Goal: Task Accomplishment & Management: Use online tool/utility

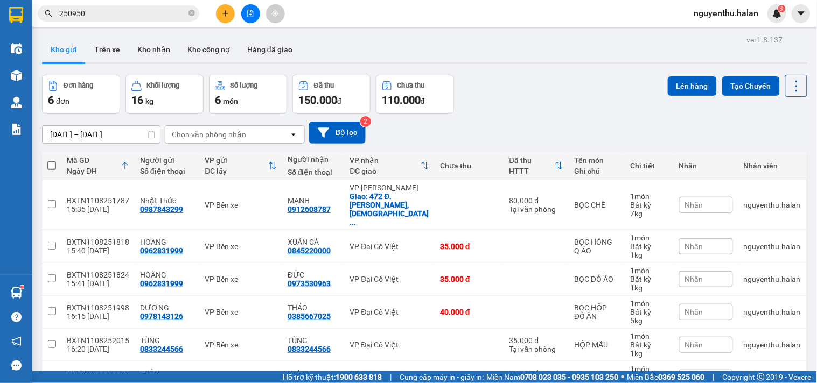
click at [114, 11] on input "250950" at bounding box center [122, 14] width 127 height 12
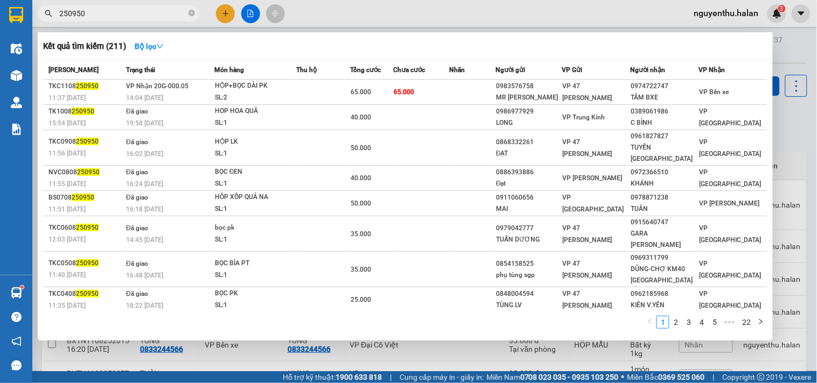
click at [115, 11] on input "250950" at bounding box center [122, 14] width 127 height 12
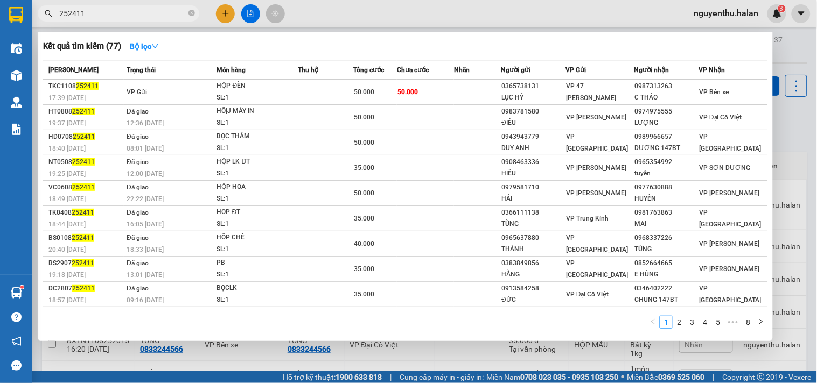
click at [121, 15] on input "252411" at bounding box center [122, 14] width 127 height 12
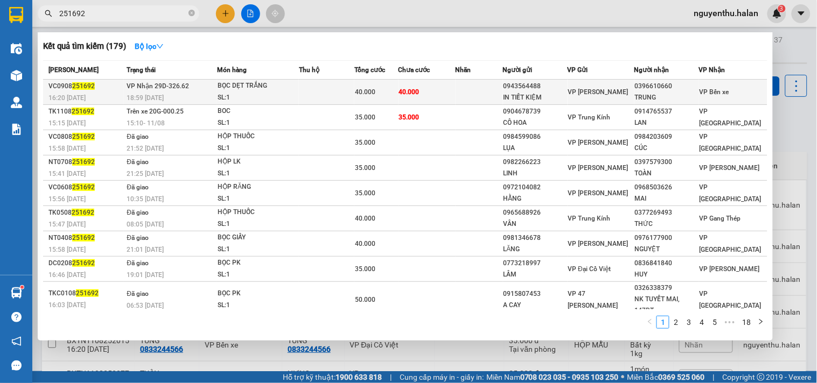
type input "251692"
click at [310, 92] on td at bounding box center [326, 92] width 55 height 25
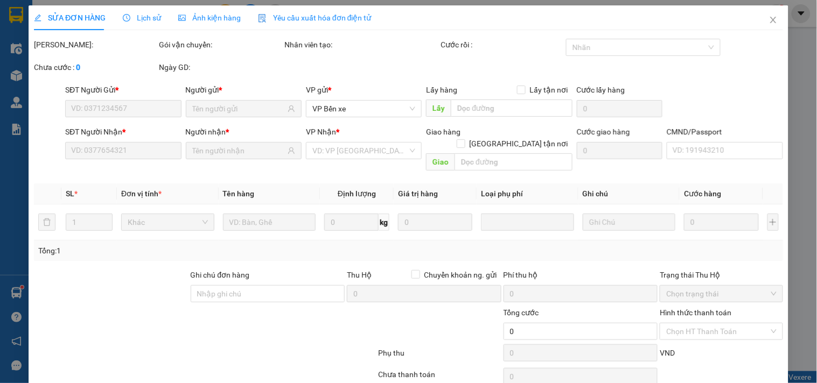
type input "0943564488"
type input "IN TIẾT KIỆM"
type input "0396610660"
type input "TRUNG"
type input "40.000"
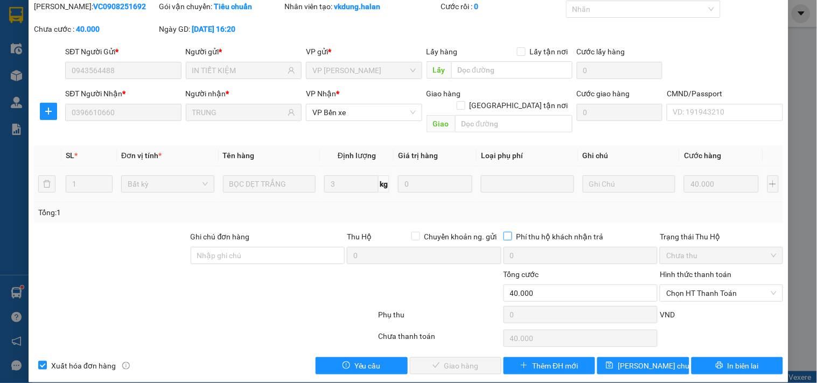
scroll to position [39, 0]
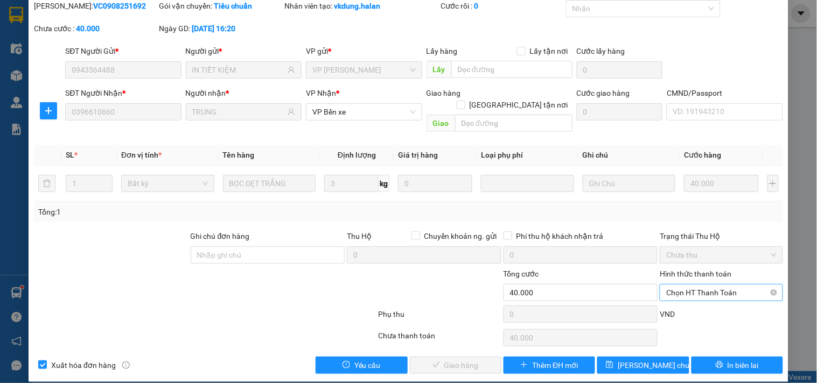
click at [706, 285] on span "Chọn HT Thanh Toán" at bounding box center [721, 293] width 110 height 16
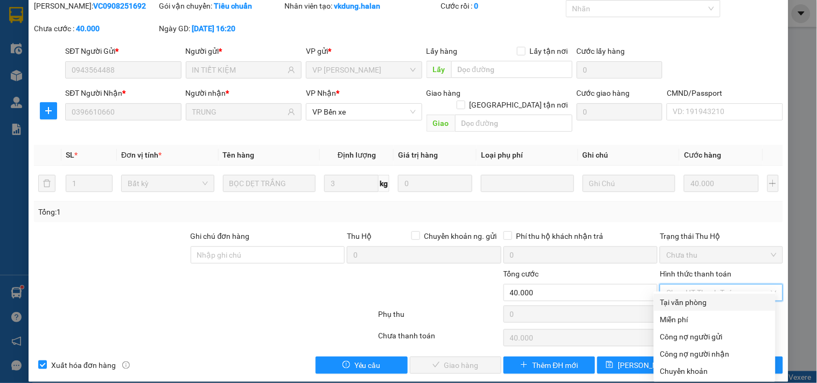
click at [698, 305] on div "Tại văn phòng" at bounding box center [714, 303] width 109 height 12
type input "0"
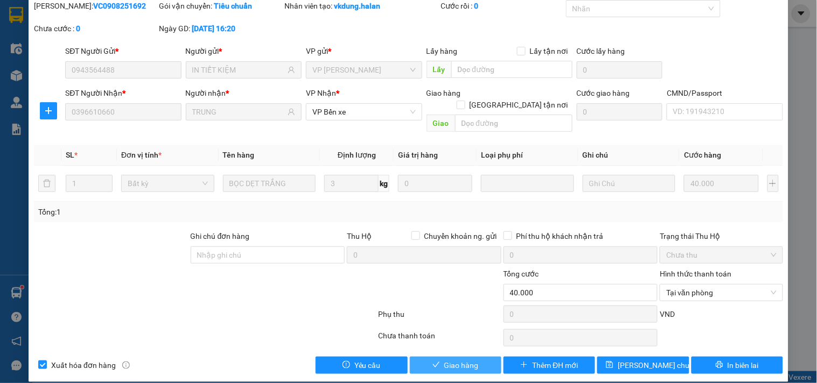
click at [461, 344] on div "Total Paid Fee 0 Total UnPaid Fee 40.000 Cash Collection Total Fee Mã ĐH: VC090…" at bounding box center [408, 187] width 749 height 374
click at [453, 360] on span "Giao hàng" at bounding box center [461, 366] width 34 height 12
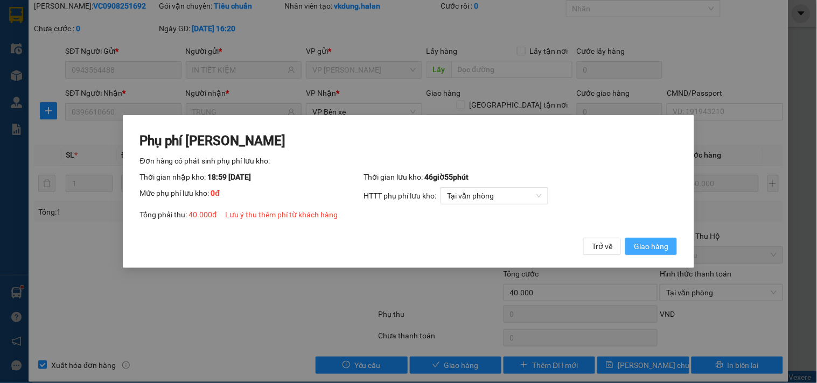
click at [661, 240] on button "Giao hàng" at bounding box center [651, 246] width 52 height 17
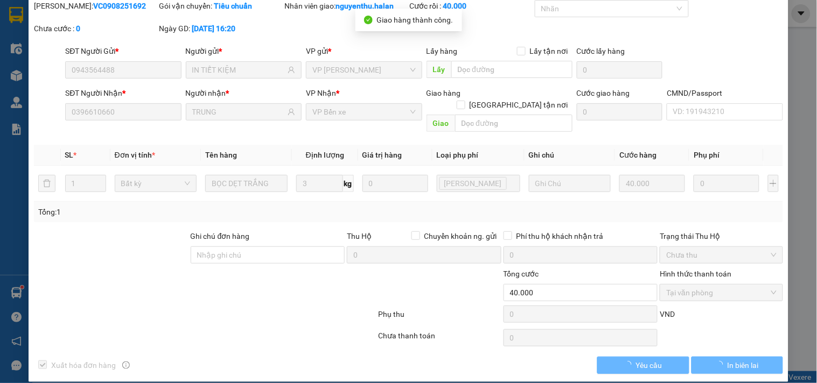
scroll to position [0, 0]
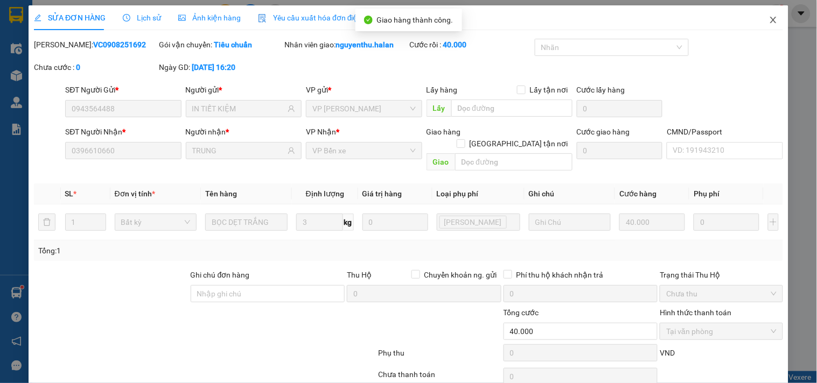
click at [759, 20] on span "Close" at bounding box center [773, 20] width 30 height 30
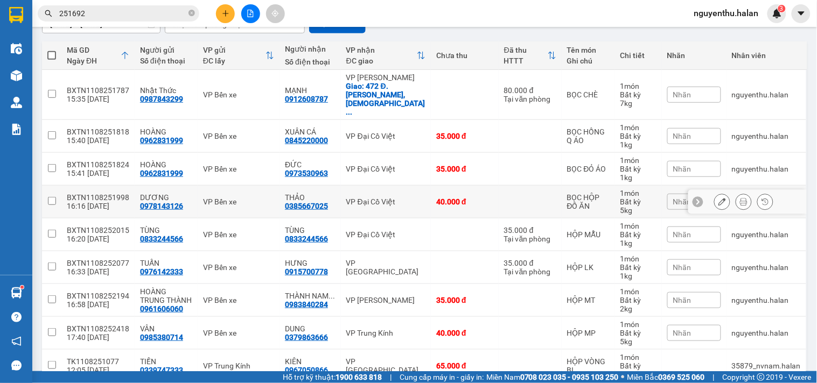
scroll to position [120, 0]
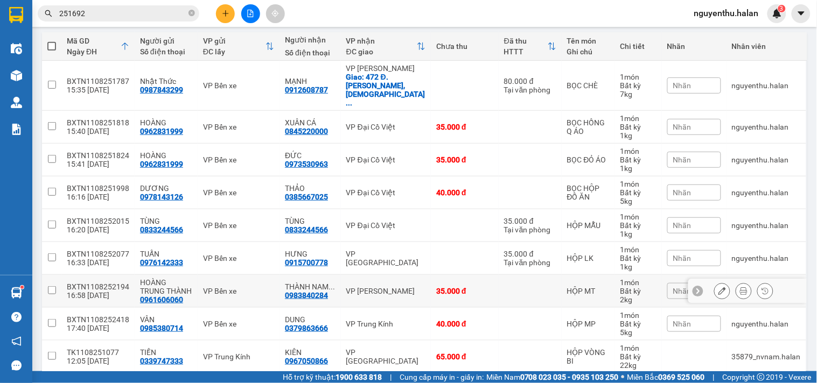
click at [51, 286] on input "checkbox" at bounding box center [52, 290] width 8 height 8
checkbox input "true"
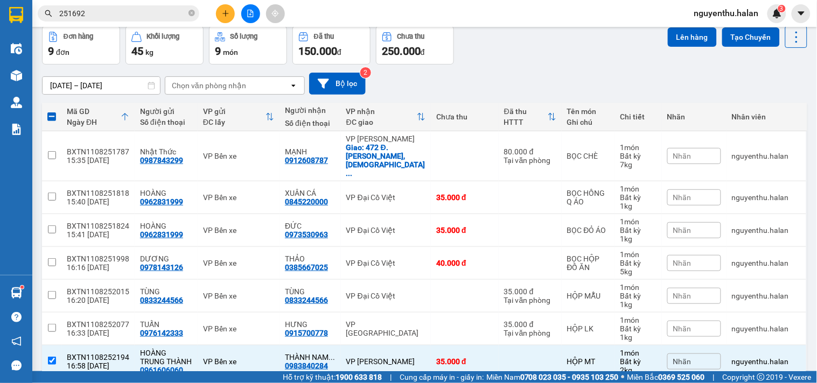
scroll to position [0, 0]
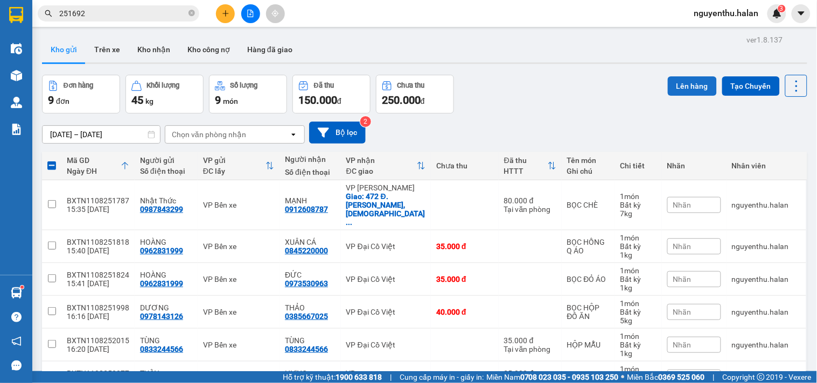
click at [678, 87] on button "Lên hàng" at bounding box center [692, 85] width 49 height 19
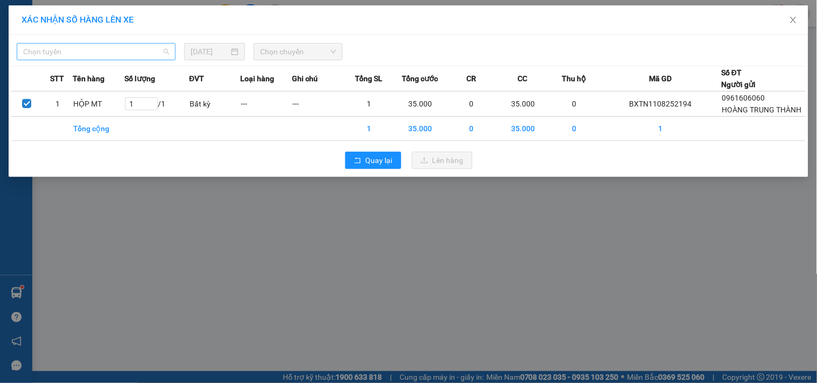
click at [79, 54] on span "Chọn tuyến" at bounding box center [96, 52] width 146 height 16
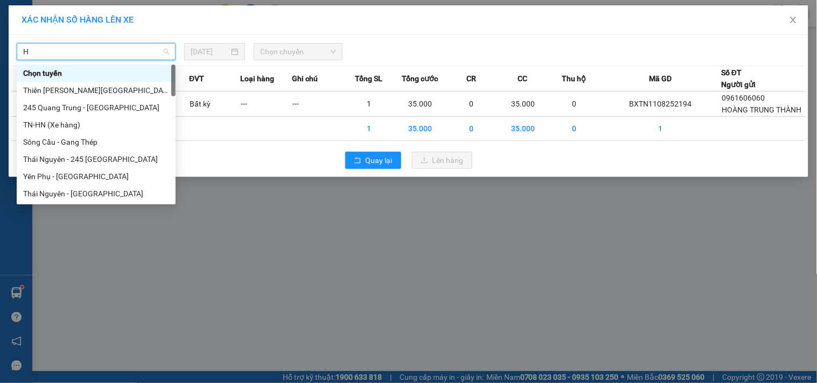
type input "HN"
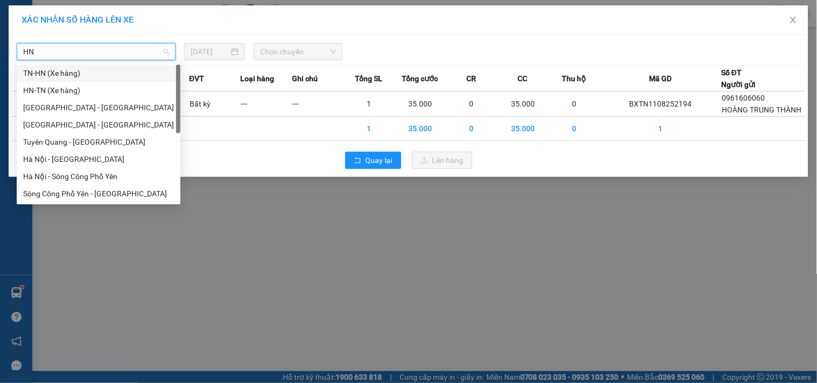
click at [65, 76] on div "TN-HN (Xe hàng)" at bounding box center [98, 73] width 151 height 12
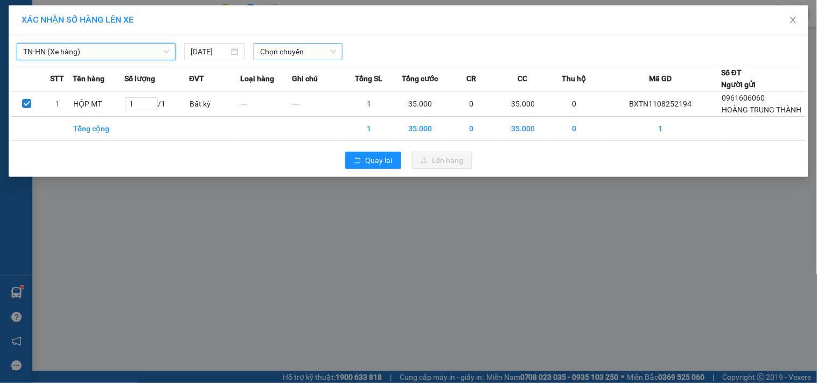
click at [302, 50] on span "Chọn chuyến" at bounding box center [298, 52] width 76 height 16
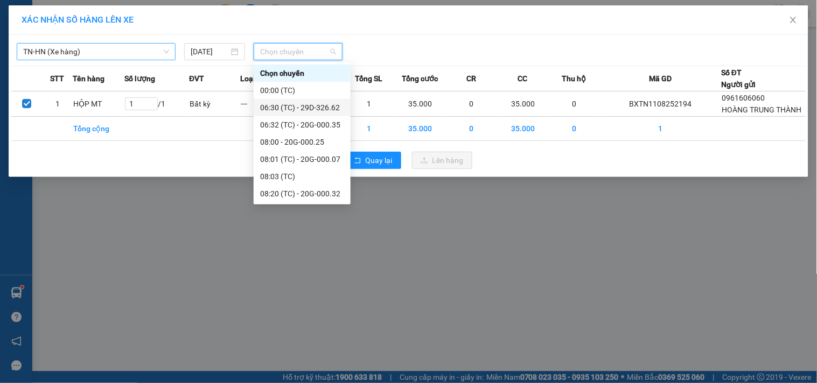
click at [108, 53] on span "TN-HN (Xe hàng)" at bounding box center [96, 52] width 146 height 16
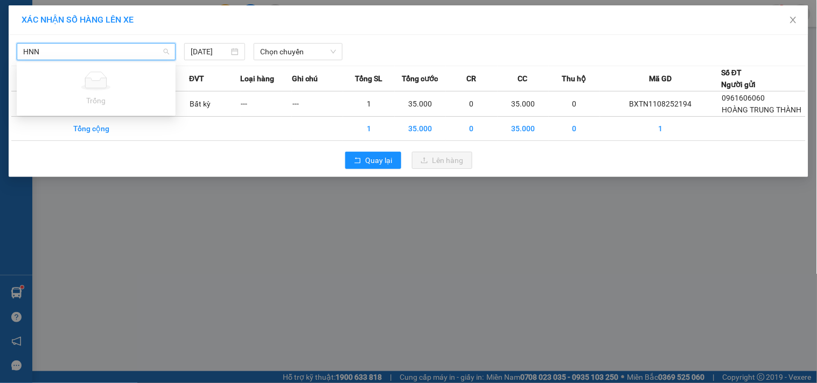
type input "HN"
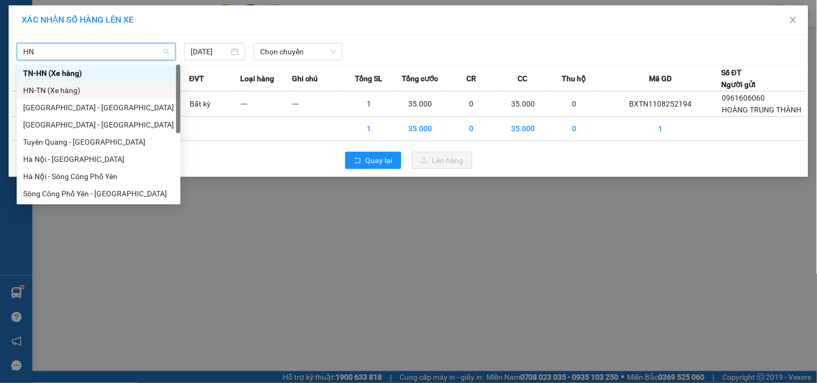
click at [65, 90] on div "HN-TN (Xe hàng)" at bounding box center [98, 91] width 151 height 12
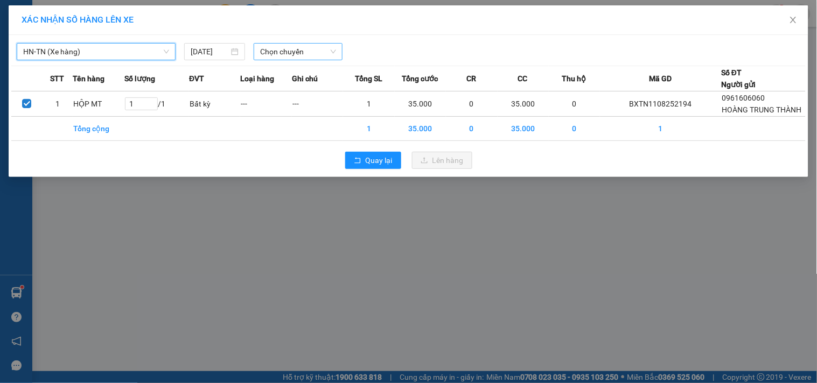
click at [290, 54] on span "Chọn chuyến" at bounding box center [298, 52] width 76 height 16
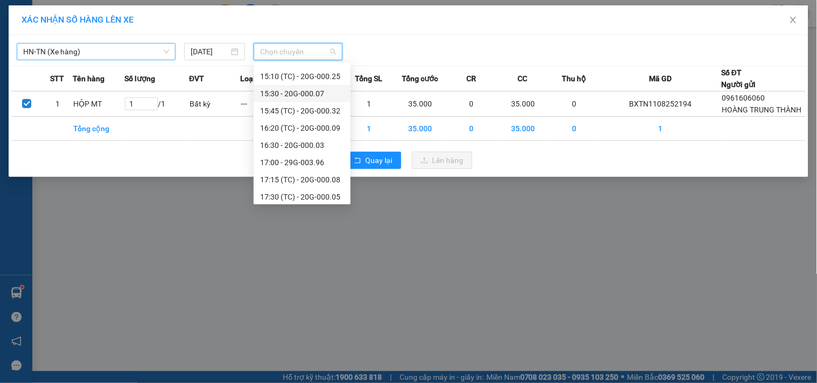
scroll to position [359, 0]
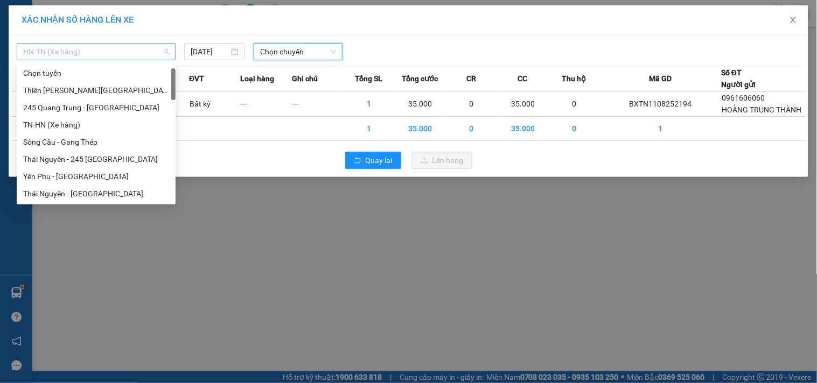
click at [99, 51] on span "HN-TN (Xe hàng)" at bounding box center [96, 52] width 146 height 16
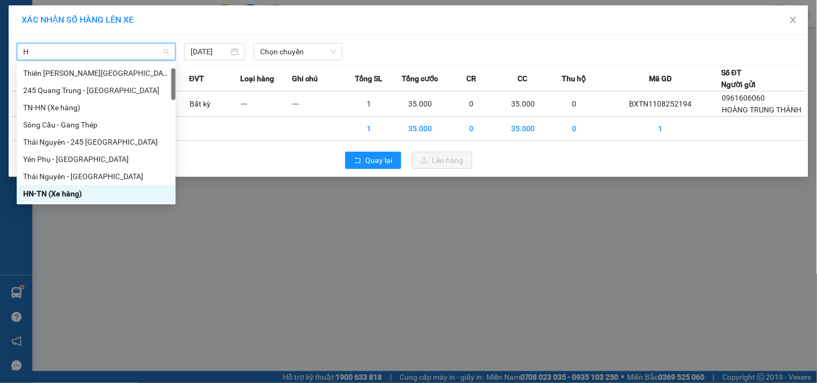
type input "HN"
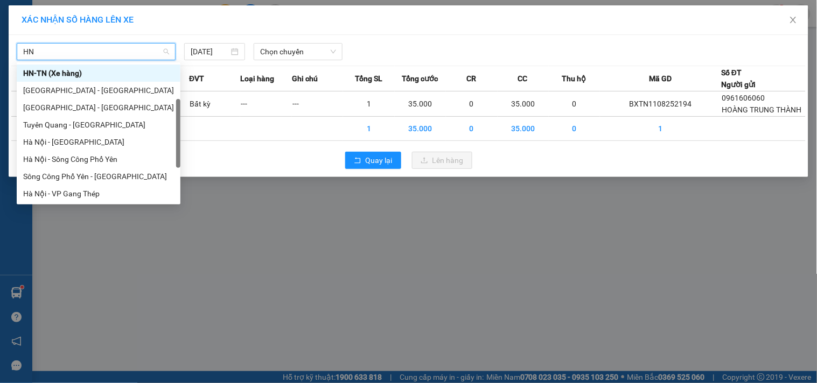
click at [61, 73] on div "HN-TN (Xe hàng)" at bounding box center [98, 73] width 151 height 12
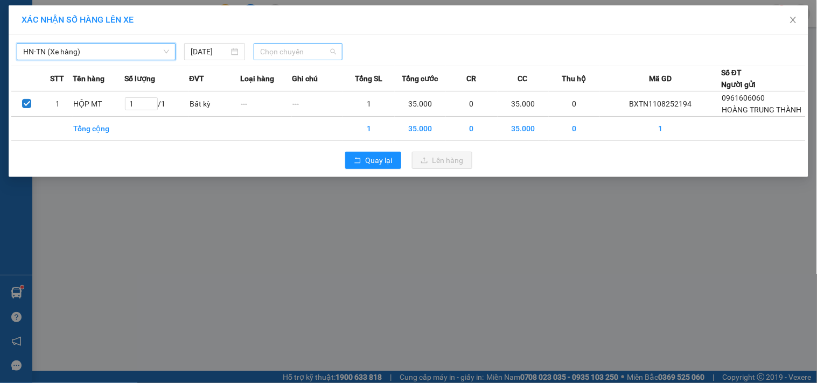
click at [294, 52] on span "Chọn chuyến" at bounding box center [298, 52] width 76 height 16
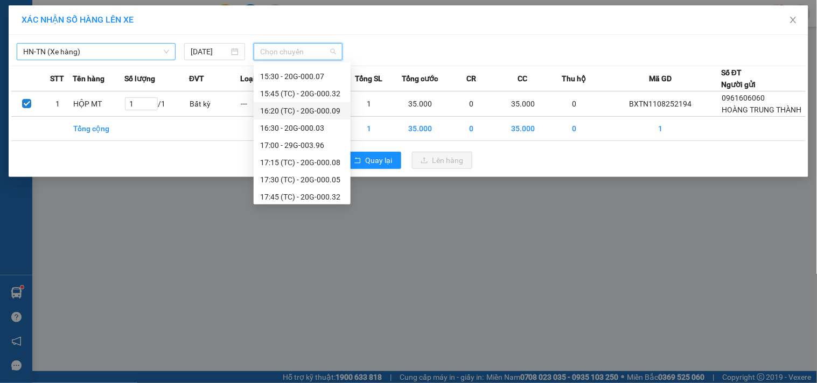
scroll to position [396, 0]
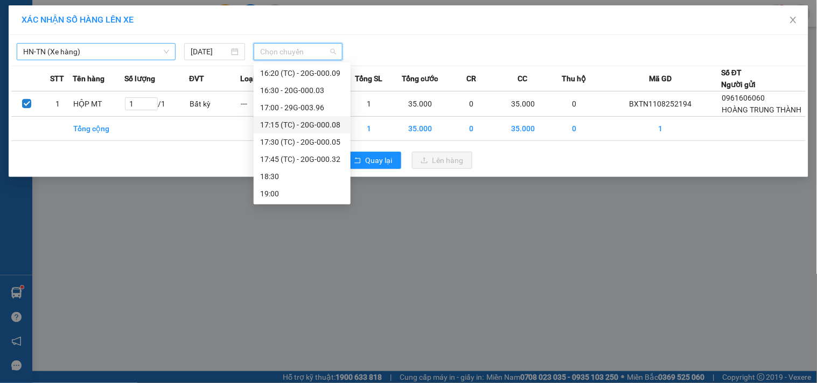
click at [323, 124] on div "17:15 (TC) - 20G-000.08" at bounding box center [302, 125] width 84 height 12
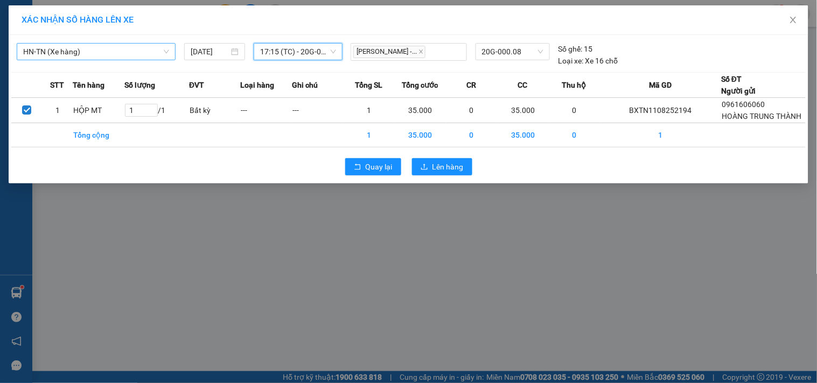
click at [93, 55] on span "HN-TN (Xe hàng)" at bounding box center [96, 52] width 146 height 16
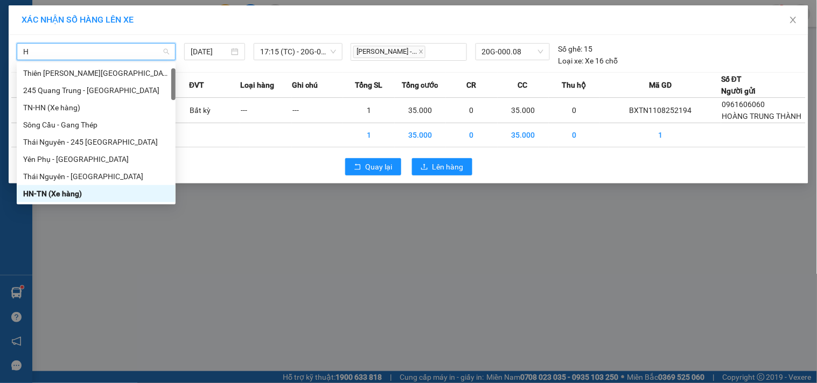
type input "HN"
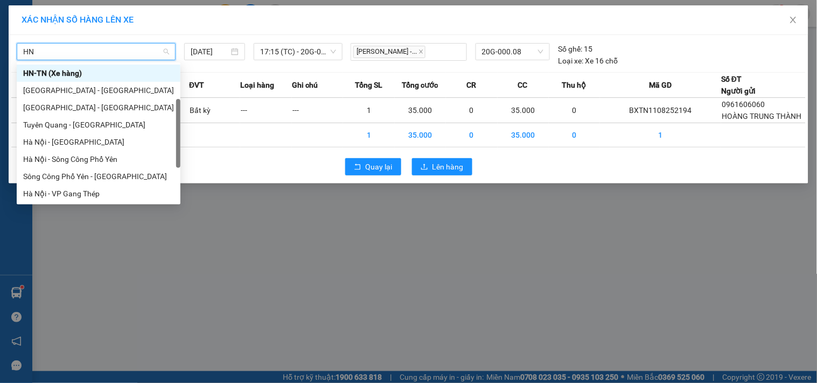
click at [61, 74] on div "HN-TN (Xe hàng)" at bounding box center [98, 73] width 151 height 12
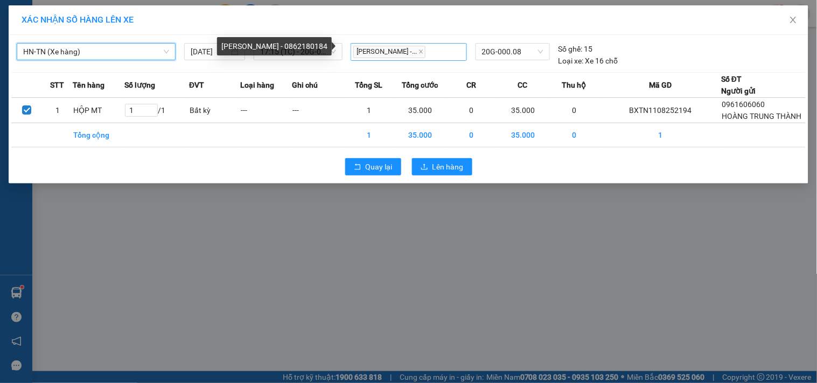
click at [384, 54] on span "[PERSON_NAME] -..." at bounding box center [389, 52] width 72 height 12
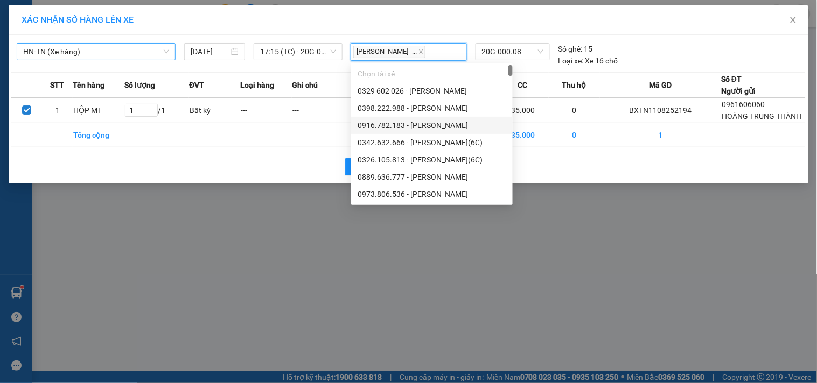
scroll to position [359, 0]
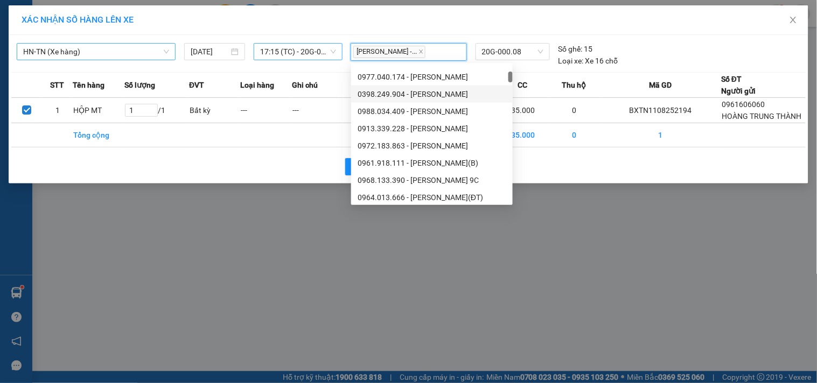
click at [337, 55] on div "17:15 (TC) - 20G-000.08" at bounding box center [298, 51] width 89 height 17
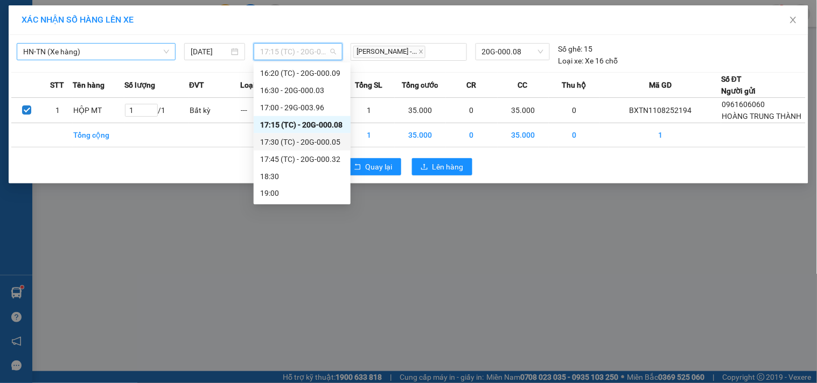
click at [321, 138] on div "17:30 (TC) - 20G-000.05" at bounding box center [302, 142] width 84 height 12
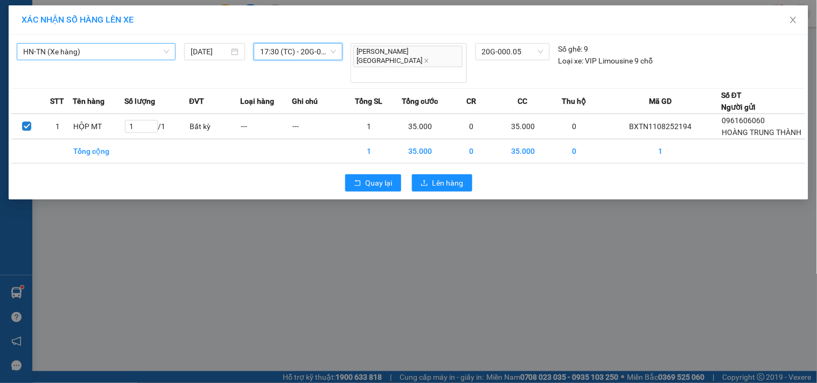
click at [305, 50] on span "17:30 (TC) - 20G-000.05" at bounding box center [298, 52] width 76 height 16
click at [202, 257] on div "XÁC NHẬN SỐ HÀNG LÊN XE HN-[GEOGRAPHIC_DATA] (Xe hàng) [DATE] 17:30 (TC) - 20G-…" at bounding box center [408, 191] width 817 height 383
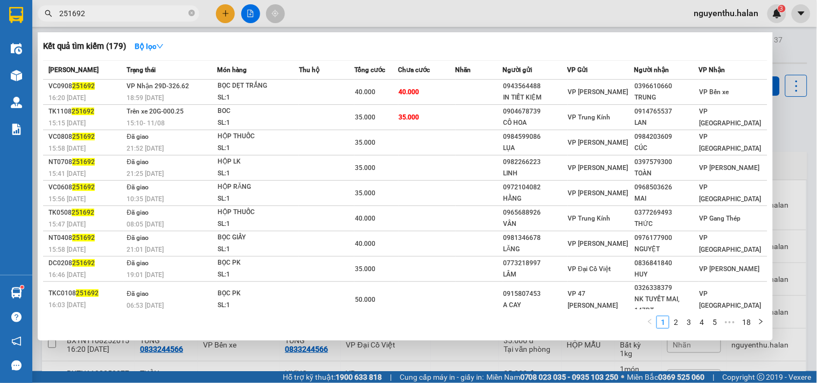
click at [118, 14] on input "251692" at bounding box center [122, 14] width 127 height 12
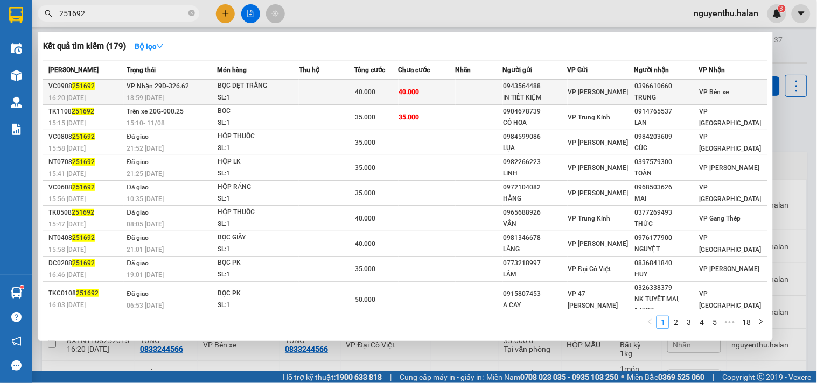
click at [298, 92] on div "BỌC DẸT TRẮNG" at bounding box center [258, 86] width 81 height 12
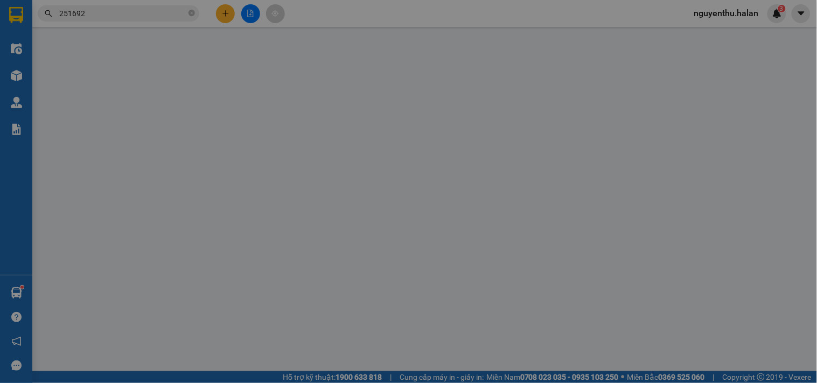
type input "0943564488"
type input "IN TIẾT KIỆM"
type input "0396610660"
type input "TRUNG"
type input "40.000"
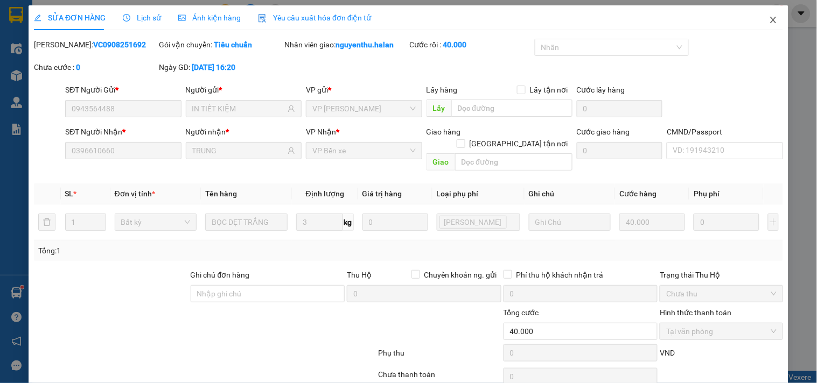
click at [770, 23] on icon "close" at bounding box center [773, 20] width 6 height 6
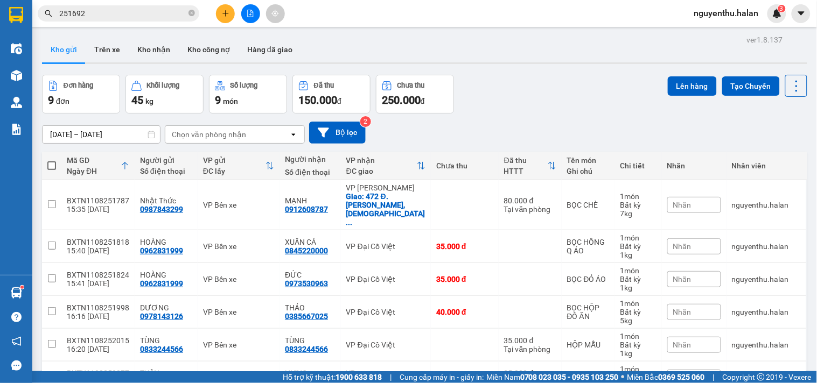
click at [114, 17] on input "251692" at bounding box center [122, 14] width 127 height 12
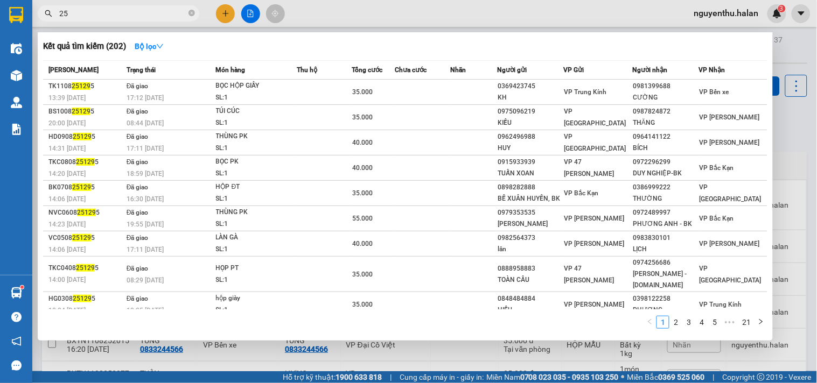
type input "2"
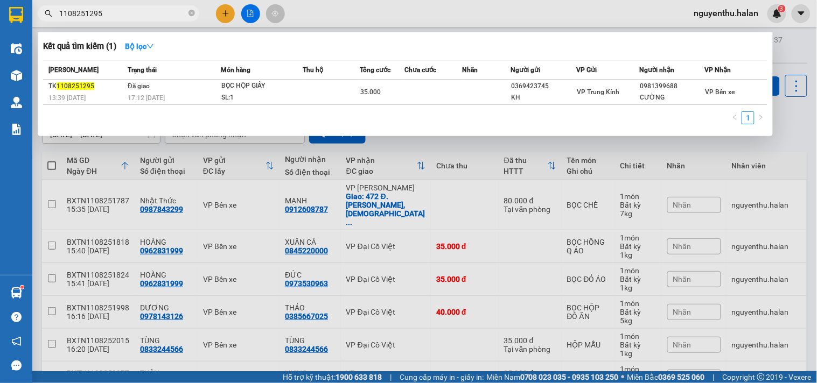
click at [136, 13] on input "1108251295" at bounding box center [122, 14] width 127 height 12
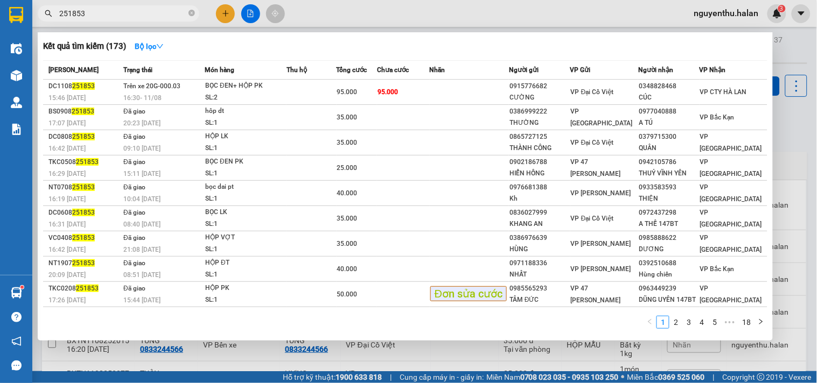
click at [109, 13] on input "251853" at bounding box center [122, 14] width 127 height 12
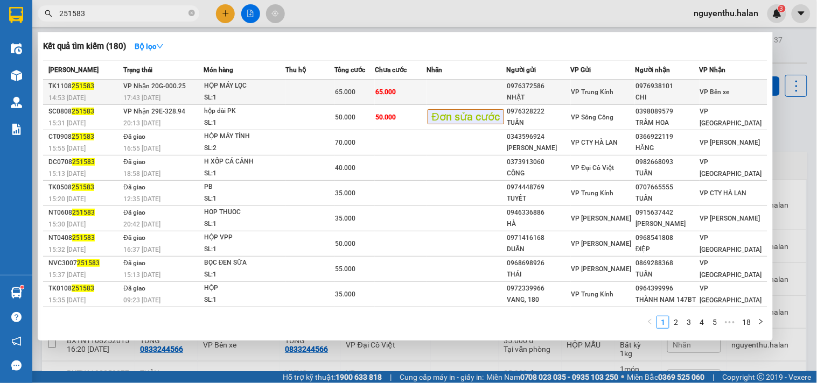
type input "251583"
click at [324, 93] on td at bounding box center [309, 92] width 49 height 25
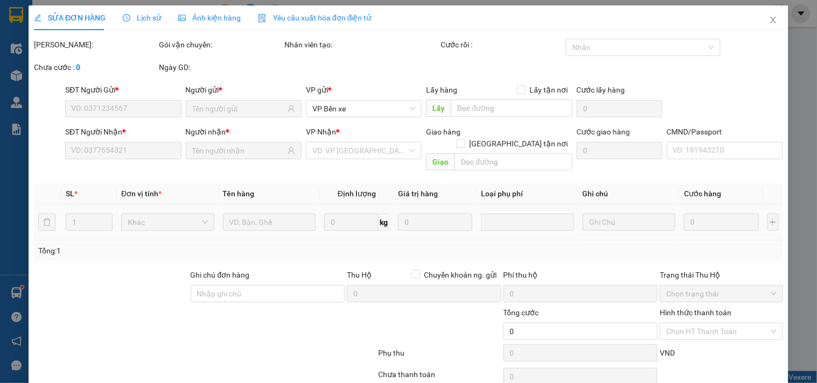
type input "0976372586"
type input "NHẬT"
type input "0976938101"
type input "CHI"
type input "65.000"
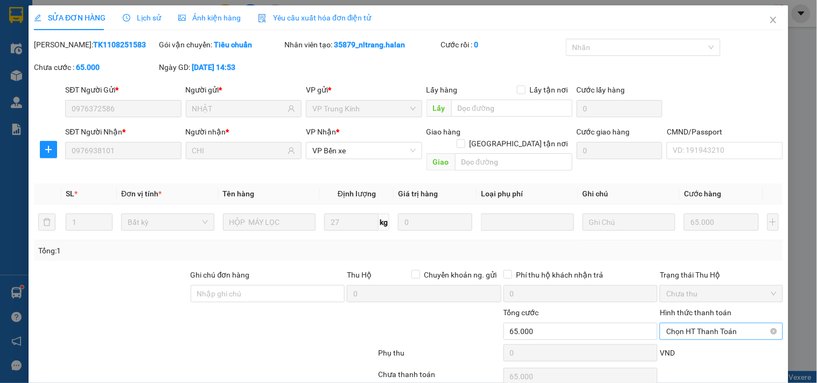
scroll to position [39, 0]
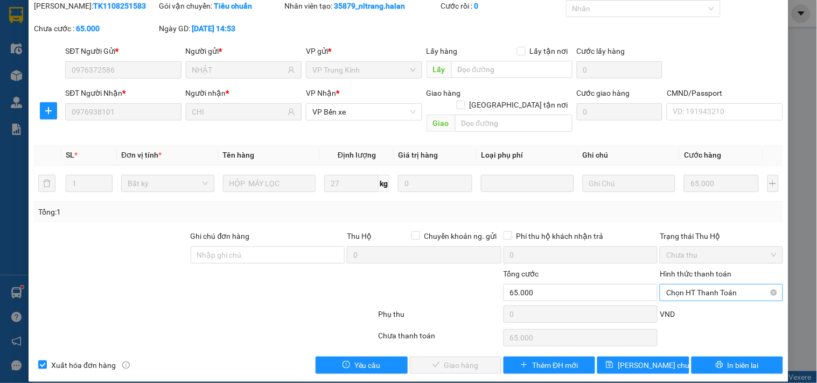
click at [695, 285] on span "Chọn HT Thanh Toán" at bounding box center [721, 293] width 110 height 16
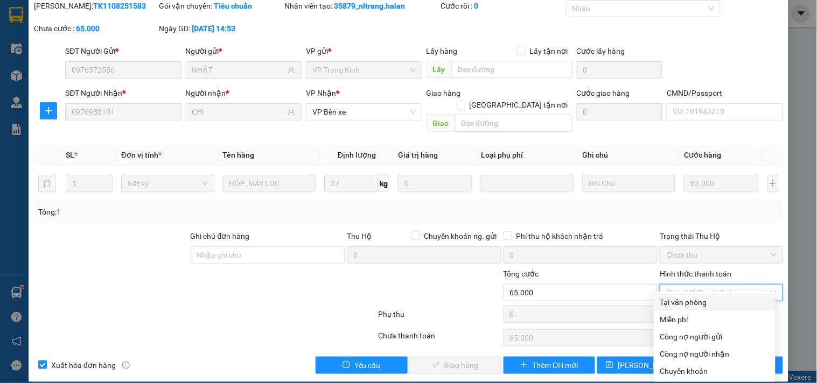
click at [690, 304] on div "Tại văn phòng" at bounding box center [714, 303] width 109 height 12
type input "0"
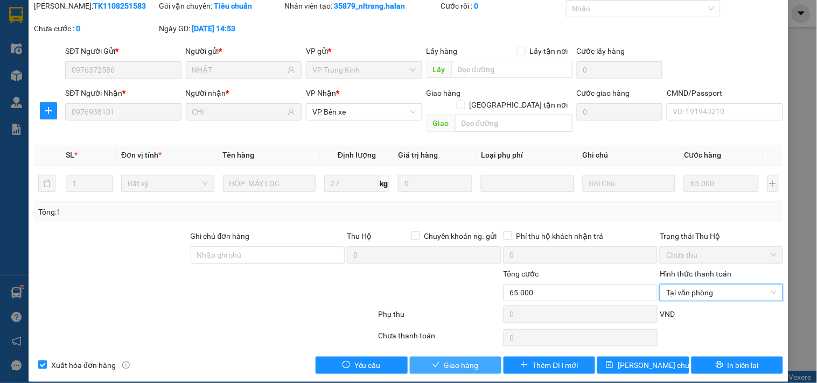
click at [474, 357] on button "Giao hàng" at bounding box center [456, 365] width 92 height 17
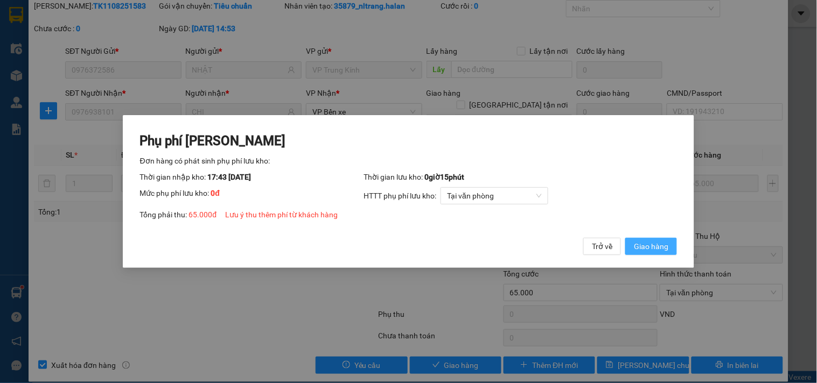
click at [660, 245] on span "Giao hàng" at bounding box center [651, 247] width 34 height 12
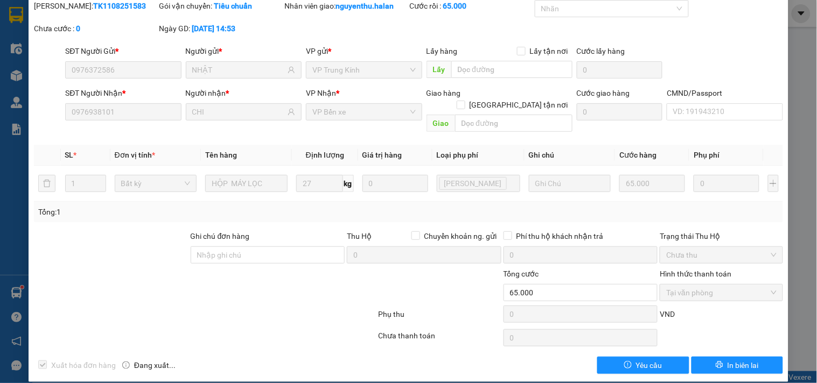
scroll to position [0, 0]
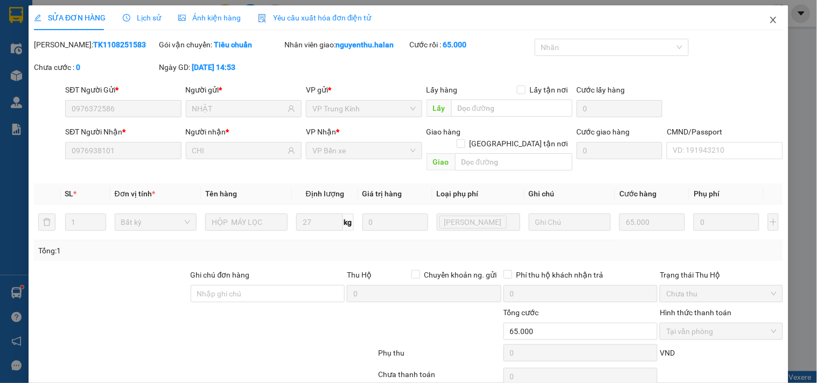
click at [769, 24] on icon "close" at bounding box center [773, 20] width 9 height 9
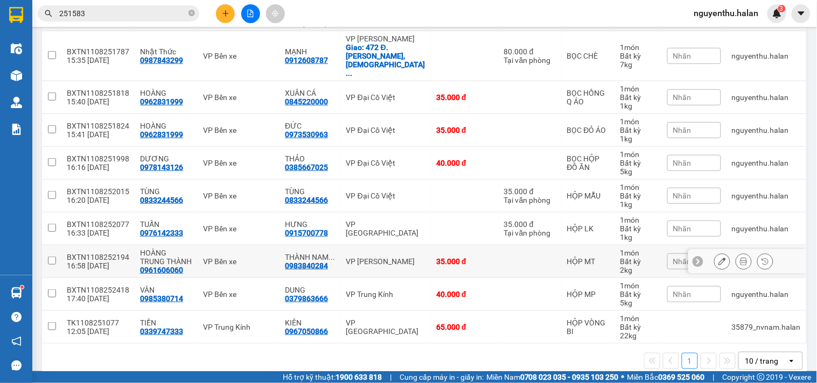
scroll to position [89, 0]
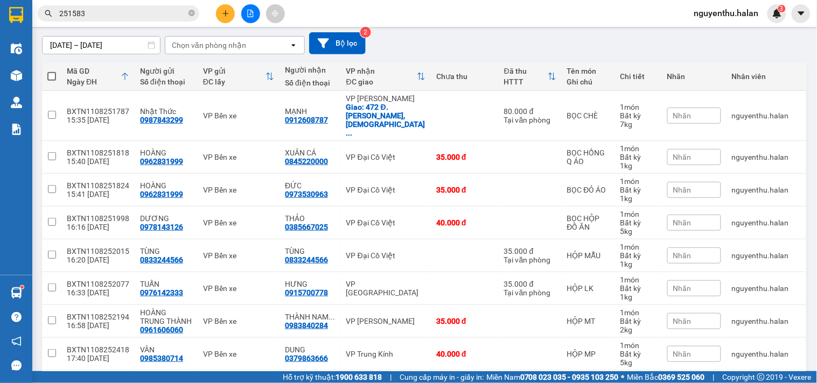
click at [54, 69] on th at bounding box center [51, 76] width 19 height 29
click at [54, 73] on span at bounding box center [51, 76] width 9 height 9
click at [52, 71] on input "checkbox" at bounding box center [52, 71] width 0 height 0
checkbox input "true"
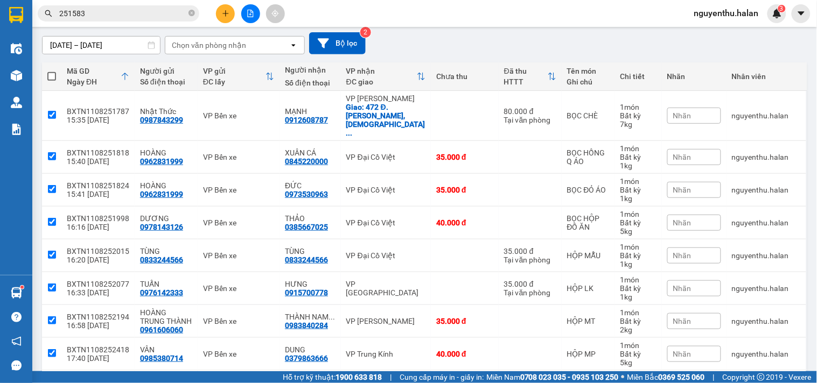
checkbox input "true"
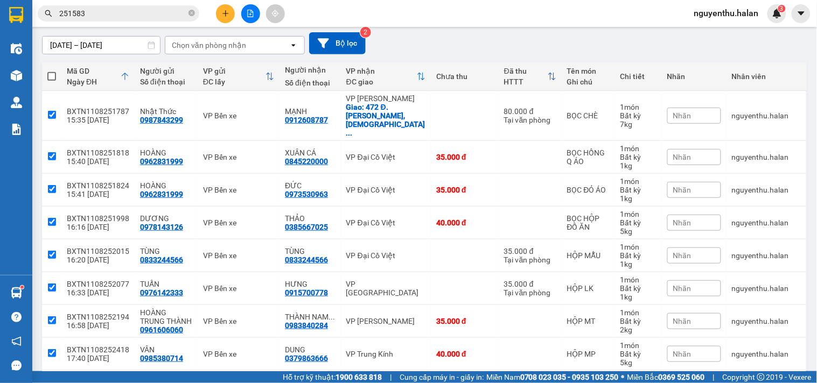
checkbox input "true"
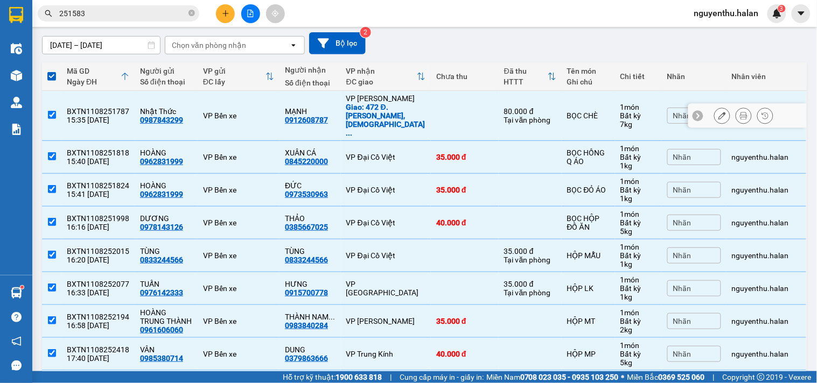
click at [49, 111] on input "checkbox" at bounding box center [52, 115] width 8 height 8
checkbox input "false"
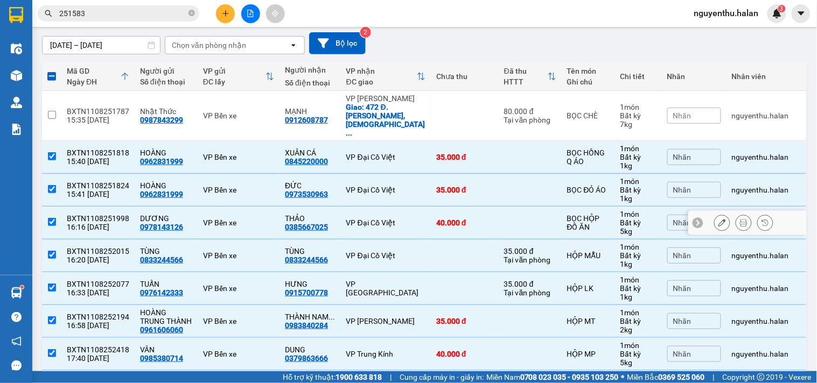
scroll to position [149, 0]
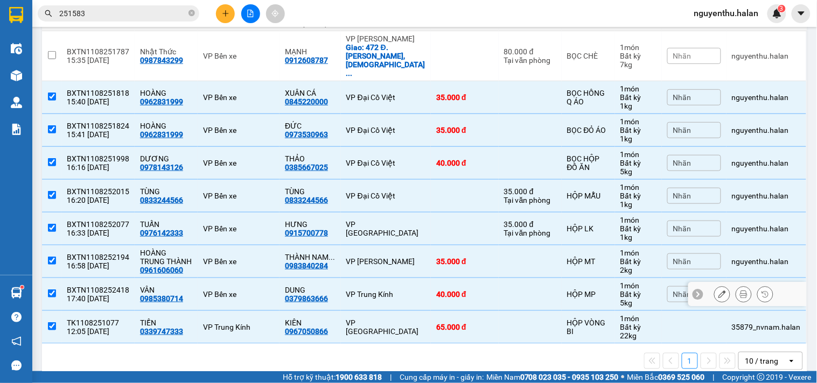
click at [51, 290] on input "checkbox" at bounding box center [52, 294] width 8 height 8
checkbox input "false"
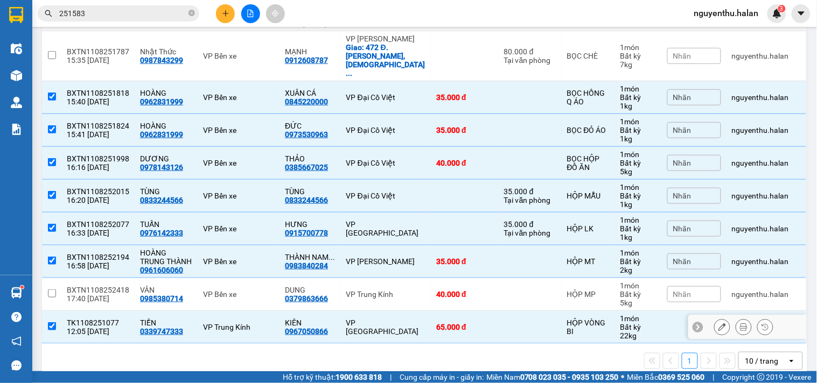
click at [53, 323] on input "checkbox" at bounding box center [52, 327] width 8 height 8
checkbox input "false"
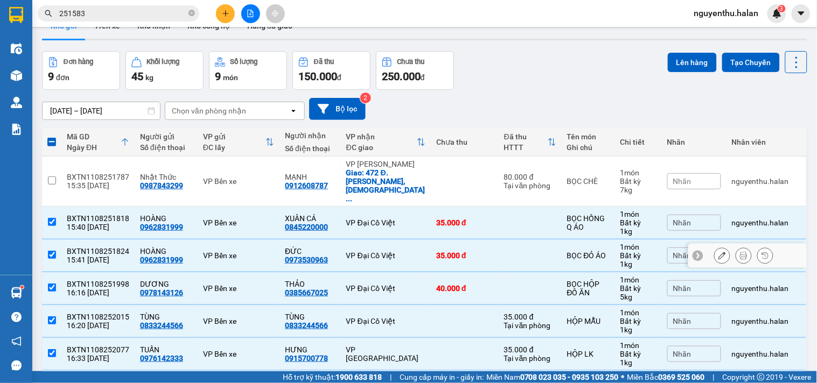
scroll to position [0, 0]
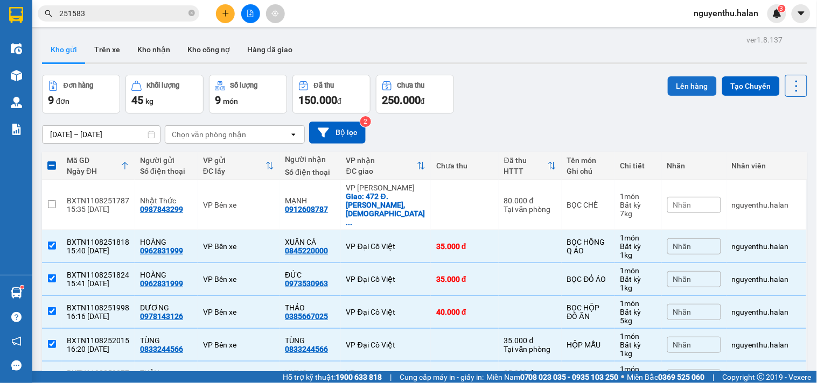
click at [675, 85] on button "Lên hàng" at bounding box center [692, 85] width 49 height 19
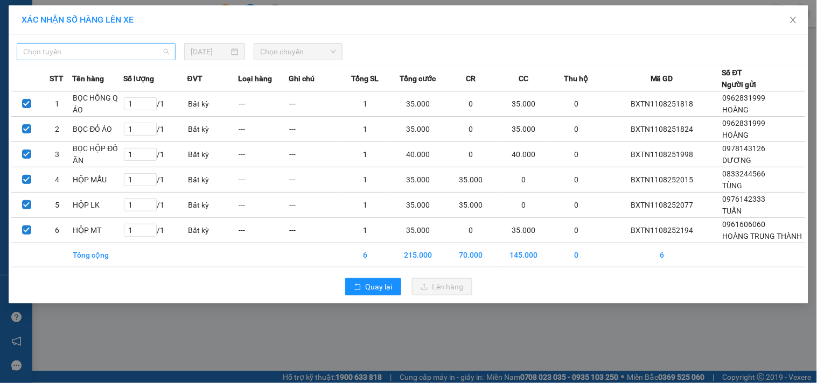
click at [111, 46] on span "Chọn tuyến" at bounding box center [96, 52] width 146 height 16
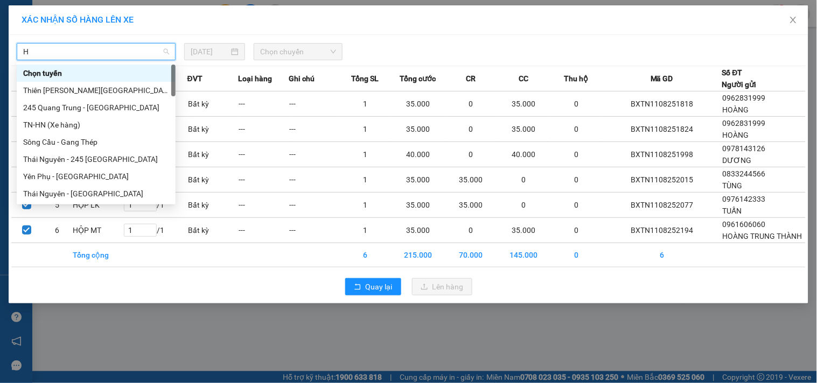
type input "HN"
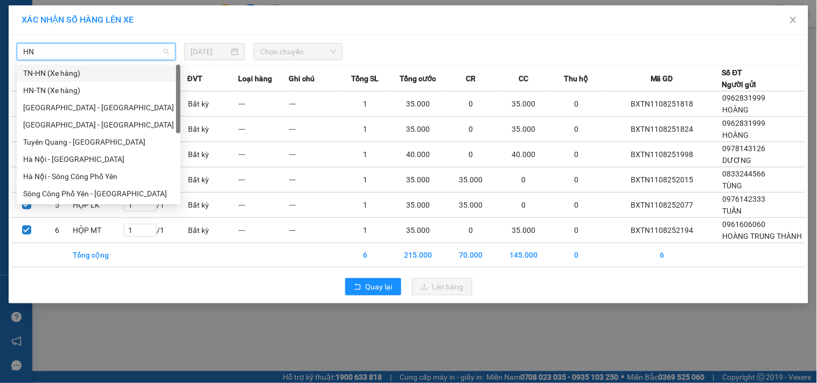
click at [72, 73] on div "TN-HN (Xe hàng)" at bounding box center [98, 73] width 151 height 12
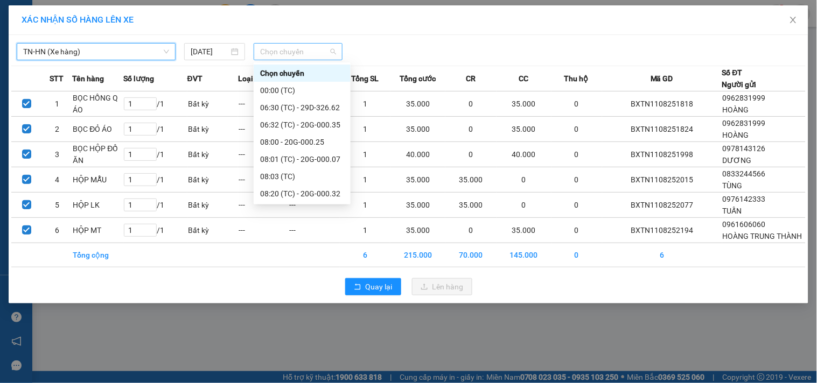
click at [286, 51] on span "Chọn chuyến" at bounding box center [298, 52] width 76 height 16
click at [319, 177] on div "17:30 (TC) - 20G-000.01" at bounding box center [302, 177] width 84 height 12
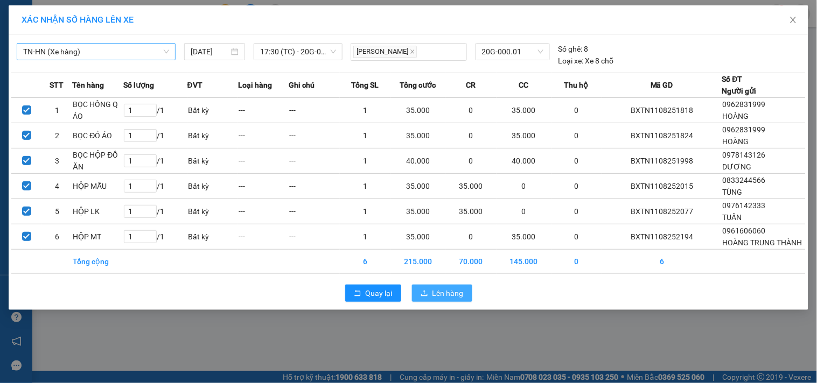
click at [444, 299] on span "Lên hàng" at bounding box center [447, 294] width 31 height 12
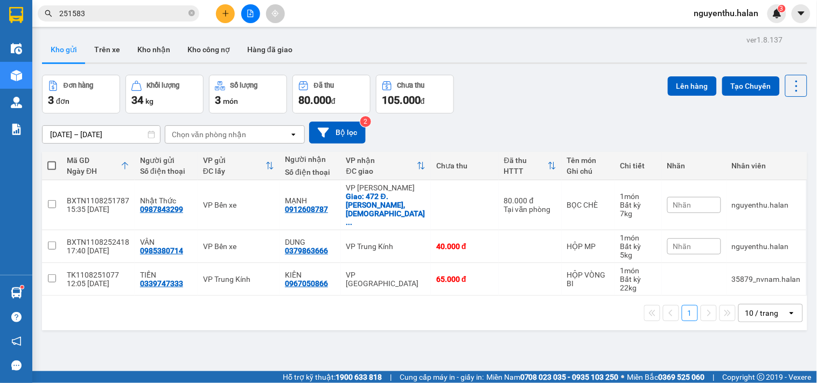
click at [50, 165] on span at bounding box center [51, 166] width 9 height 9
click at [52, 160] on input "checkbox" at bounding box center [52, 160] width 0 height 0
checkbox input "true"
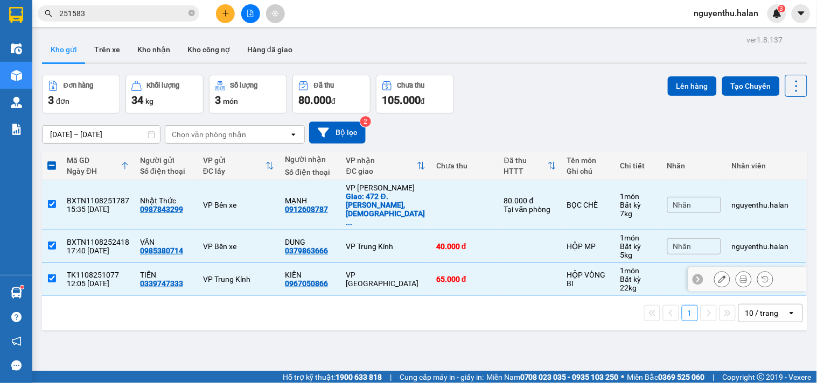
click at [50, 275] on input "checkbox" at bounding box center [52, 279] width 8 height 8
checkbox input "false"
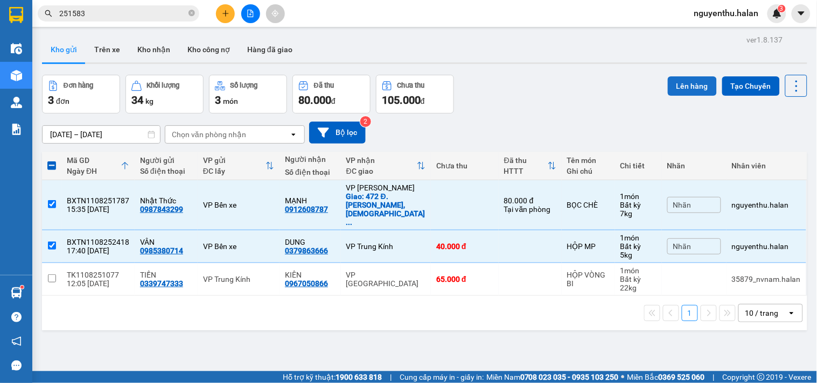
click at [686, 85] on button "Lên hàng" at bounding box center [692, 85] width 49 height 19
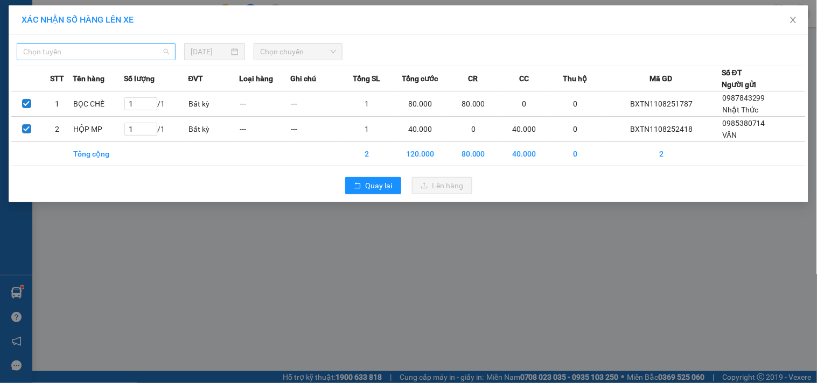
click at [100, 50] on span "Chọn tuyến" at bounding box center [96, 52] width 146 height 16
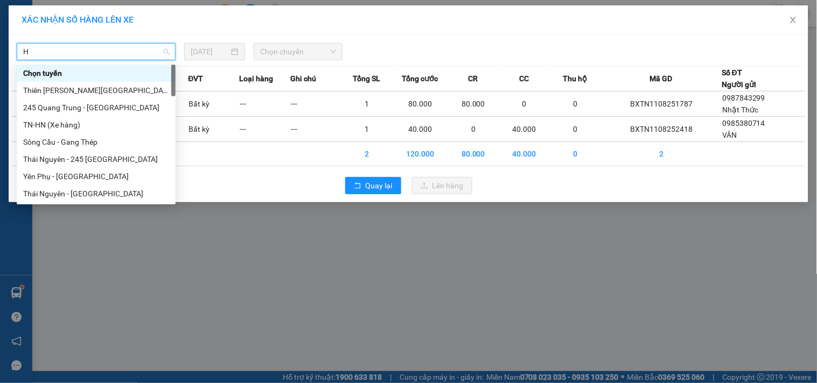
type input "HN"
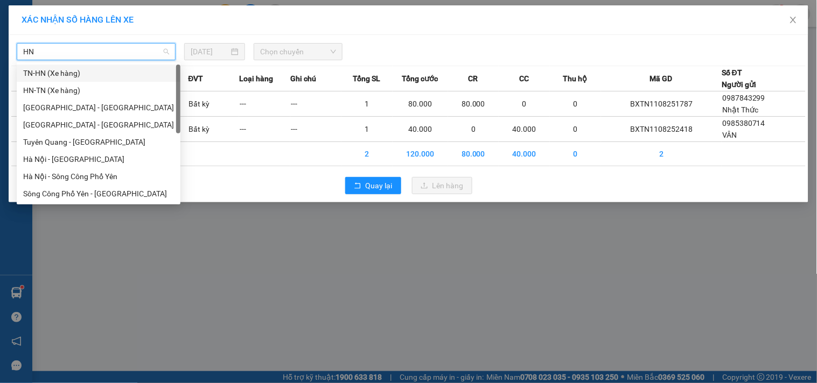
click at [52, 73] on div "TN-HN (Xe hàng)" at bounding box center [98, 73] width 151 height 12
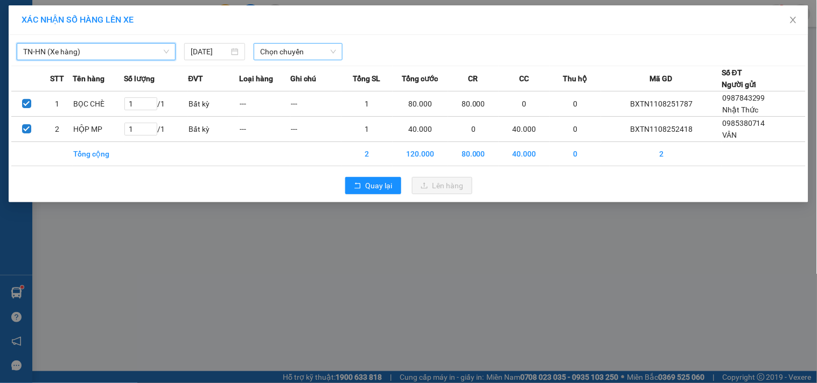
click at [286, 48] on span "Chọn chuyến" at bounding box center [298, 52] width 76 height 16
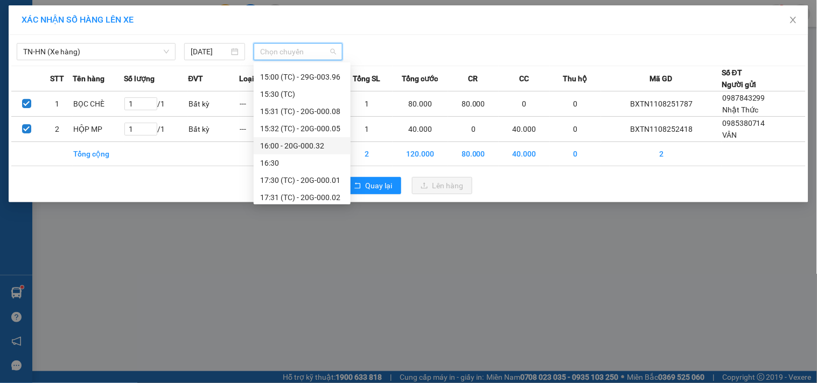
scroll to position [551, 0]
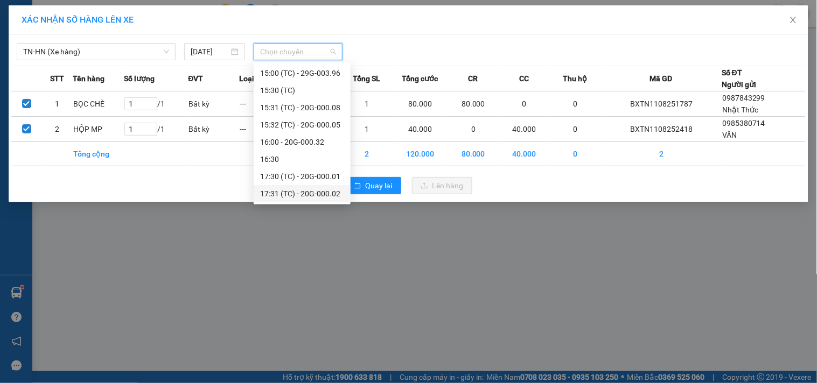
click at [314, 191] on div "17:31 (TC) - 20G-000.02" at bounding box center [302, 194] width 84 height 12
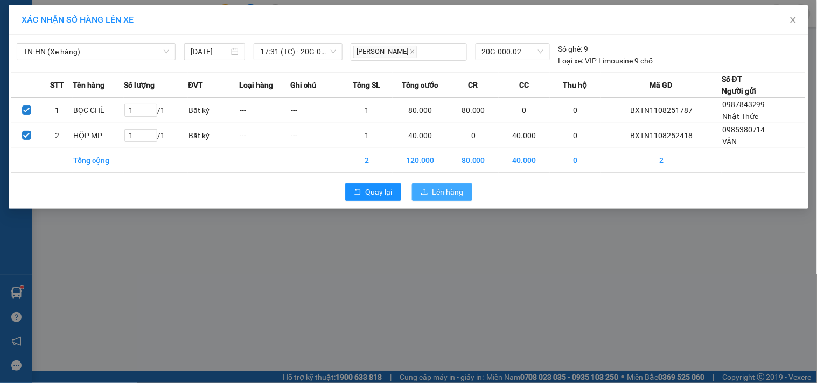
click at [436, 186] on span "Lên hàng" at bounding box center [447, 192] width 31 height 12
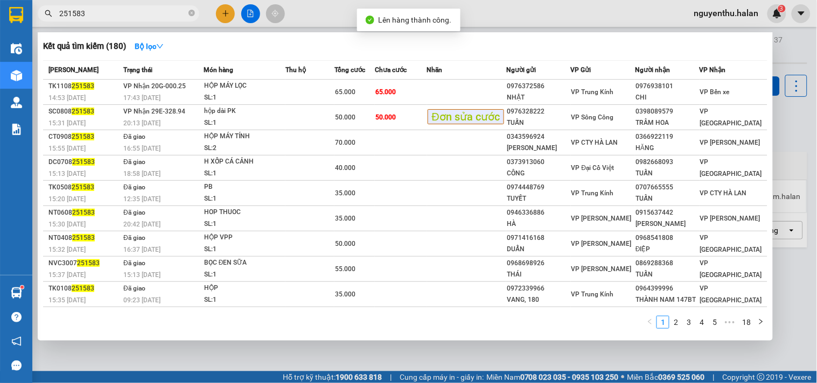
click at [120, 11] on input "251583" at bounding box center [122, 14] width 127 height 12
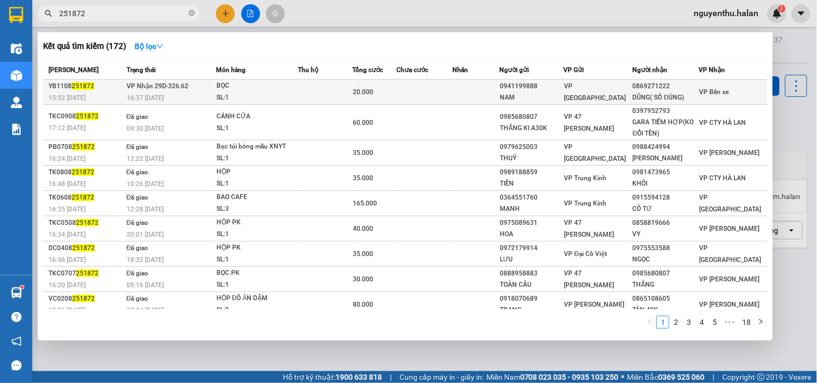
type input "251872"
click at [275, 92] on div "BỌC" at bounding box center [256, 86] width 81 height 12
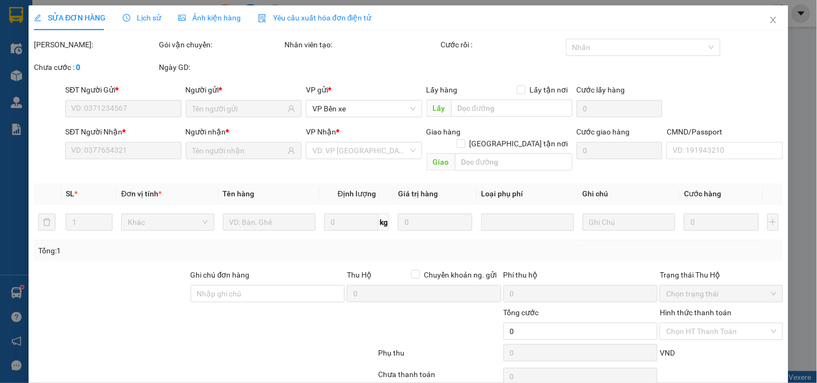
type input "0941199888"
type input "NAM"
type input "0869271222"
type input "DŨNG( SỐ ĐÚNG)"
type input "20.000"
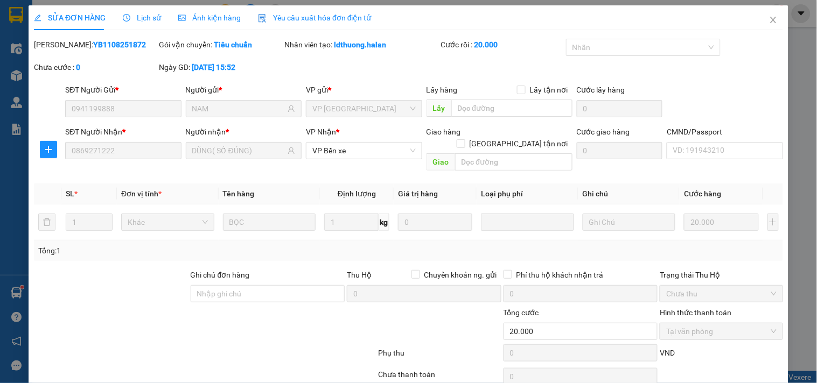
scroll to position [39, 0]
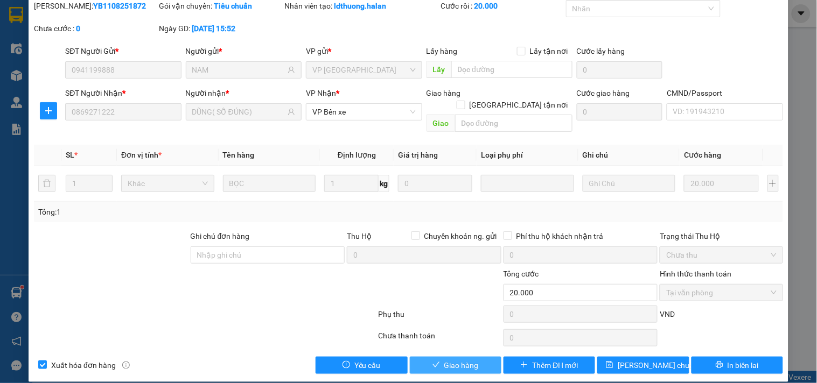
drag, startPoint x: 447, startPoint y: 359, endPoint x: 445, endPoint y: 354, distance: 5.8
click at [447, 360] on span "Giao hàng" at bounding box center [461, 366] width 34 height 12
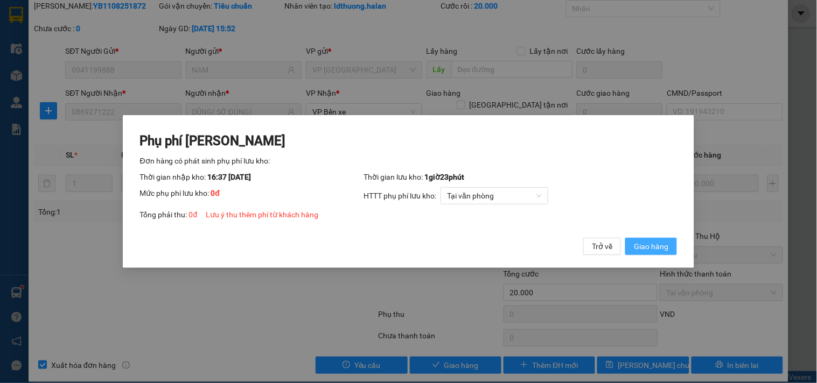
click at [634, 240] on button "Giao hàng" at bounding box center [651, 246] width 52 height 17
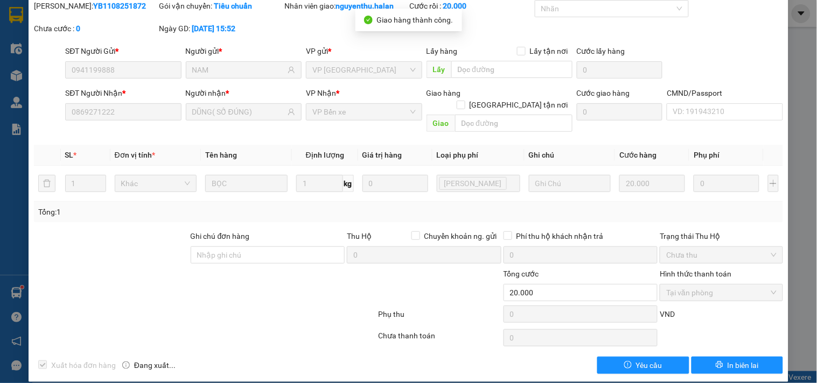
scroll to position [0, 0]
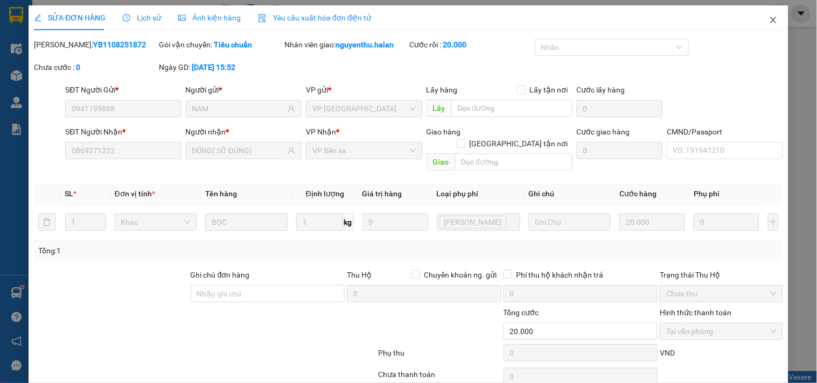
click at [769, 19] on icon "close" at bounding box center [773, 20] width 9 height 9
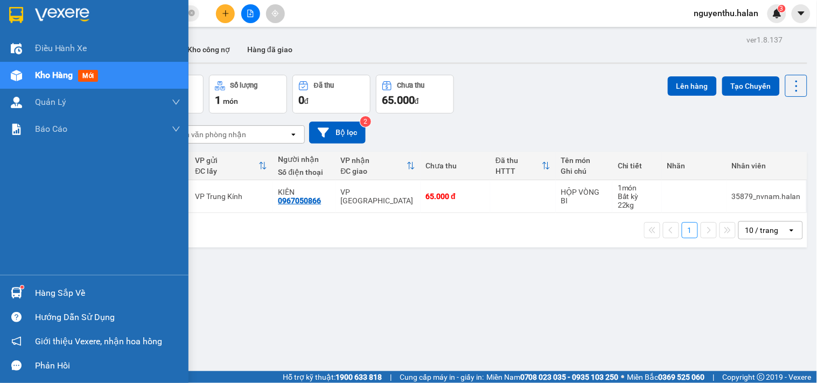
click at [56, 291] on div "Hàng sắp về" at bounding box center [107, 293] width 145 height 16
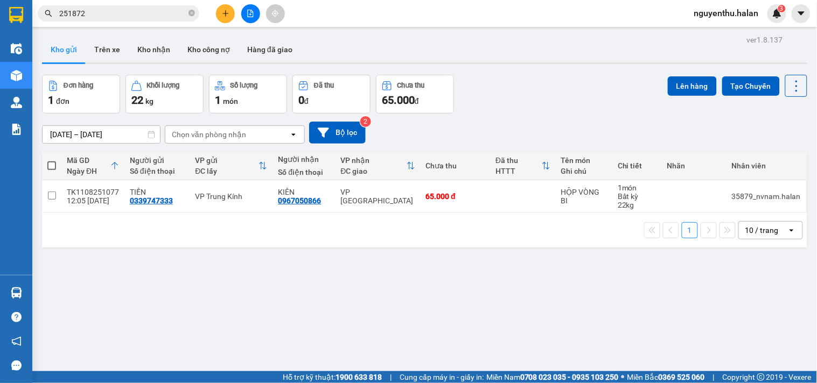
click at [559, 313] on section "Kết quả tìm kiếm ( 172 ) Bộ lọc Mã ĐH Trạng thái Món hàng Thu hộ Tổng cước Chưa…" at bounding box center [408, 191] width 817 height 383
click at [233, 15] on button at bounding box center [225, 13] width 19 height 19
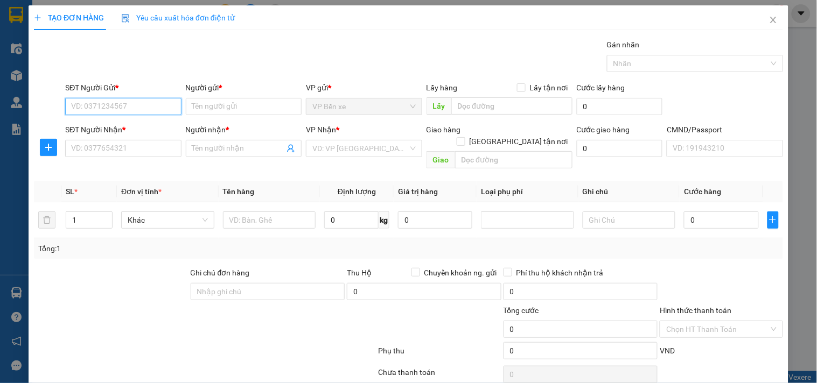
click at [144, 102] on input "SĐT Người Gửi *" at bounding box center [123, 106] width 116 height 17
type input "0988974888"
click at [144, 101] on input "0988974888" at bounding box center [123, 106] width 116 height 17
click at [143, 128] on div "0988974888 - CHÚ LONG" at bounding box center [122, 128] width 102 height 12
type input "CHÚ LONG"
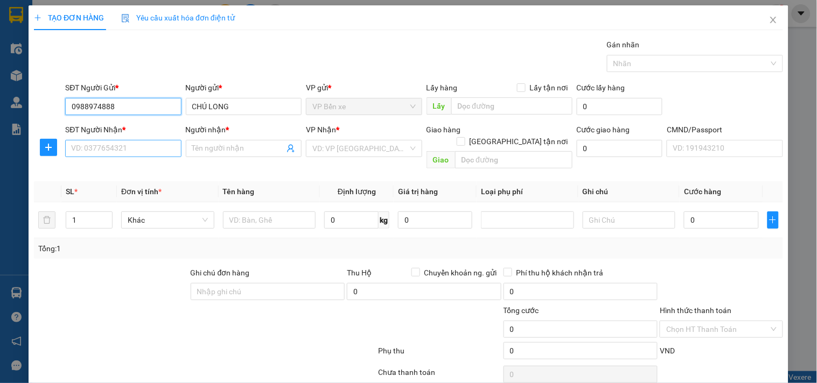
type input "0988974888"
click at [142, 150] on input "SĐT Người Nhận *" at bounding box center [123, 148] width 116 height 17
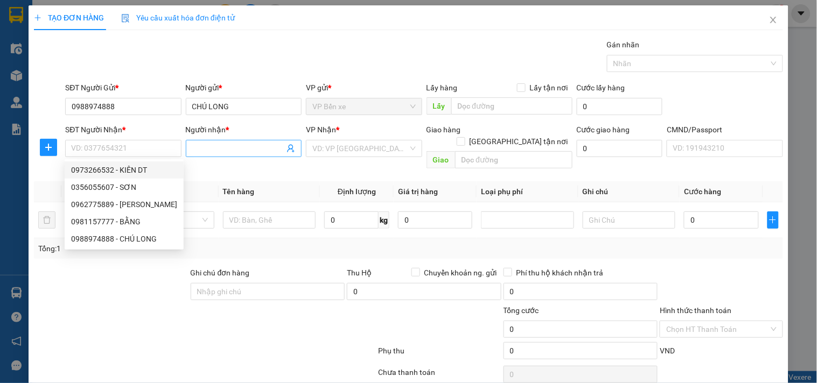
click at [291, 153] on span at bounding box center [290, 149] width 9 height 12
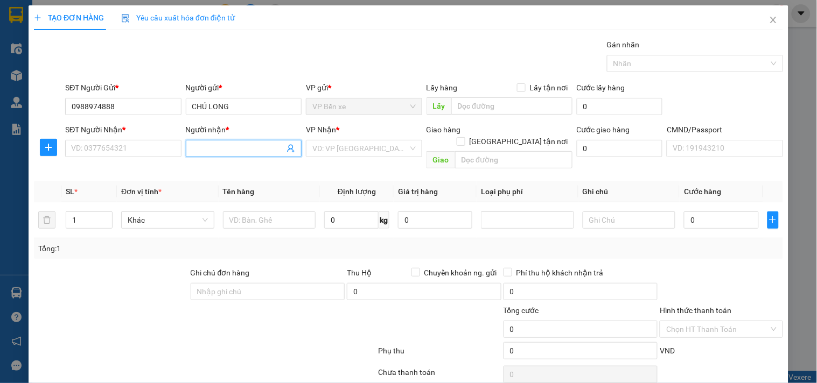
click at [286, 153] on span at bounding box center [290, 149] width 9 height 12
click at [288, 149] on icon "user-add" at bounding box center [290, 149] width 7 height 8
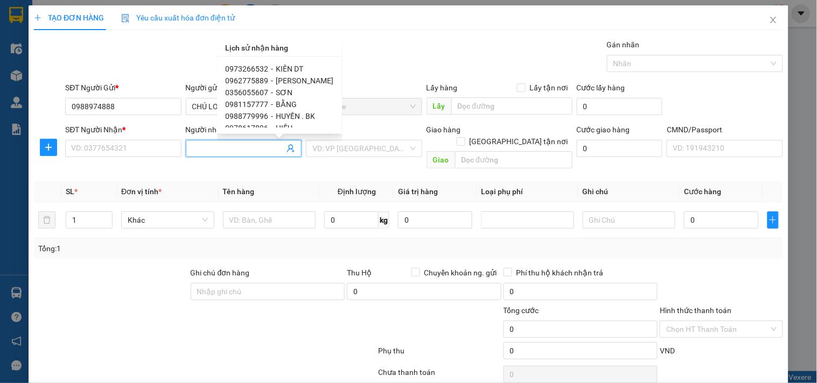
click at [292, 116] on span "HUYỀN . BK" at bounding box center [295, 116] width 39 height 9
type input "0988779996"
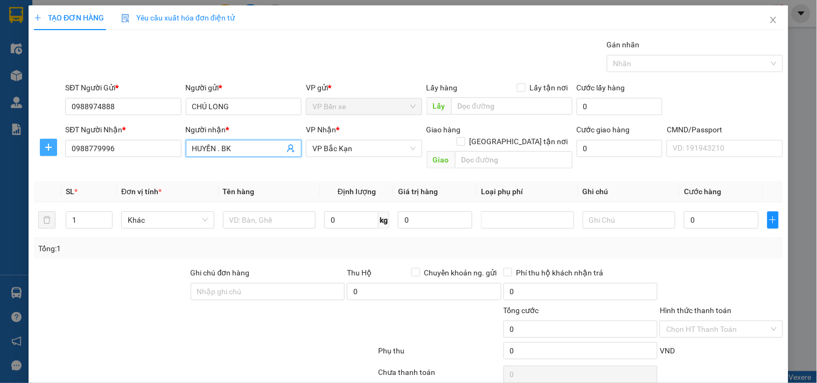
click at [50, 146] on icon "plus" at bounding box center [48, 147] width 9 height 9
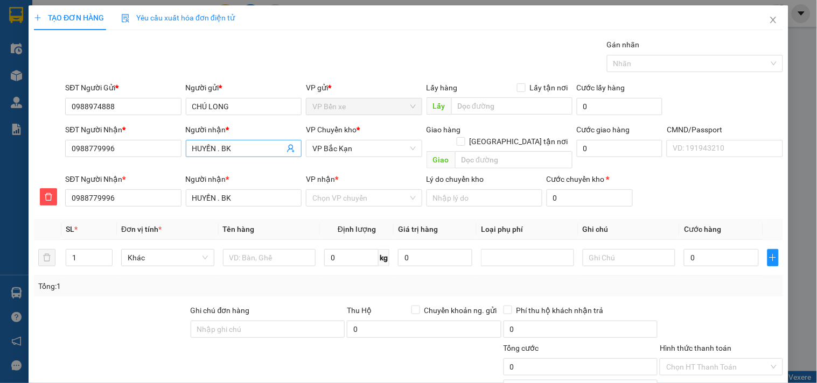
click at [228, 146] on input "HUYỀN . BK" at bounding box center [238, 149] width 92 height 12
type input "HUYỀN . BKH"
type input "HUYỀN . BKHG"
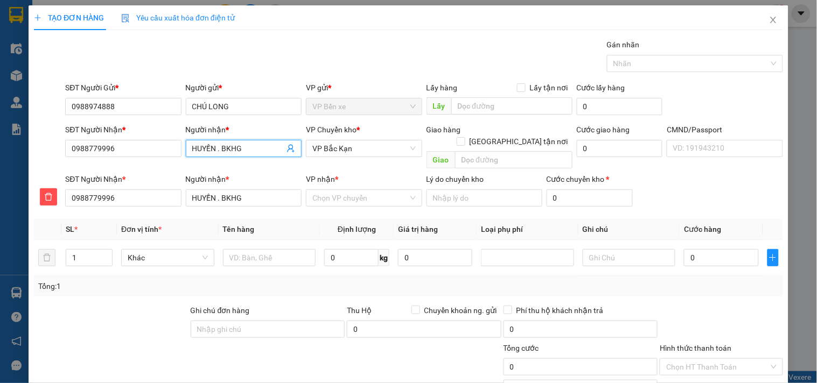
type input "HUYỀN . BKH"
type input "H"
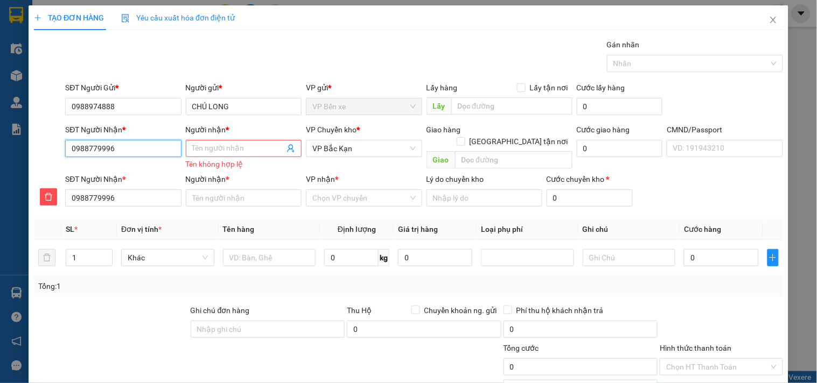
click at [105, 146] on input "0988779996" at bounding box center [123, 148] width 116 height 17
click at [106, 154] on input "0988779996" at bounding box center [123, 148] width 116 height 17
click at [50, 194] on icon "delete" at bounding box center [49, 197] width 8 height 8
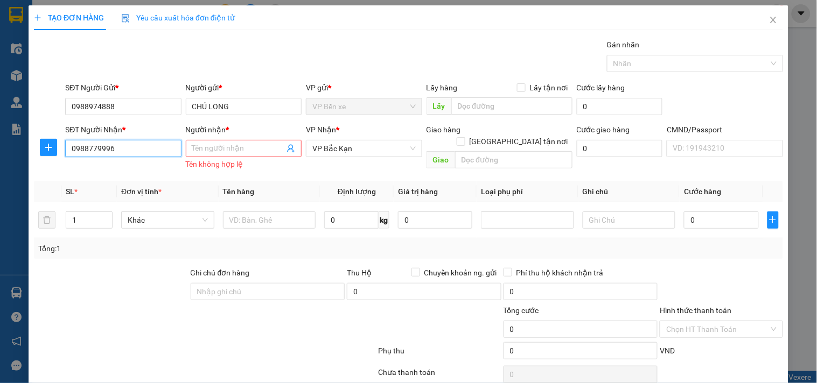
click at [129, 154] on input "0988779996" at bounding box center [123, 148] width 116 height 17
click at [131, 148] on input "0988779996" at bounding box center [123, 148] width 116 height 17
click at [127, 147] on input "0988779996" at bounding box center [123, 148] width 116 height 17
click at [127, 148] on input "0988779996" at bounding box center [123, 148] width 116 height 17
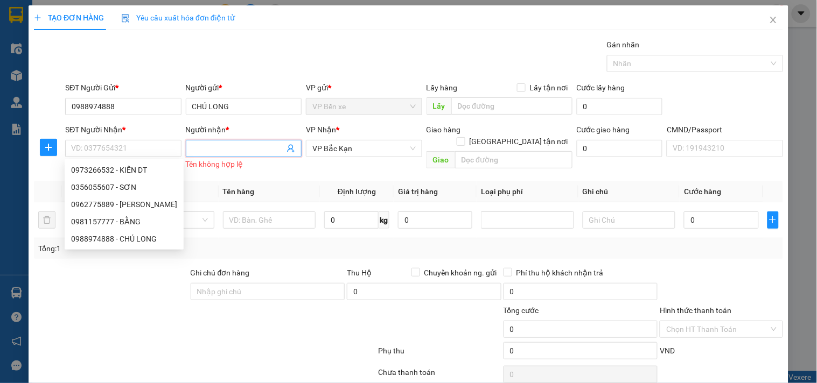
click at [288, 146] on icon "user-add" at bounding box center [290, 148] width 9 height 9
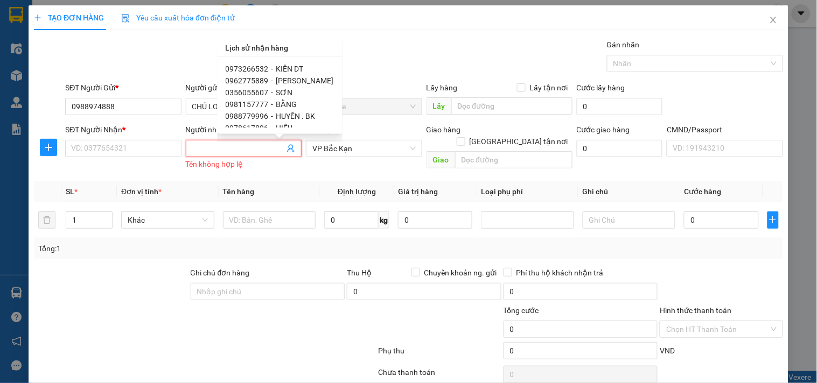
click at [286, 116] on span "HUYỀN . BK" at bounding box center [295, 116] width 39 height 9
type input "0988779996"
type input "HUYỀN . BK"
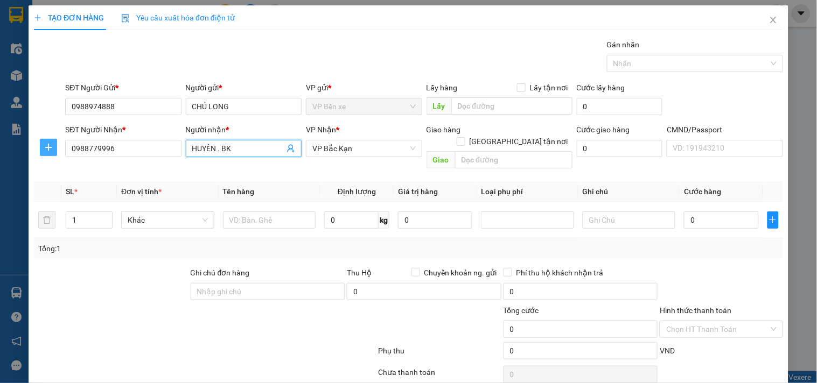
click at [51, 149] on icon "plus" at bounding box center [48, 147] width 9 height 9
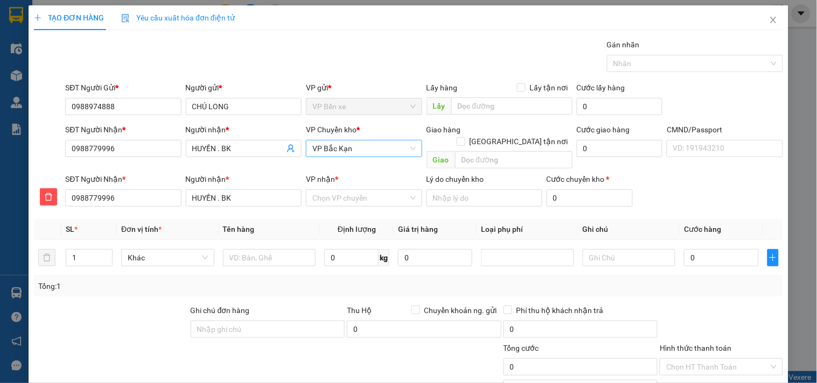
click at [363, 147] on span "VP Bắc Kạn" at bounding box center [363, 149] width 103 height 16
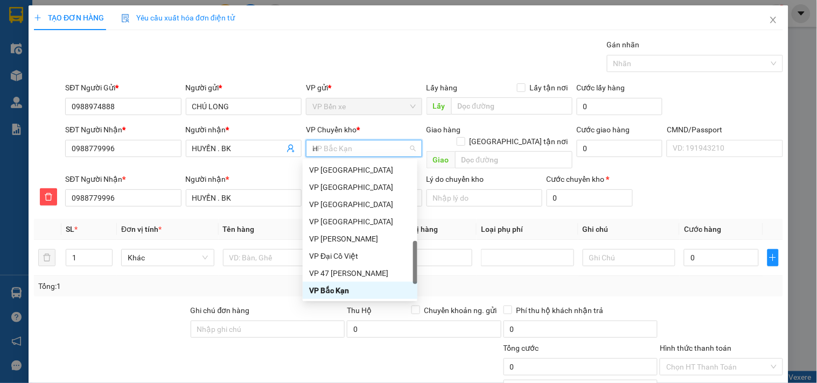
scroll to position [155, 0]
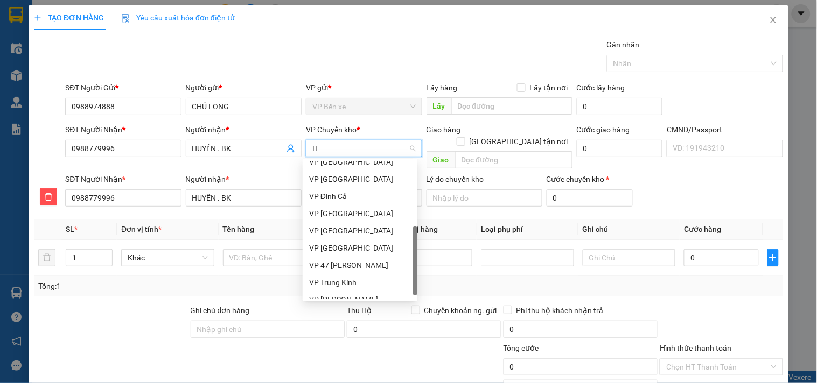
type input "HG"
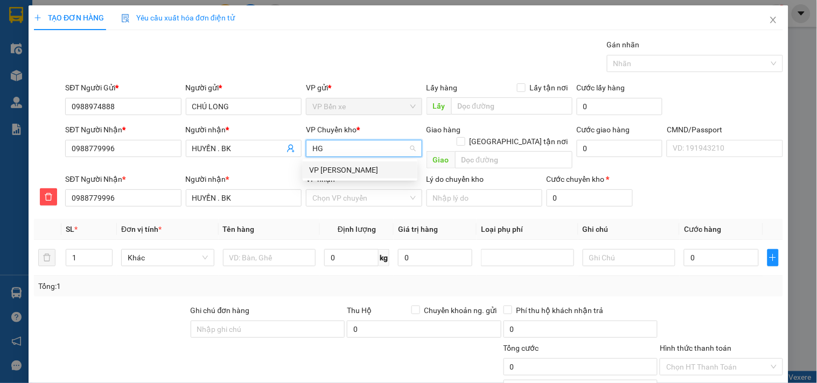
click at [340, 174] on div "VP [PERSON_NAME]" at bounding box center [360, 170] width 102 height 12
click at [343, 190] on input "VP nhận *" at bounding box center [359, 198] width 95 height 16
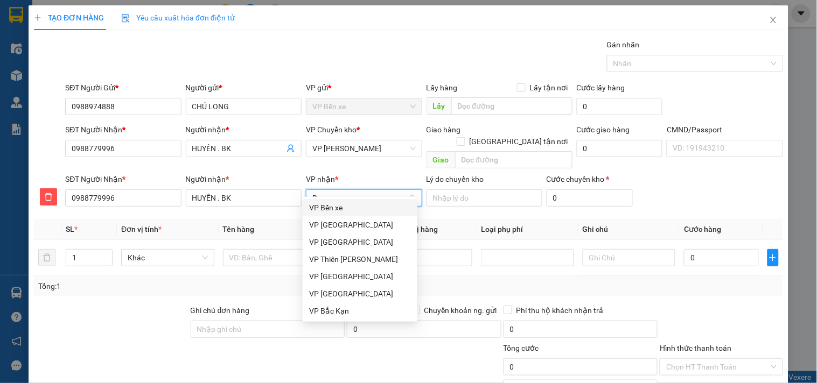
type input "BK"
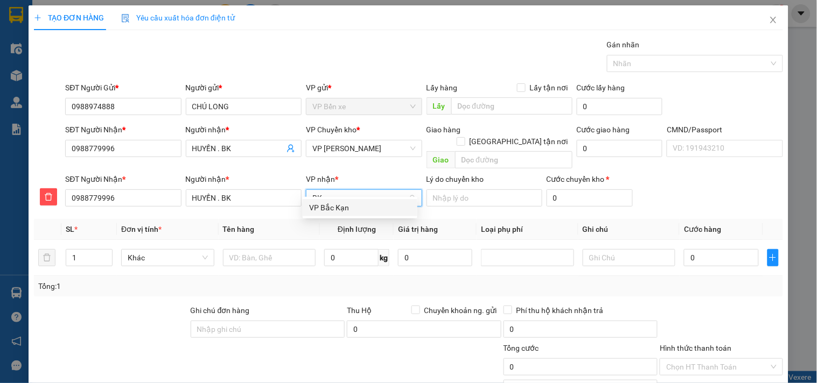
click at [328, 204] on div "VP Bắc Kạn" at bounding box center [360, 208] width 102 height 12
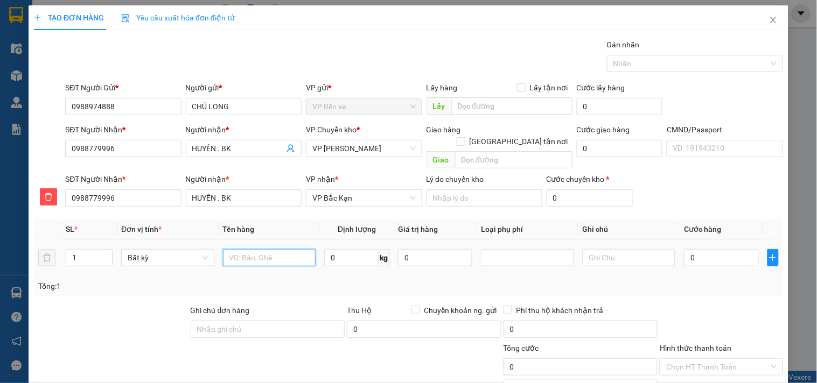
click at [257, 249] on input "text" at bounding box center [269, 257] width 93 height 17
type input "TÚI CÚC TL"
click at [341, 249] on input "0" at bounding box center [351, 257] width 54 height 17
click at [505, 254] on div at bounding box center [527, 257] width 93 height 17
type input "1"
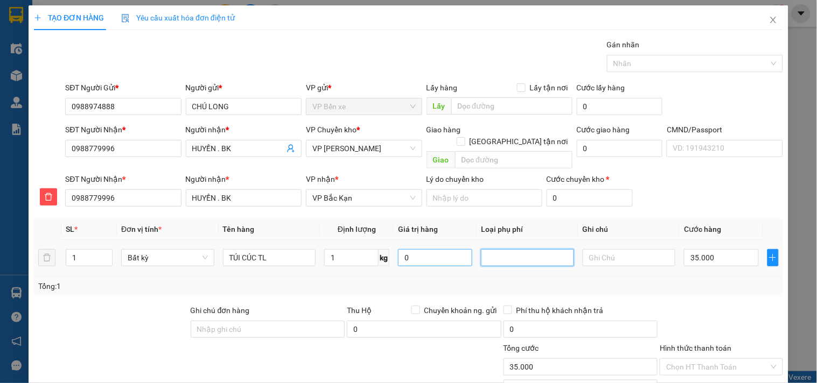
type input "35.000"
click at [435, 249] on input "0" at bounding box center [435, 257] width 74 height 17
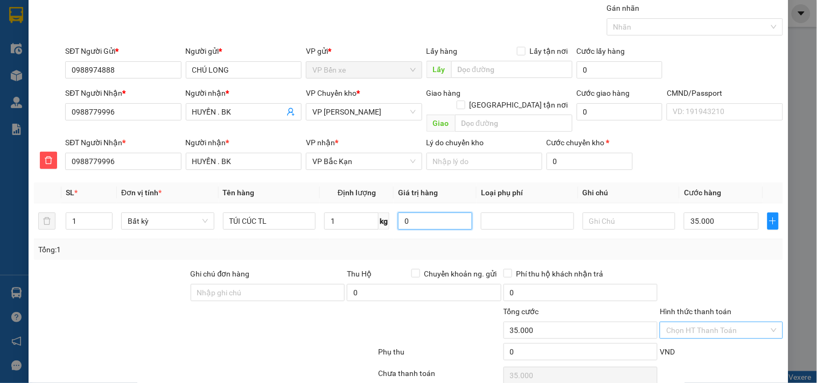
scroll to position [74, 0]
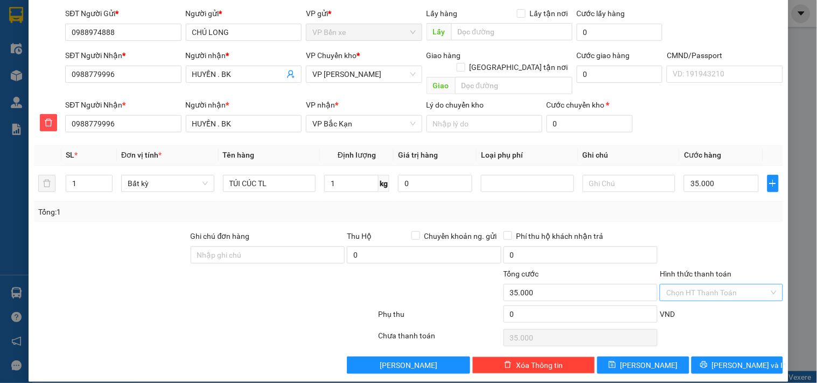
click at [717, 285] on input "Hình thức thanh toán" at bounding box center [717, 293] width 102 height 16
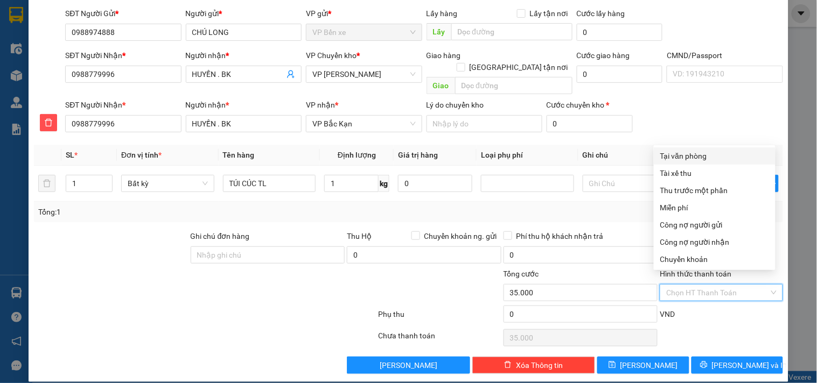
click at [695, 162] on div "Tại văn phòng" at bounding box center [715, 156] width 122 height 17
type input "0"
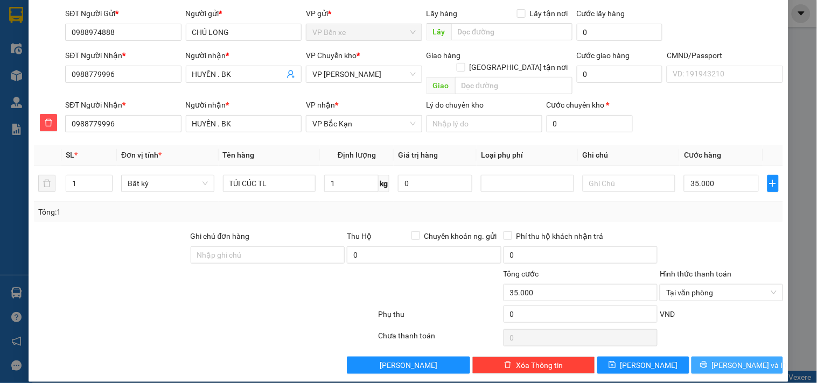
click at [723, 360] on span "[PERSON_NAME] và In" at bounding box center [749, 366] width 75 height 12
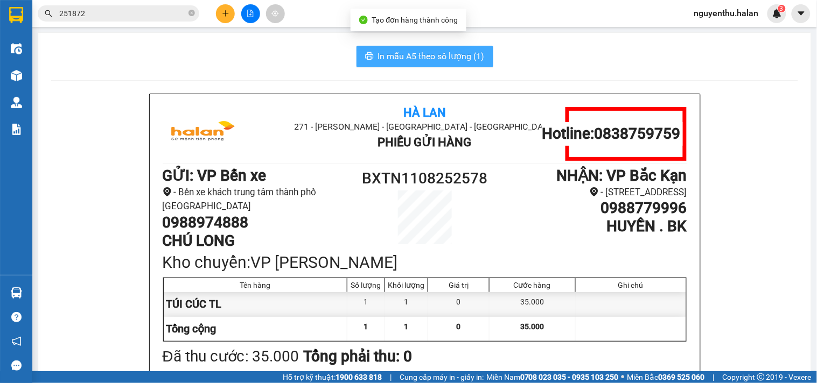
click at [400, 55] on span "In mẫu A5 theo số lượng (1)" at bounding box center [431, 56] width 107 height 13
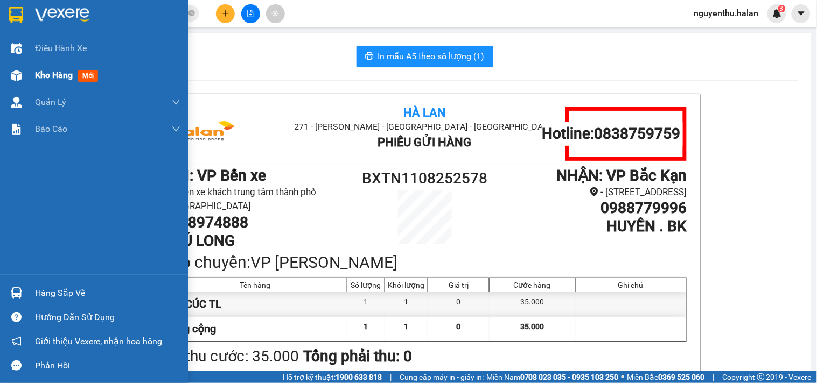
click at [51, 79] on span "Kho hàng" at bounding box center [54, 75] width 38 height 10
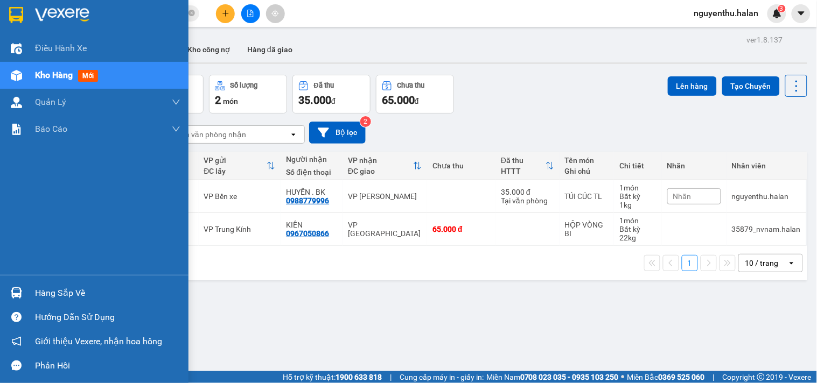
click at [61, 294] on div "Hàng sắp về" at bounding box center [107, 293] width 145 height 16
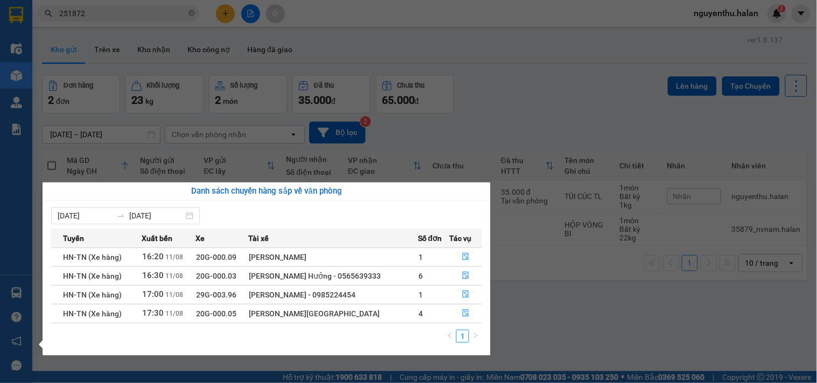
click at [440, 100] on section "Kết quả tìm kiếm ( 172 ) Bộ lọc Mã ĐH Trạng thái Món hàng Thu hộ Tổng cước Chưa…" at bounding box center [408, 191] width 817 height 383
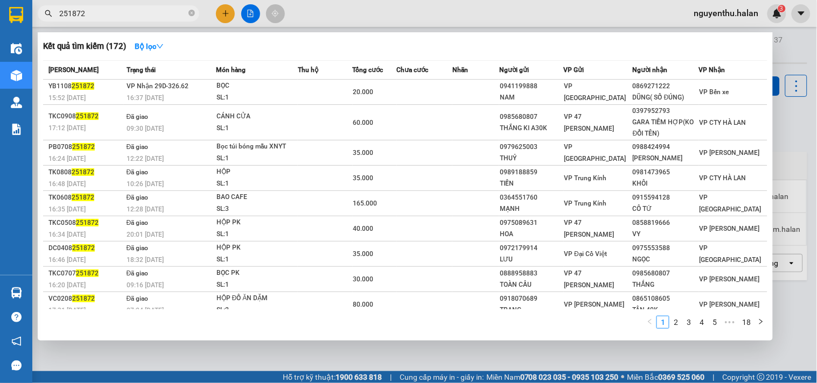
click at [101, 12] on input "251872" at bounding box center [122, 14] width 127 height 12
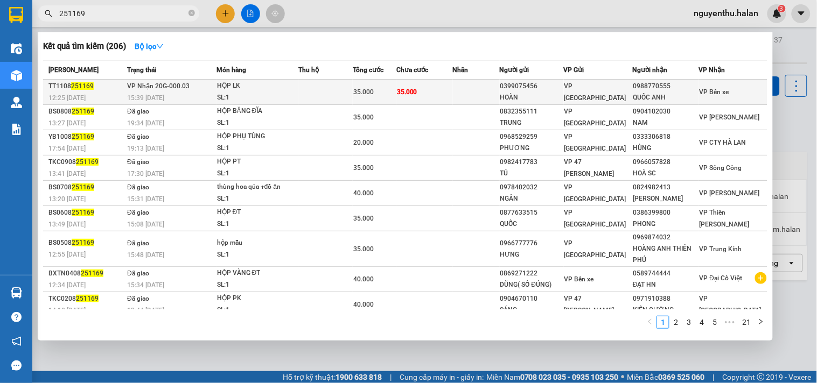
type input "251169"
click at [332, 92] on td at bounding box center [325, 92] width 55 height 25
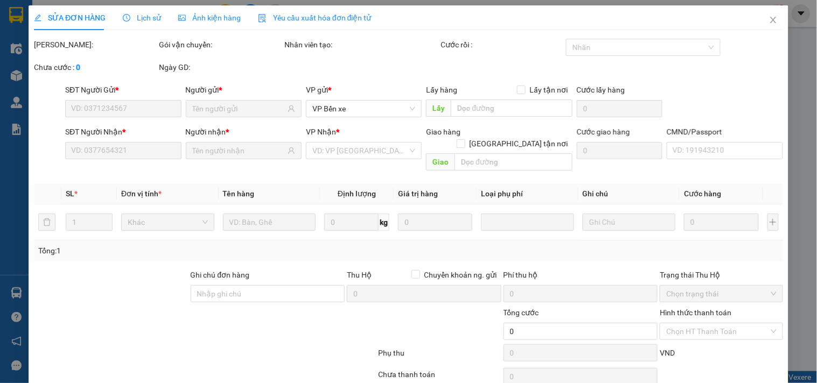
type input "0399075456"
type input "HOÀN"
type input "0988770555"
type input "QUỐC ANH"
type input "35.000"
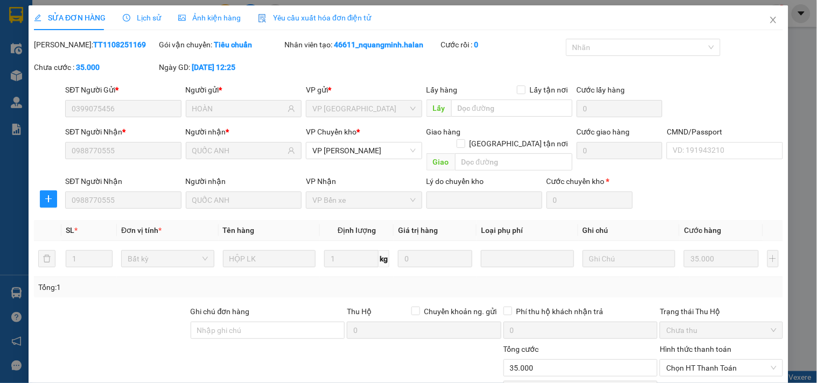
scroll to position [75, 0]
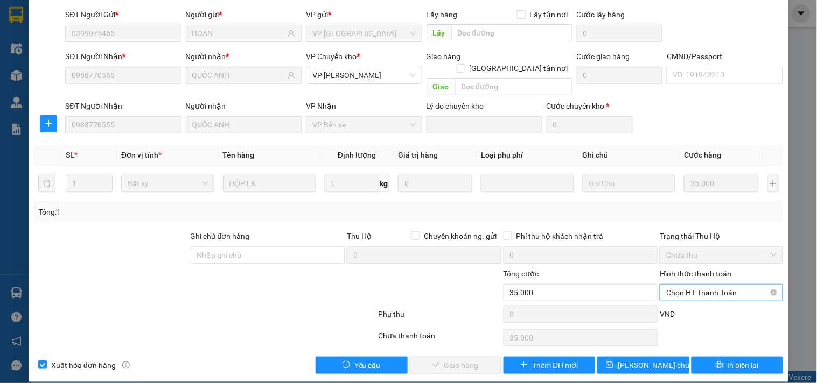
click at [701, 285] on span "Chọn HT Thanh Toán" at bounding box center [721, 293] width 110 height 16
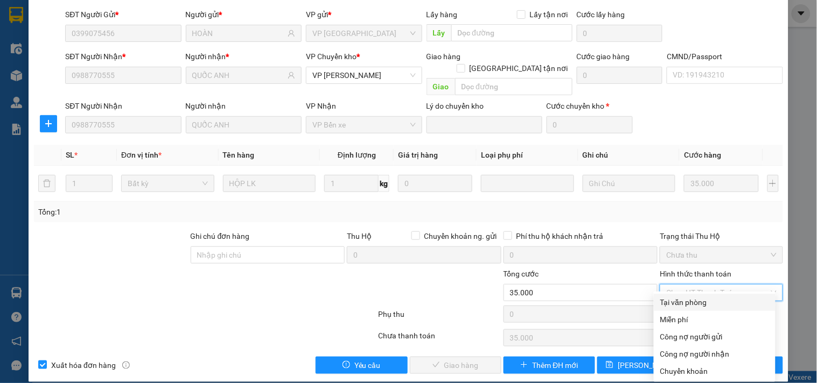
click at [682, 302] on div "Tại văn phòng" at bounding box center [714, 303] width 109 height 12
type input "0"
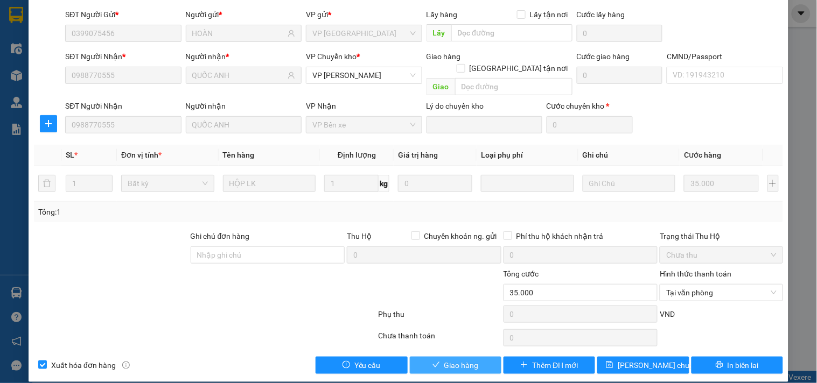
click at [464, 360] on span "Giao hàng" at bounding box center [461, 366] width 34 height 12
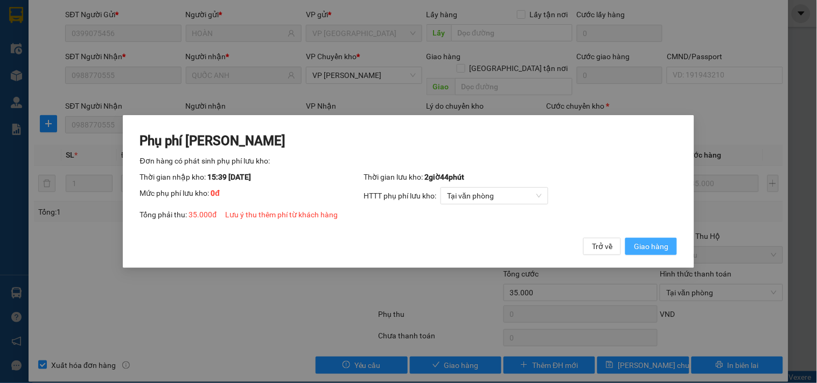
click at [660, 251] on span "Giao hàng" at bounding box center [651, 247] width 34 height 12
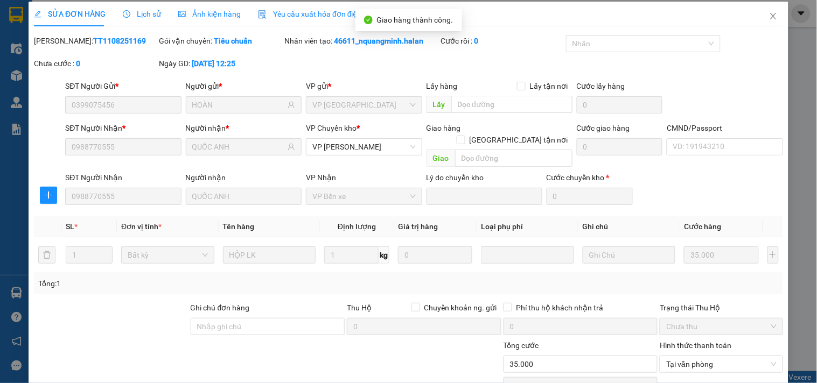
scroll to position [0, 0]
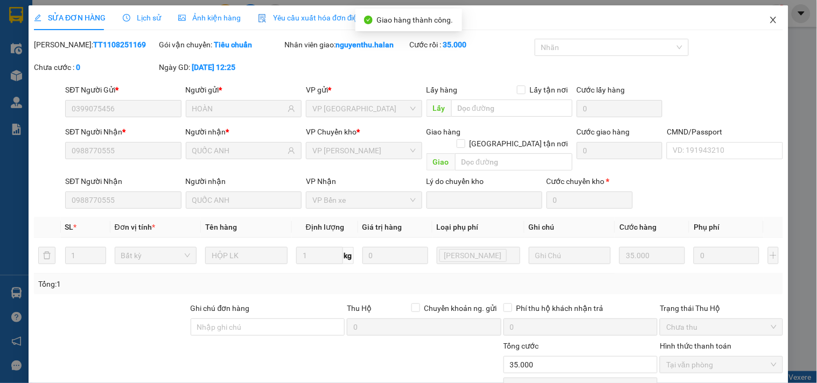
click at [769, 20] on icon "close" at bounding box center [773, 20] width 9 height 9
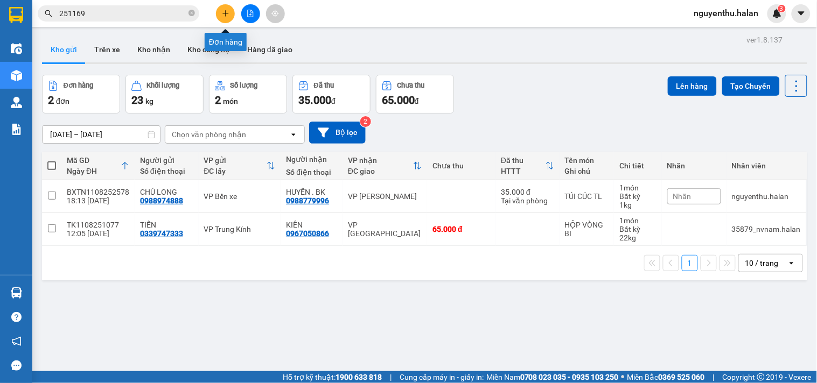
click at [230, 11] on button at bounding box center [225, 13] width 19 height 19
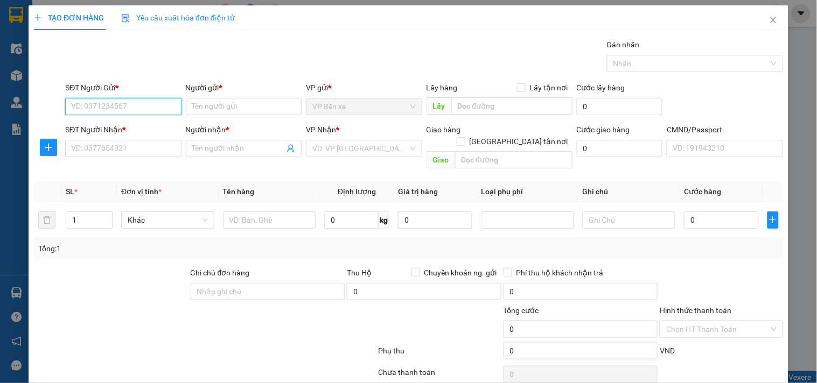
click at [158, 106] on input "SĐT Người Gửi *" at bounding box center [123, 106] width 116 height 17
type input "0389761999"
click at [137, 128] on div "0389761999 - MINH" at bounding box center [122, 128] width 102 height 12
type input "MINH"
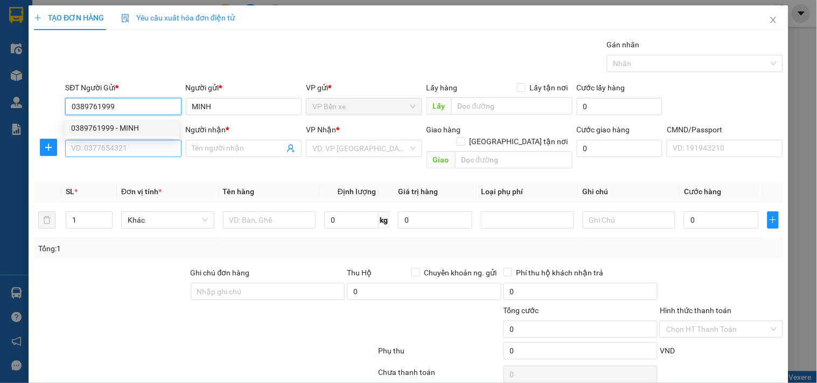
type input "0389761999"
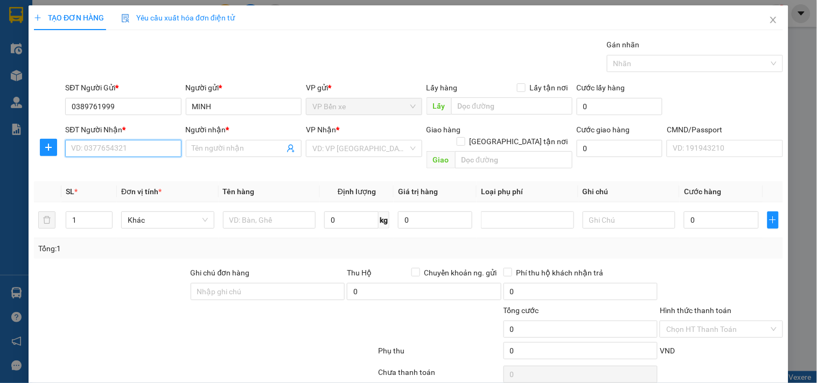
click at [138, 150] on input "SĐT Người Nhận *" at bounding box center [123, 148] width 116 height 17
click at [100, 148] on input "SĐT Người Nhận *" at bounding box center [123, 148] width 116 height 17
type input "0961263999"
click at [132, 172] on div "0961263999 - [GEOGRAPHIC_DATA]" at bounding box center [131, 170] width 121 height 12
type input "[PERSON_NAME]"
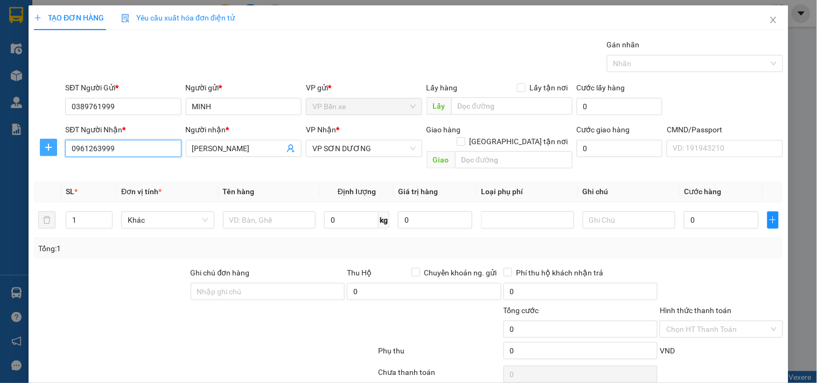
type input "0961263999"
click at [46, 148] on icon "plus" at bounding box center [48, 147] width 9 height 9
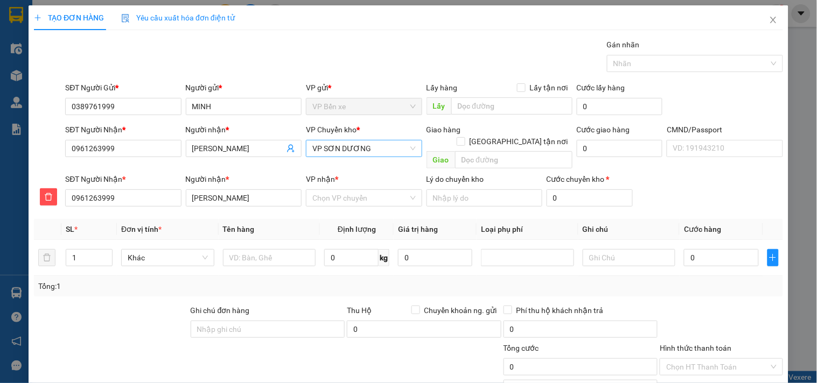
click at [374, 149] on span "VP SƠN DƯƠNG" at bounding box center [363, 149] width 103 height 16
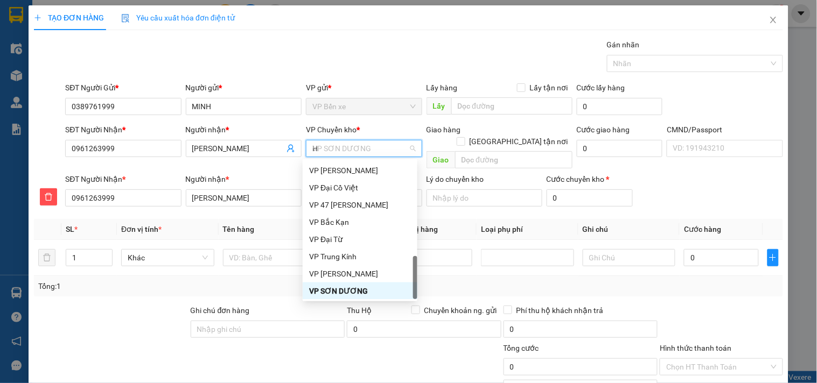
scroll to position [146, 0]
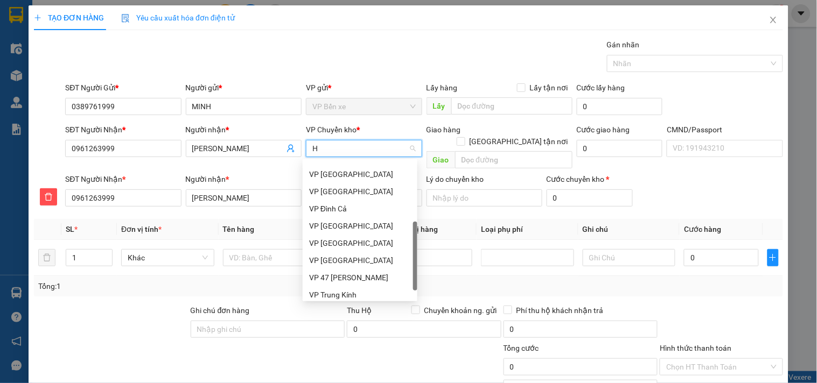
type input "HG"
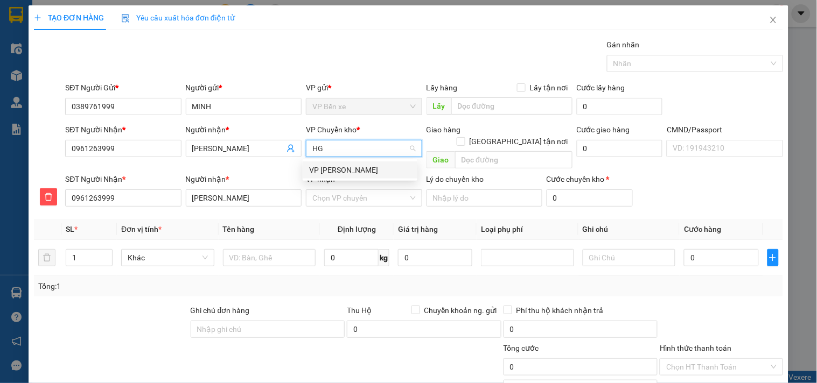
click at [337, 173] on div "VP [PERSON_NAME]" at bounding box center [360, 170] width 102 height 12
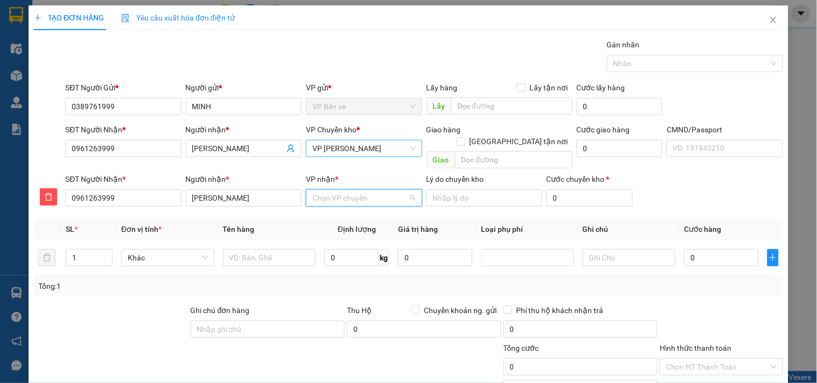
click at [352, 190] on input "VP nhận *" at bounding box center [359, 198] width 95 height 16
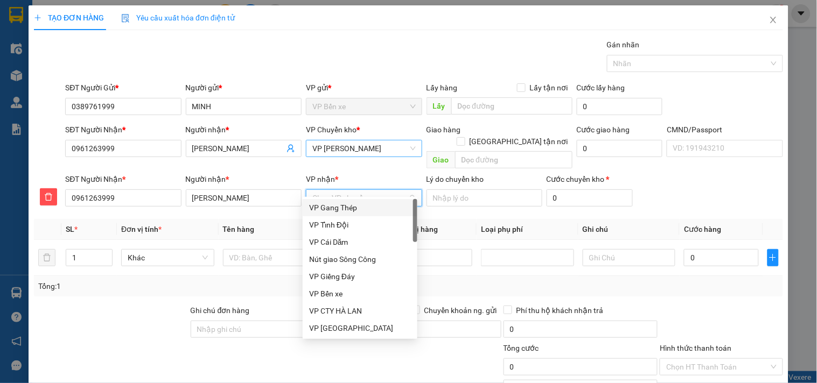
type input "S"
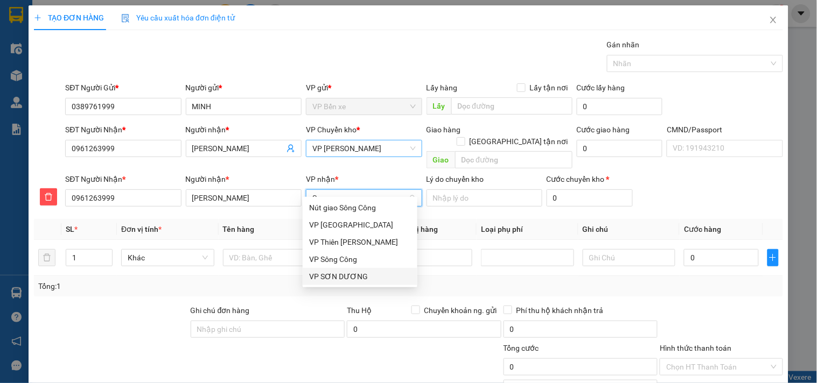
click at [351, 277] on div "VP SƠN DƯƠNG" at bounding box center [360, 277] width 102 height 12
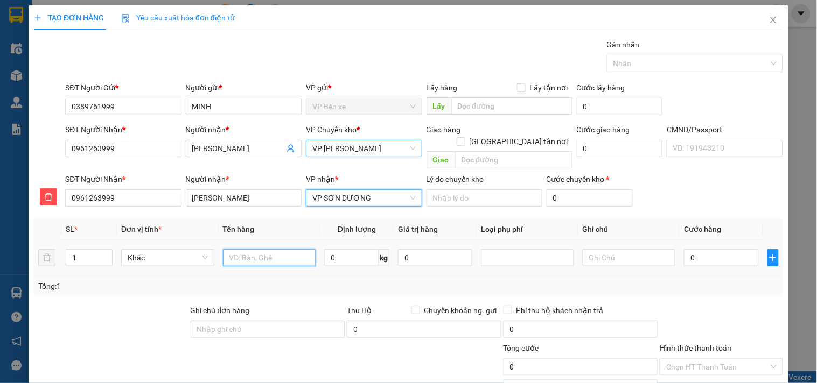
click at [260, 249] on input "text" at bounding box center [269, 257] width 93 height 17
type input "HỘP ĐT"
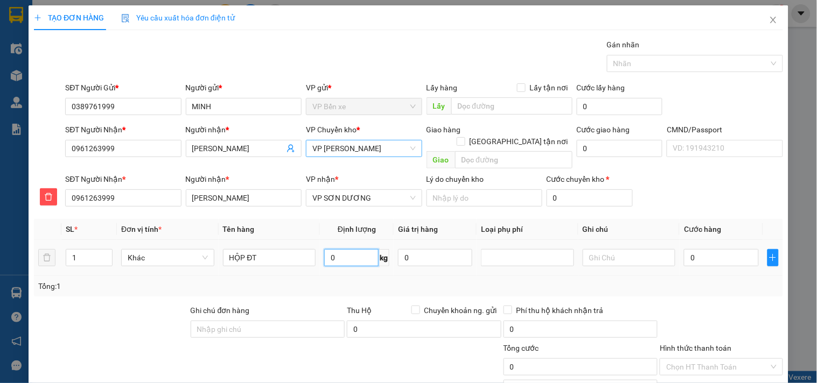
click at [339, 250] on input "0" at bounding box center [351, 257] width 54 height 17
type input "1"
click at [417, 249] on input "0" at bounding box center [435, 257] width 74 height 17
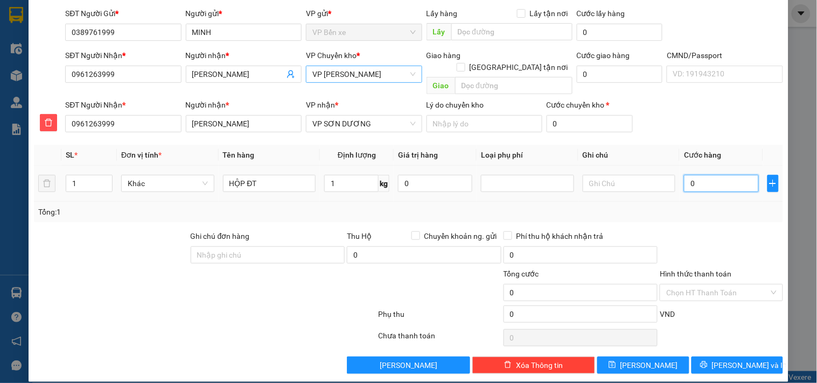
click at [698, 175] on input "0" at bounding box center [721, 183] width 74 height 17
type input "35"
type input "350"
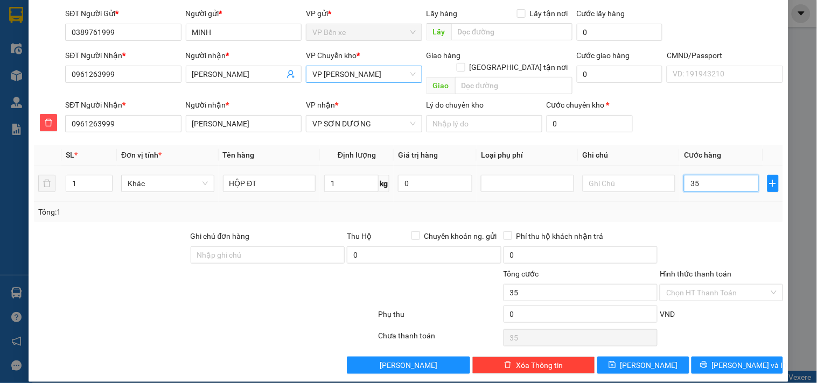
type input "350"
type input "3.500"
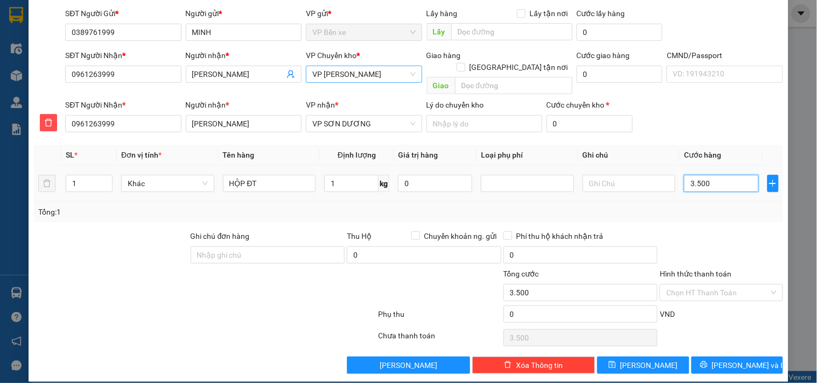
type input "35.000"
click at [729, 360] on span "[PERSON_NAME] và In" at bounding box center [749, 366] width 75 height 12
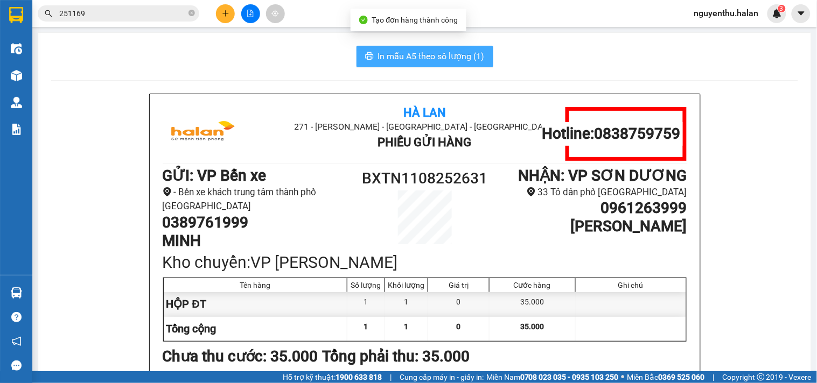
click at [422, 53] on span "In mẫu A5 theo số lượng (1)" at bounding box center [431, 56] width 107 height 13
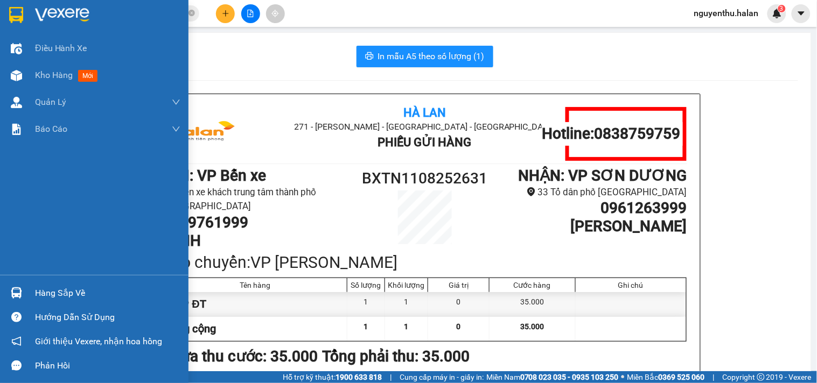
click at [73, 298] on div "Hàng sắp về" at bounding box center [107, 293] width 145 height 16
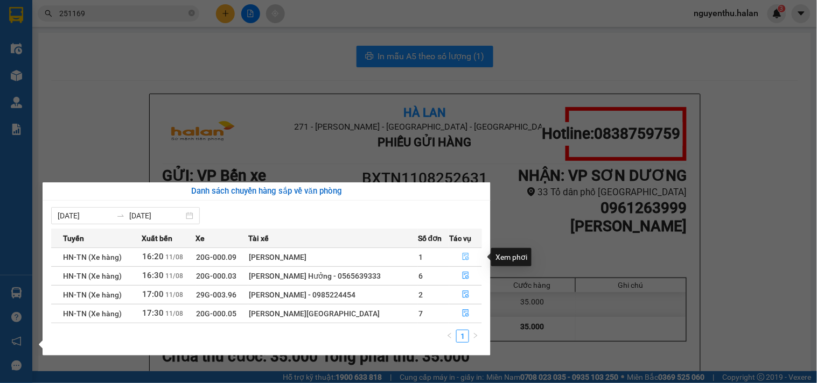
click at [465, 257] on icon "file-done" at bounding box center [466, 257] width 6 height 8
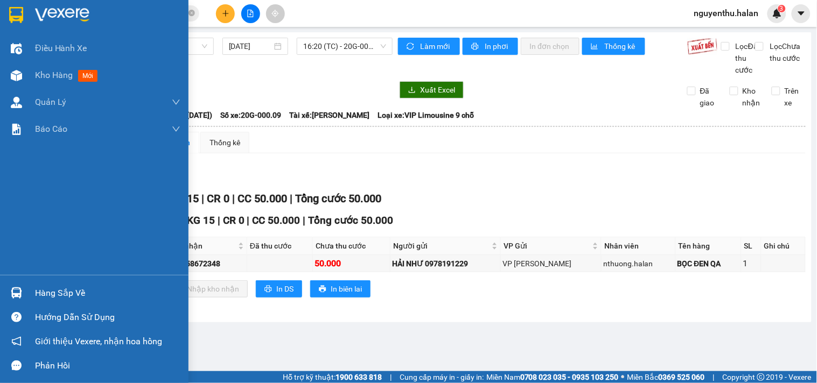
click at [41, 292] on div "Hàng sắp về" at bounding box center [107, 293] width 145 height 16
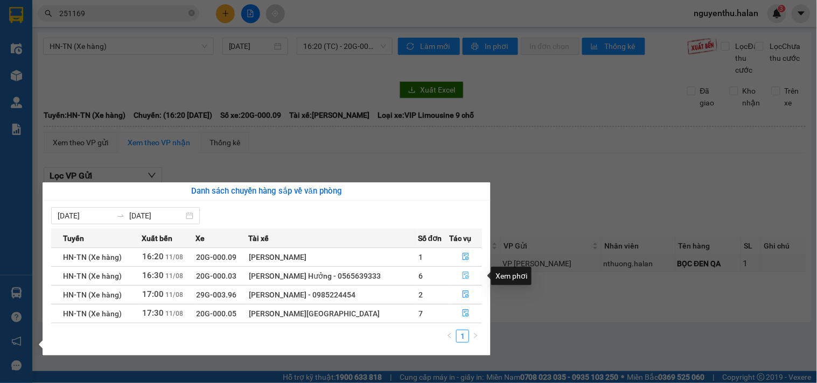
click at [464, 278] on icon "file-done" at bounding box center [466, 276] width 8 height 8
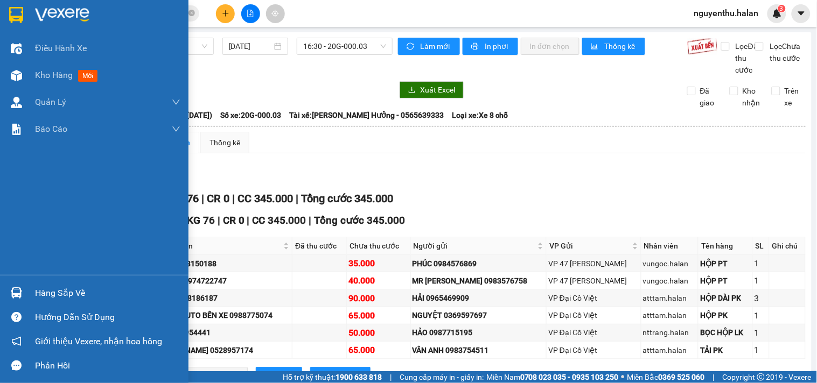
click at [60, 297] on div "Hàng sắp về" at bounding box center [107, 293] width 145 height 16
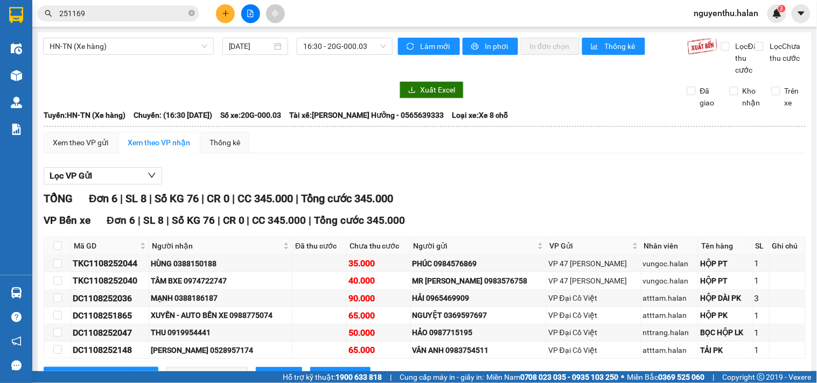
click at [494, 142] on section "Kết quả tìm kiếm ( 206 ) Bộ lọc Mã ĐH Trạng thái Món hàng Thu hộ Tổng cước Chưa…" at bounding box center [408, 191] width 817 height 383
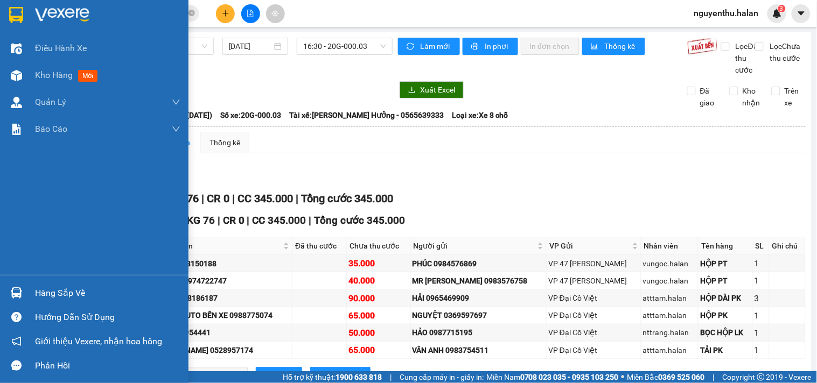
click at [40, 298] on div "Hàng sắp về" at bounding box center [107, 293] width 145 height 16
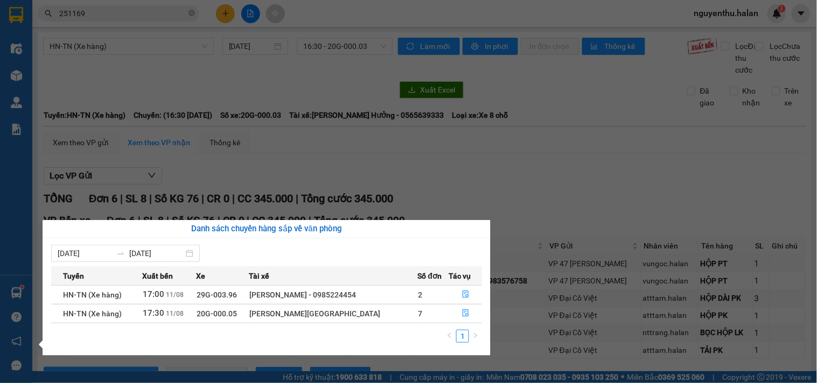
click at [110, 12] on section "Kết quả tìm kiếm ( 206 ) Bộ lọc Mã ĐH Trạng thái Món hàng Thu hộ Tổng cước Chưa…" at bounding box center [408, 191] width 817 height 383
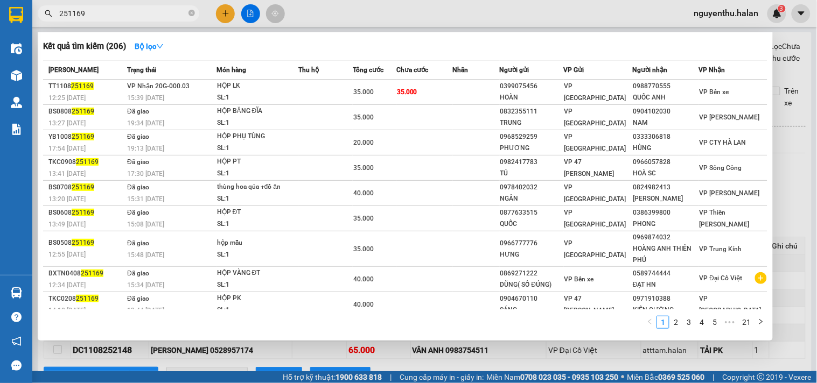
click at [110, 12] on input "251169" at bounding box center [122, 14] width 127 height 12
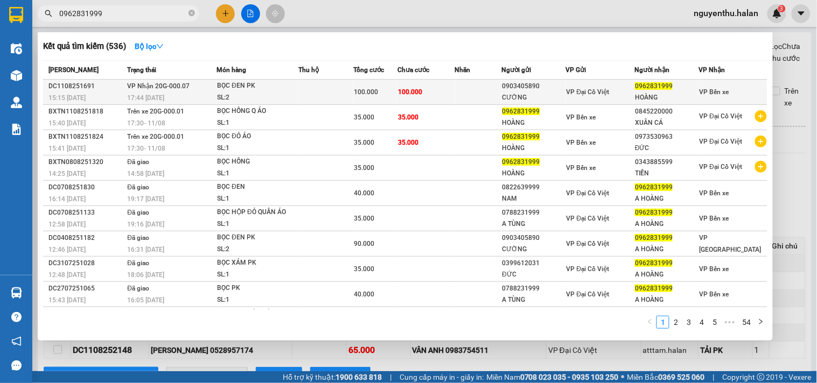
type input "0962831999"
click at [451, 93] on td "100.000" at bounding box center [425, 92] width 57 height 25
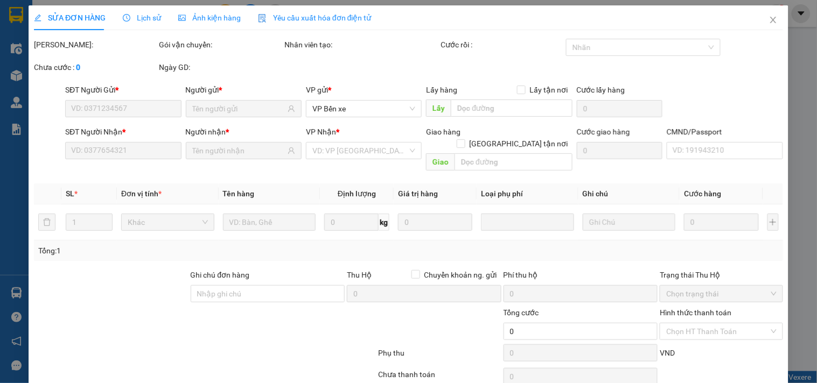
type input "0903405890"
type input "CƯỜNG"
type input "0962831999"
type input "HOÀNG"
type input "100.000"
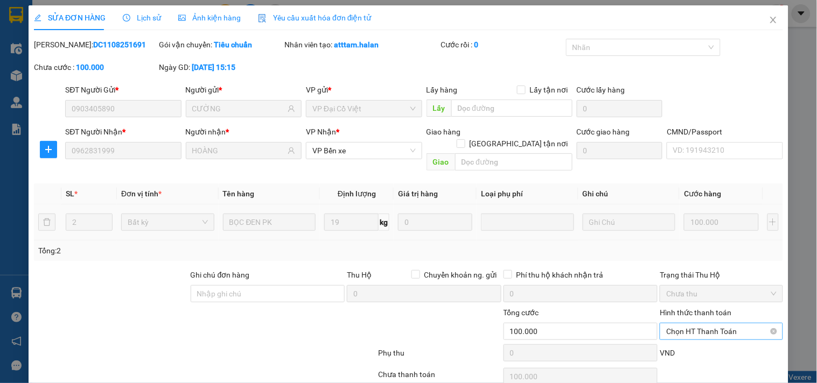
click at [702, 324] on span "Chọn HT Thanh Toán" at bounding box center [721, 332] width 110 height 16
click at [692, 335] on div "Tại văn phòng" at bounding box center [714, 341] width 109 height 12
type input "0"
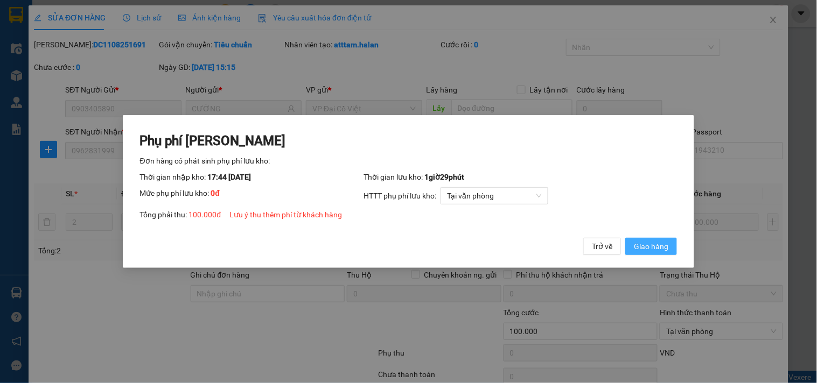
click at [653, 251] on span "Giao hàng" at bounding box center [651, 247] width 34 height 12
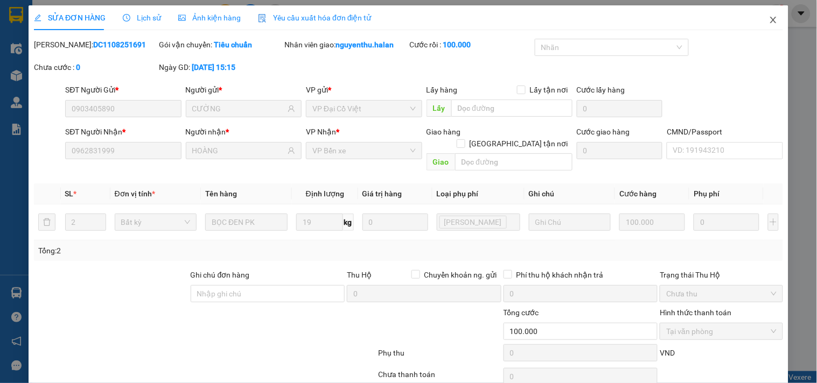
click at [769, 22] on icon "close" at bounding box center [773, 20] width 9 height 9
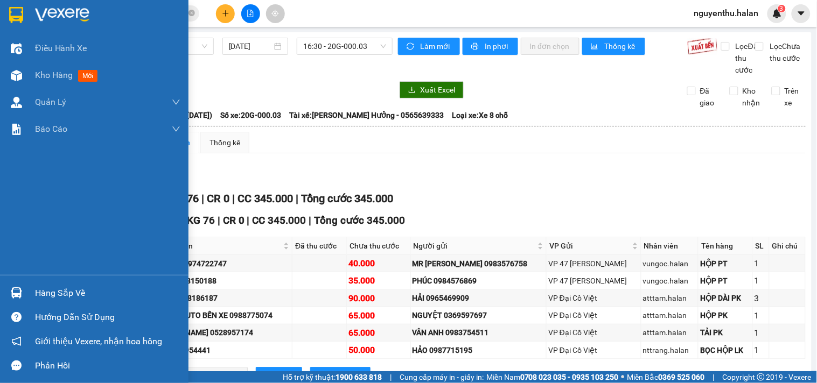
click at [56, 291] on div "Hàng sắp về" at bounding box center [107, 293] width 145 height 16
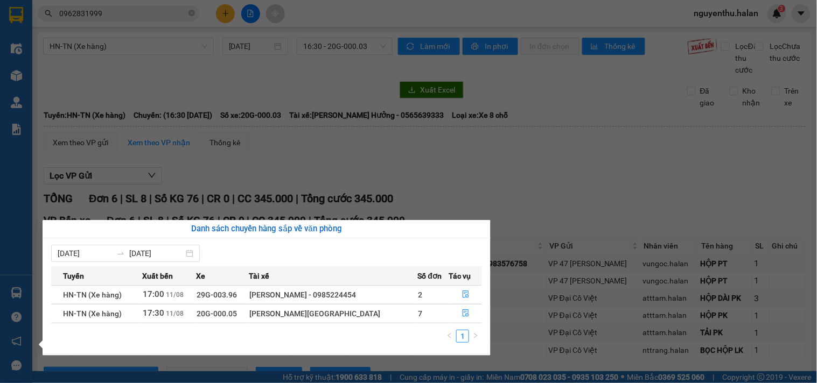
click at [478, 138] on section "Kết quả tìm kiếm ( 536 ) Bộ lọc Mã ĐH Trạng thái Món hàng Thu hộ Tổng cước Chưa…" at bounding box center [408, 191] width 817 height 383
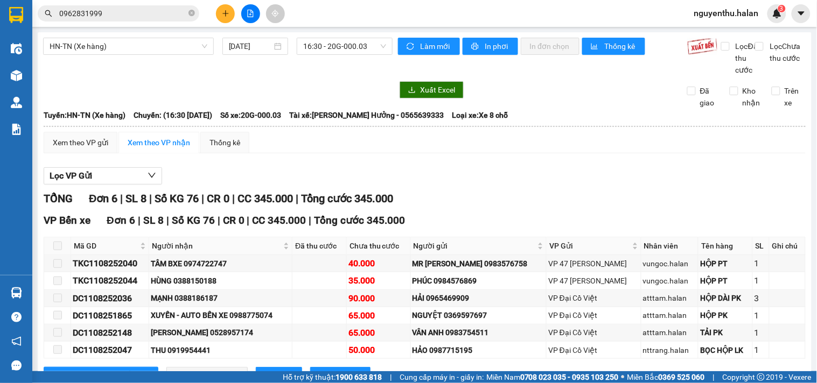
click at [110, 8] on input "0962831999" at bounding box center [122, 14] width 127 height 12
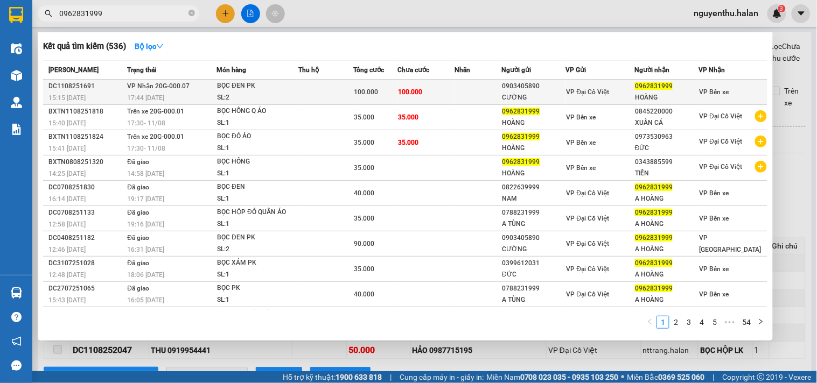
click at [332, 90] on td at bounding box center [325, 92] width 55 height 25
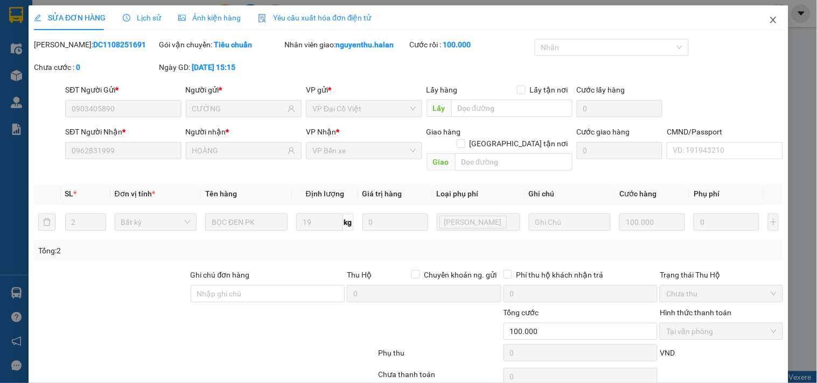
click at [769, 22] on icon "close" at bounding box center [773, 20] width 9 height 9
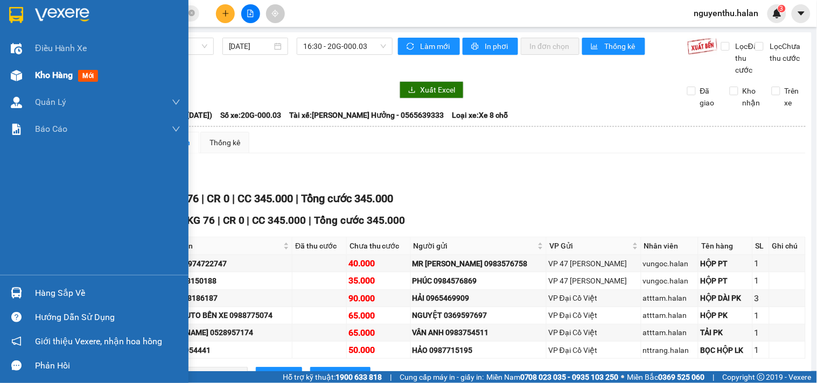
click at [57, 73] on span "Kho hàng" at bounding box center [54, 75] width 38 height 10
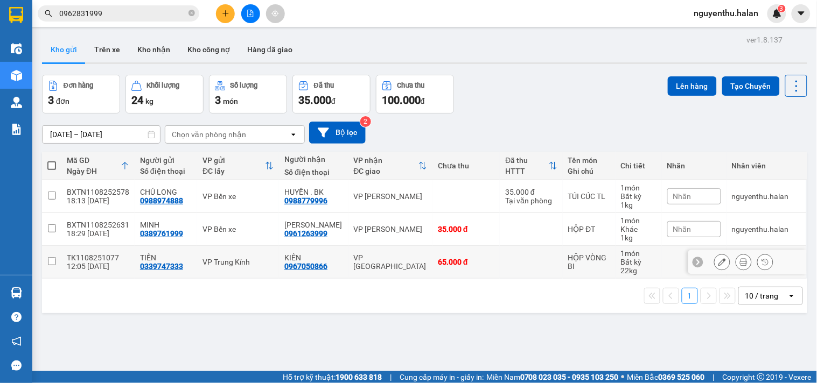
click at [53, 258] on input "checkbox" at bounding box center [52, 261] width 8 height 8
checkbox input "true"
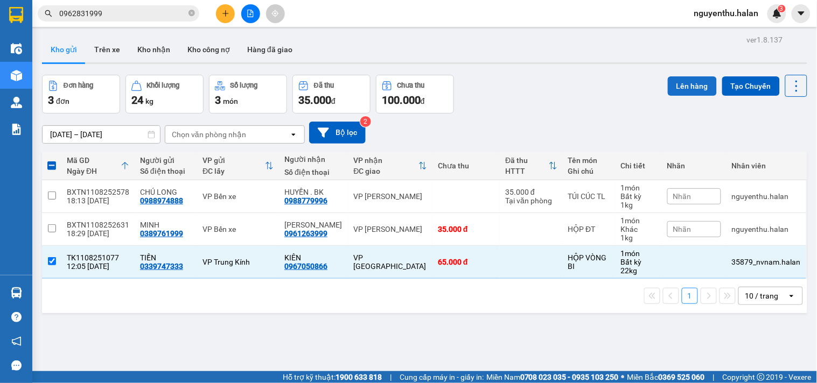
click at [693, 82] on button "Lên hàng" at bounding box center [692, 85] width 49 height 19
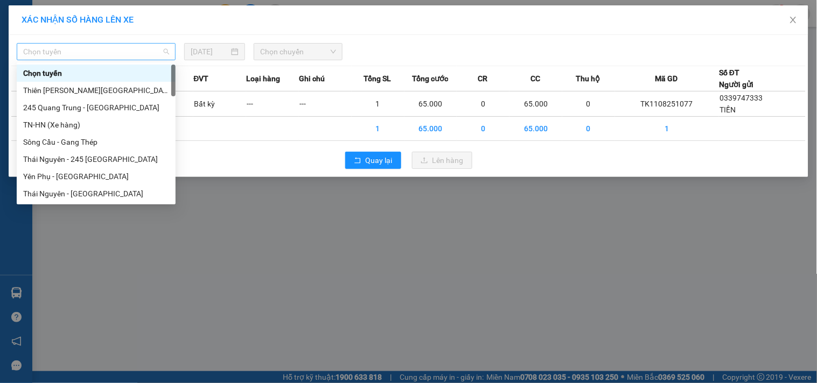
click at [95, 47] on span "Chọn tuyến" at bounding box center [96, 52] width 146 height 16
type input "HN"
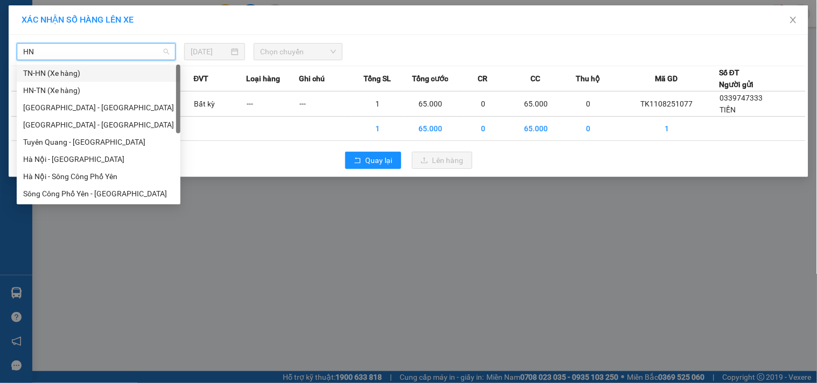
click at [76, 73] on div "TN-HN (Xe hàng)" at bounding box center [98, 73] width 151 height 12
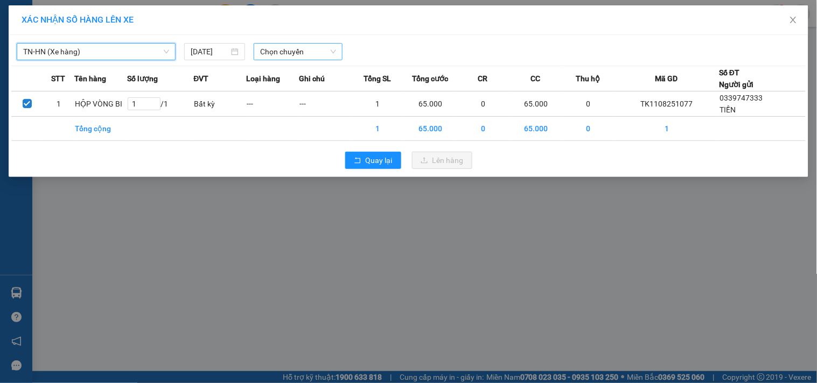
click at [319, 52] on span "Chọn chuyến" at bounding box center [298, 52] width 76 height 16
click at [131, 50] on span "TN-HN (Xe hàng)" at bounding box center [96, 52] width 146 height 16
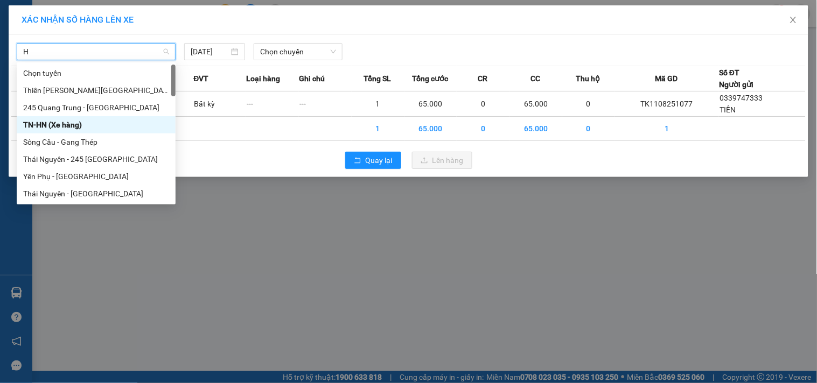
type input "HN"
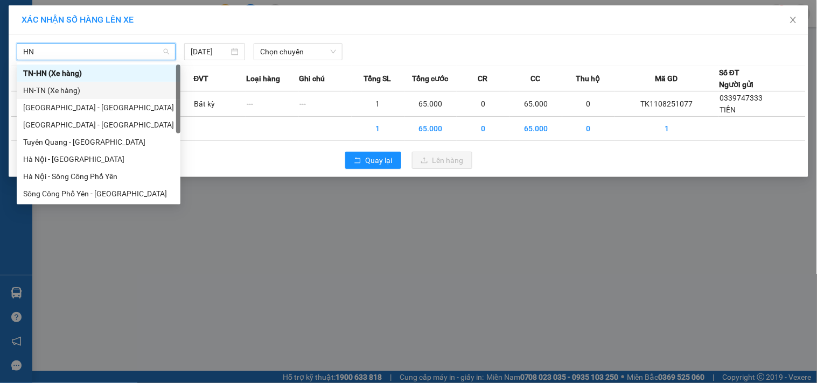
click at [88, 89] on div "HN-TN (Xe hàng)" at bounding box center [98, 91] width 151 height 12
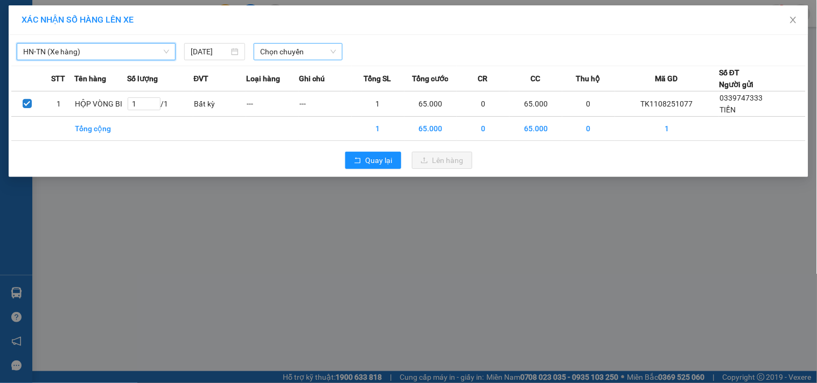
click at [283, 52] on span "Chọn chuyến" at bounding box center [298, 52] width 76 height 16
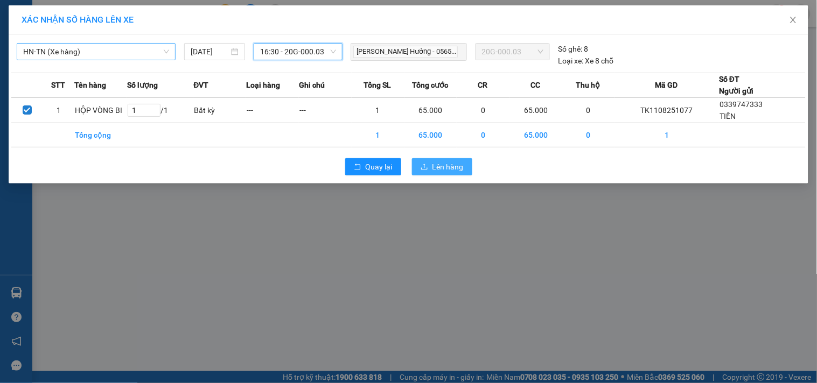
click at [440, 167] on span "Lên hàng" at bounding box center [447, 167] width 31 height 12
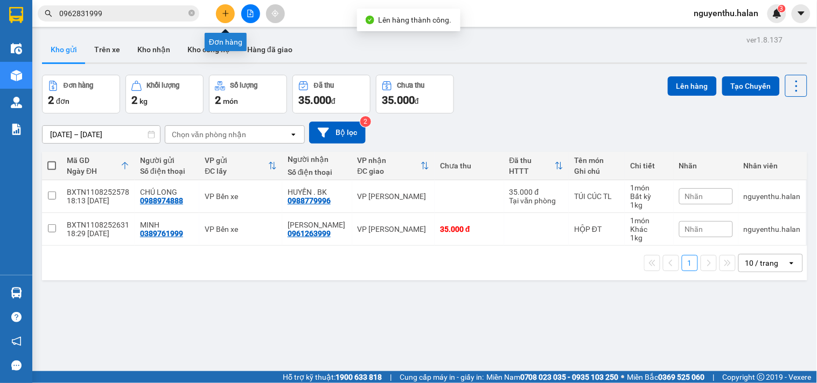
click at [224, 9] on button at bounding box center [225, 13] width 19 height 19
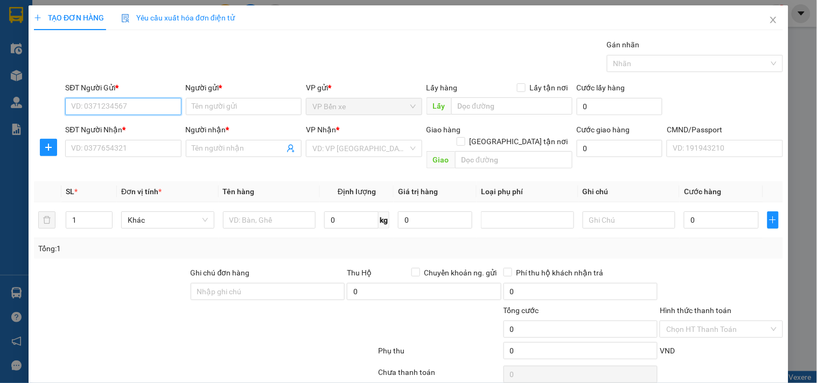
click at [151, 109] on input "SĐT Người Gửi *" at bounding box center [123, 106] width 116 height 17
type input "0984655728"
click at [101, 124] on div "0984655728 - ĐA" at bounding box center [122, 128] width 102 height 12
type input "ĐA"
type input "0984655728"
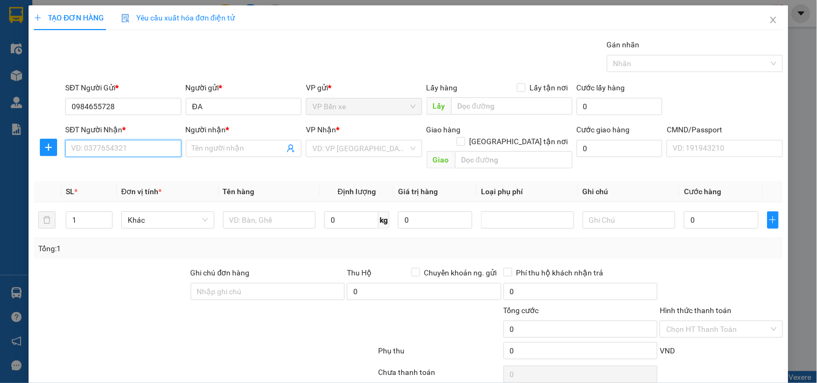
click at [132, 150] on input "SĐT Người Nhận *" at bounding box center [123, 148] width 116 height 17
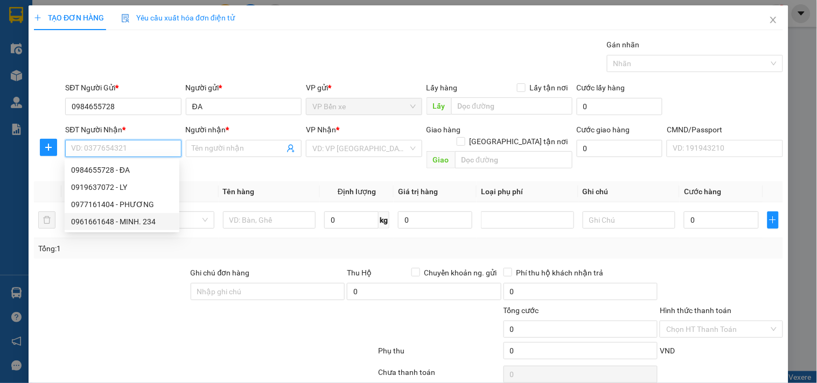
click at [101, 220] on div "0961661648 - MINH. 234" at bounding box center [122, 222] width 102 height 12
type input "0961661648"
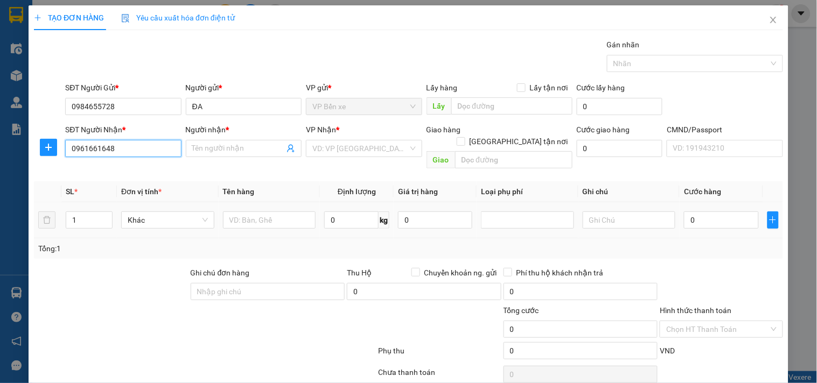
type input "MINH. 234"
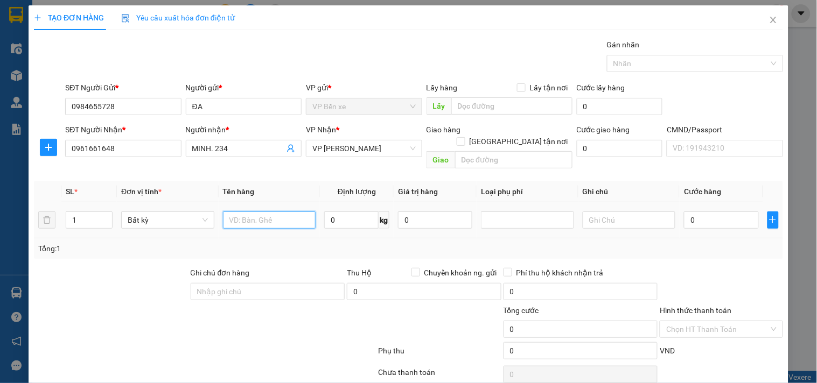
click at [262, 212] on input "text" at bounding box center [269, 220] width 93 height 17
type input "BỌC ĐEN NẤM"
click at [354, 212] on input "0" at bounding box center [351, 220] width 54 height 17
type input "2"
click at [458, 212] on input "0" at bounding box center [435, 220] width 74 height 17
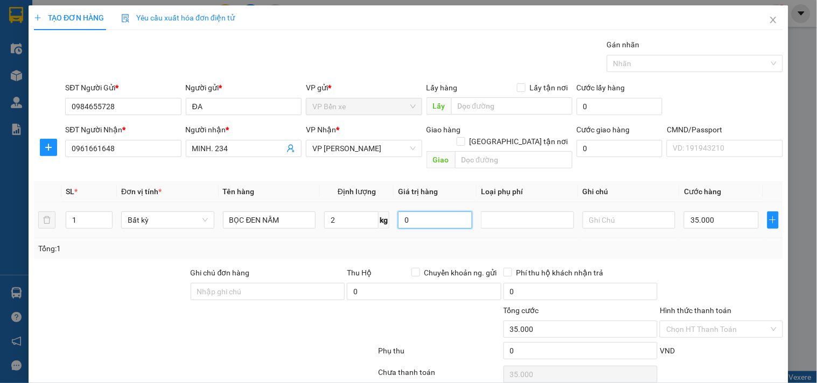
type input "35.000"
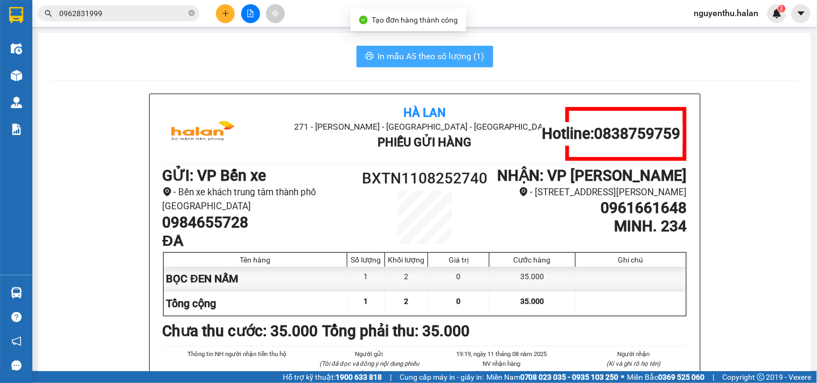
click at [418, 55] on span "In mẫu A5 theo số lượng (1)" at bounding box center [431, 56] width 107 height 13
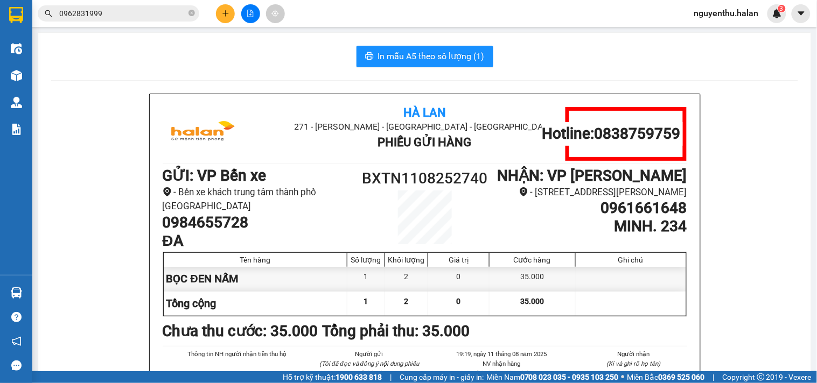
click at [137, 13] on input "0962831999" at bounding box center [122, 14] width 127 height 12
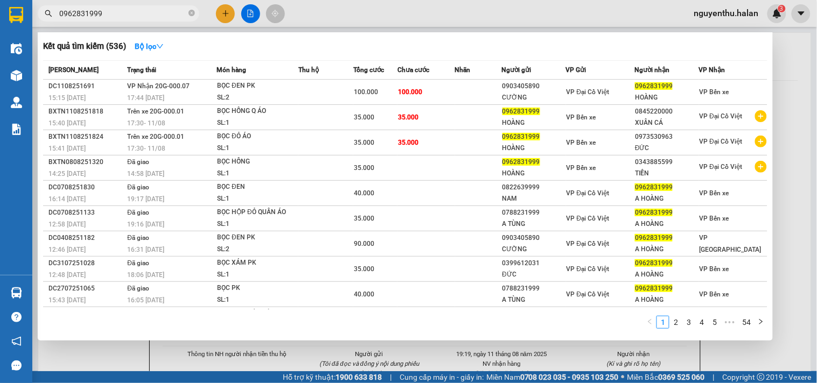
click at [137, 13] on input "0962831999" at bounding box center [122, 14] width 127 height 12
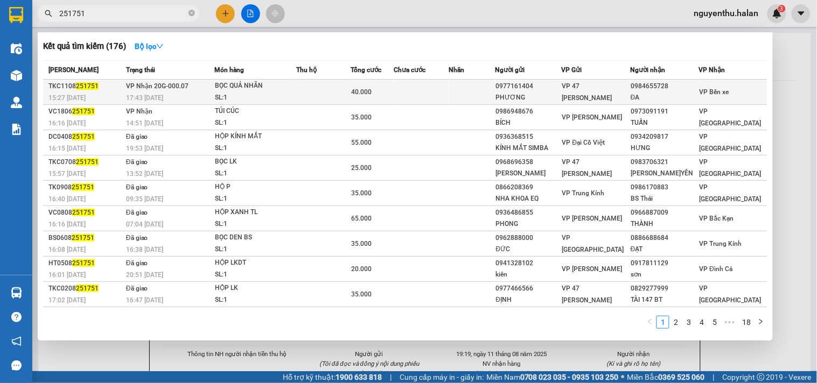
type input "251751"
click at [314, 82] on td at bounding box center [323, 92] width 54 height 25
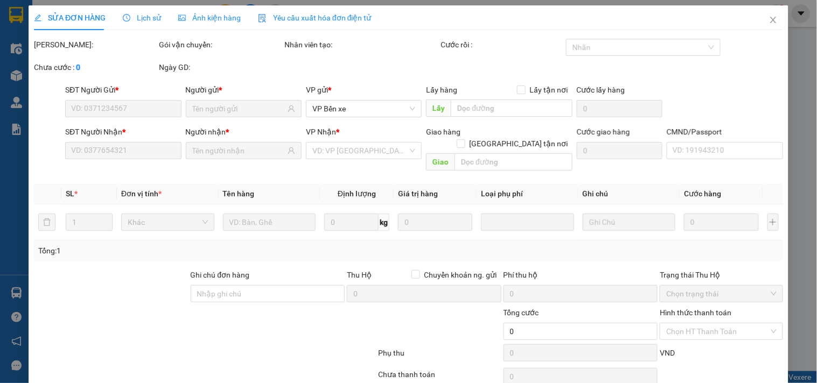
type input "0977161404"
type input "PHƯƠNG"
type input "0984655728"
type input "ĐA"
type input "40.000"
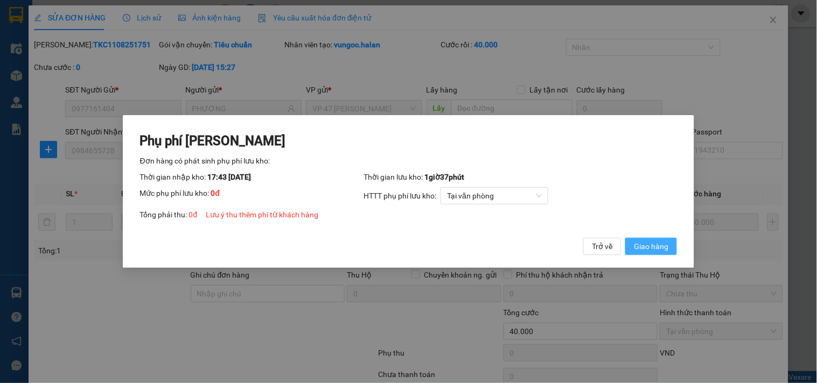
click at [642, 247] on span "Giao hàng" at bounding box center [651, 247] width 34 height 12
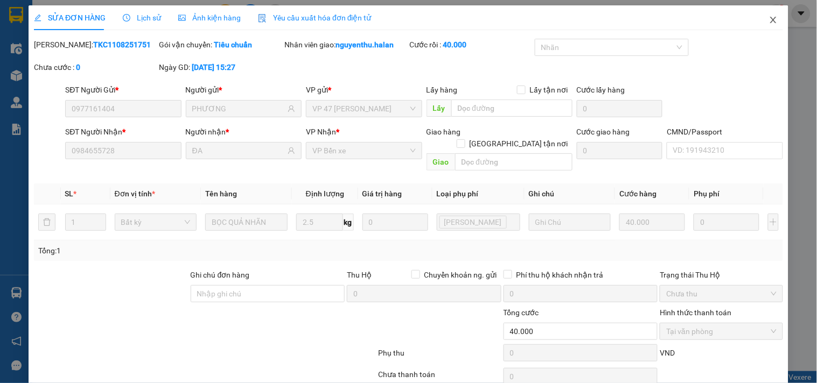
click at [770, 19] on icon "close" at bounding box center [773, 20] width 6 height 6
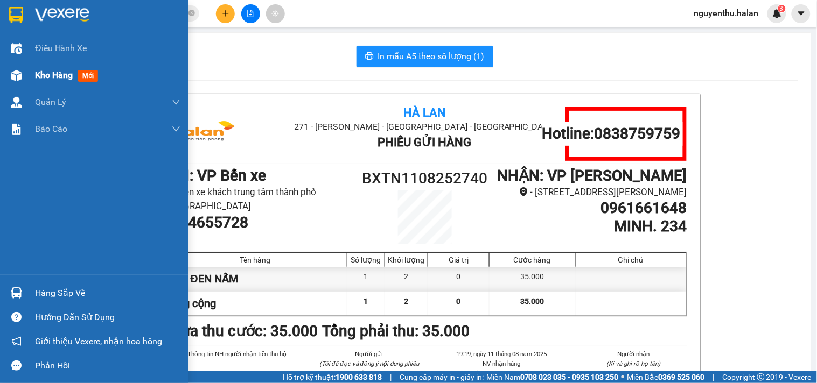
click at [68, 78] on span "Kho hàng" at bounding box center [54, 75] width 38 height 10
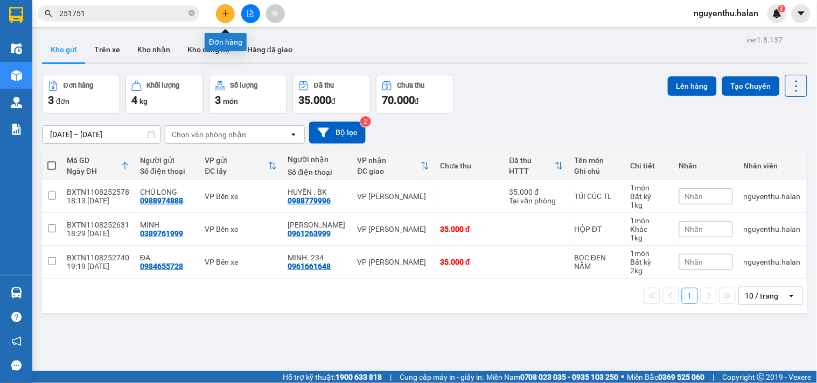
click at [221, 13] on button at bounding box center [225, 13] width 19 height 19
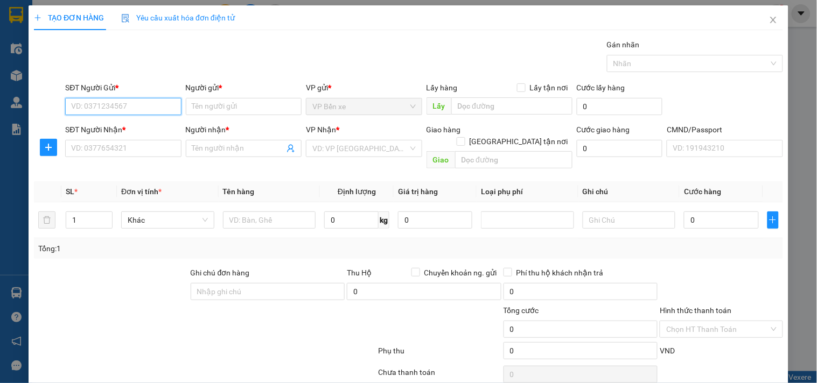
click at [100, 108] on input "SĐT Người Gửi *" at bounding box center [123, 106] width 116 height 17
type input "0987141055"
click at [140, 132] on div "0987141055 - TUẤN BX" at bounding box center [122, 128] width 102 height 12
type input "TUẤN BX"
type input "0987141055"
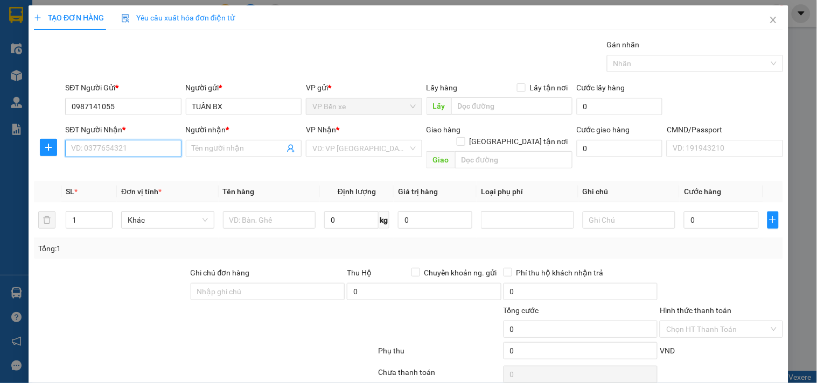
click at [138, 145] on input "SĐT Người Nhận *" at bounding box center [123, 148] width 116 height 17
type input "0973603507"
click at [138, 173] on div "0973603507 - PHƯƠNG" at bounding box center [122, 170] width 102 height 12
type input "PHƯƠNG"
type input "0973603507"
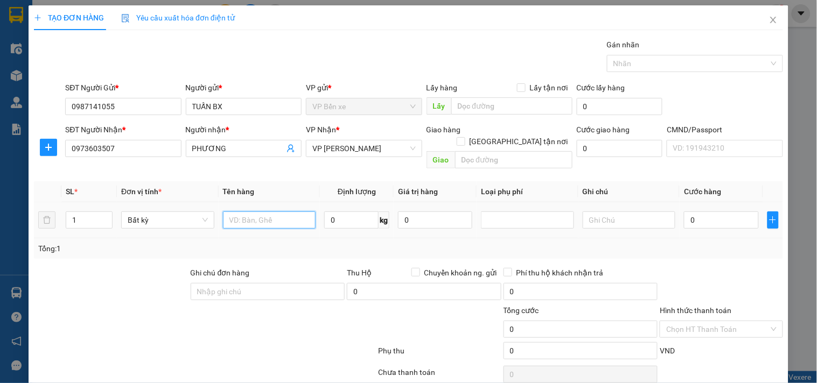
click at [247, 212] on input "text" at bounding box center [269, 220] width 93 height 17
type input "BỌC BS + PB"
click at [338, 215] on input "0" at bounding box center [351, 220] width 54 height 17
type input "1"
click at [446, 212] on input "0" at bounding box center [435, 220] width 74 height 17
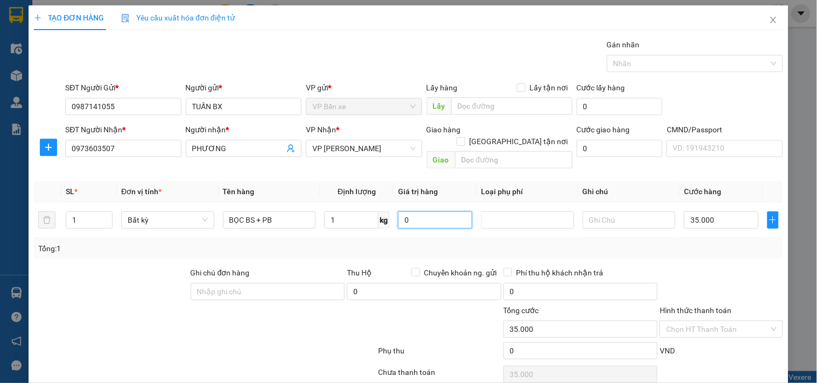
type input "35.000"
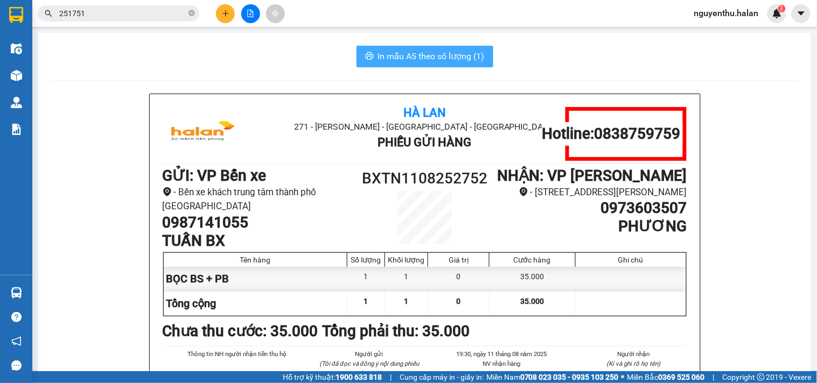
click at [418, 59] on span "In mẫu A5 theo số lượng (1)" at bounding box center [431, 56] width 107 height 13
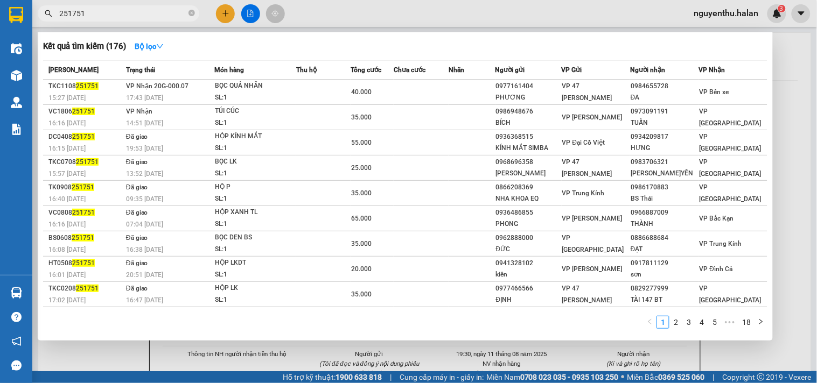
click at [148, 17] on input "251751" at bounding box center [122, 14] width 127 height 12
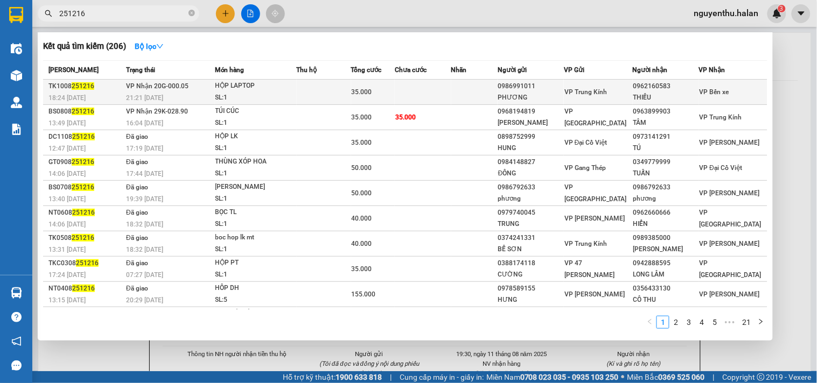
type input "251216"
click at [326, 93] on td at bounding box center [324, 92] width 54 height 25
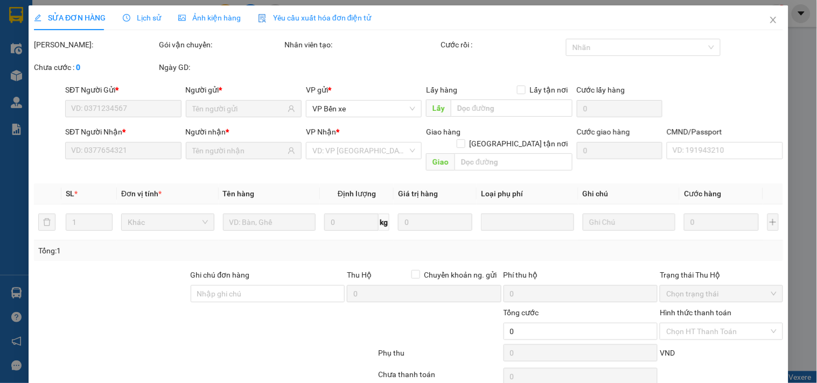
type input "0986991011"
type input "PHƯƠNG"
type input "0962160583"
type input "THIẾU"
type input "35.000"
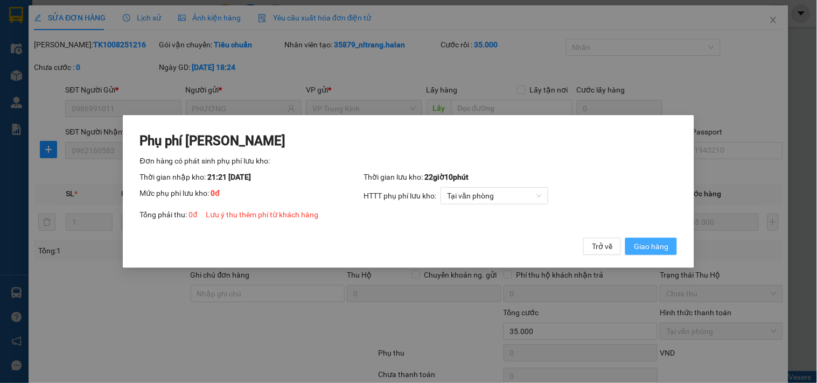
click at [634, 245] on span "Giao hàng" at bounding box center [651, 247] width 34 height 12
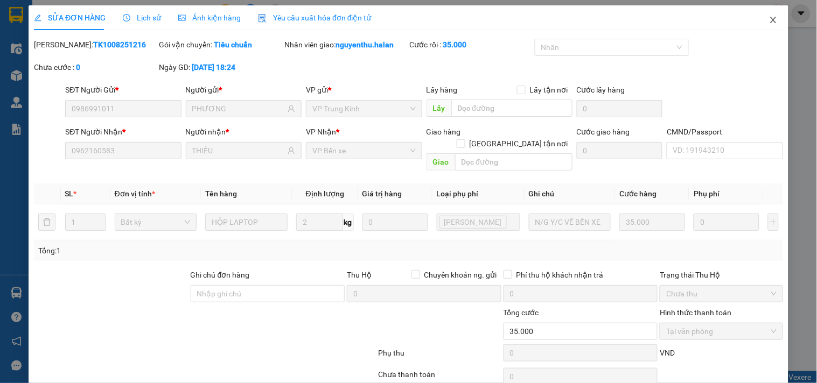
click at [769, 22] on icon "close" at bounding box center [773, 20] width 9 height 9
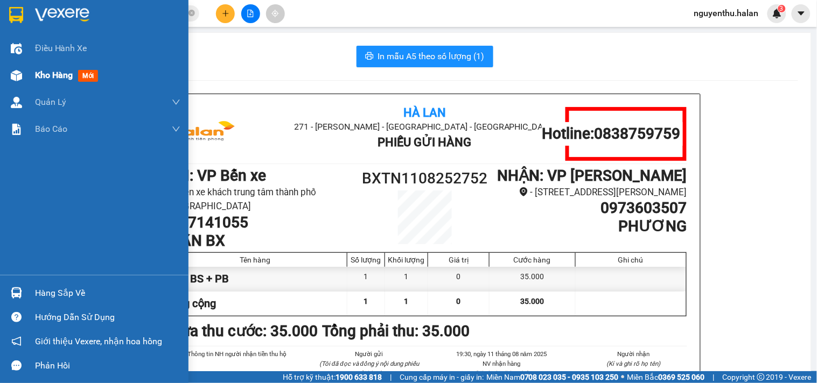
click at [50, 80] on span "Kho hàng" at bounding box center [54, 75] width 38 height 10
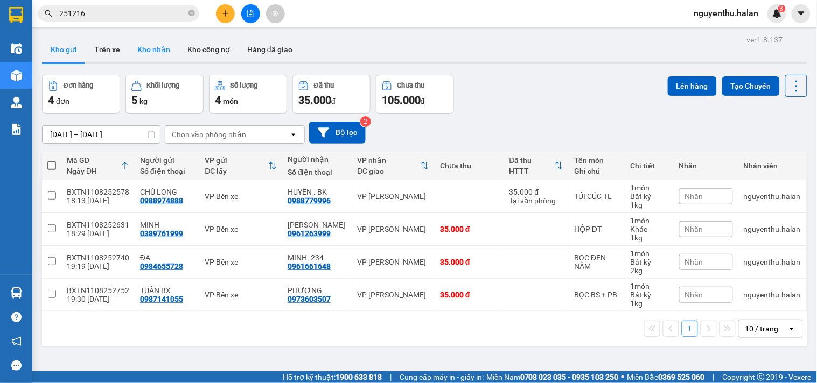
click at [141, 46] on button "Kho nhận" at bounding box center [154, 50] width 50 height 26
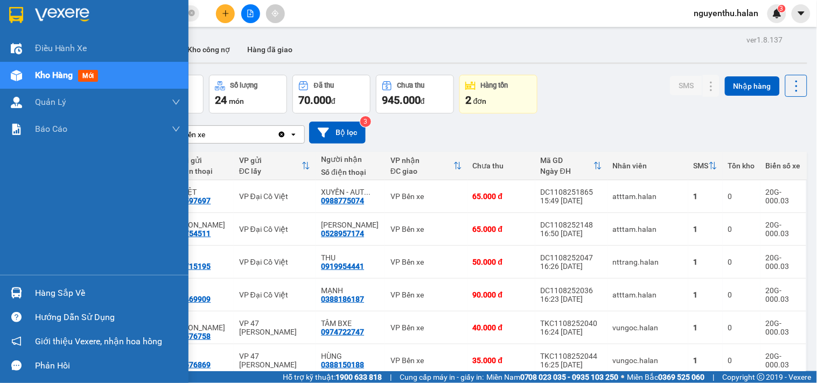
click at [66, 291] on div "Hàng sắp về" at bounding box center [107, 293] width 145 height 16
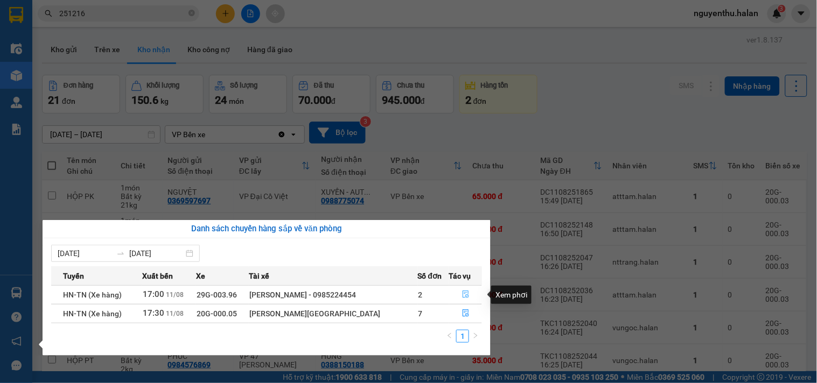
click at [463, 295] on icon "file-done" at bounding box center [466, 295] width 8 height 8
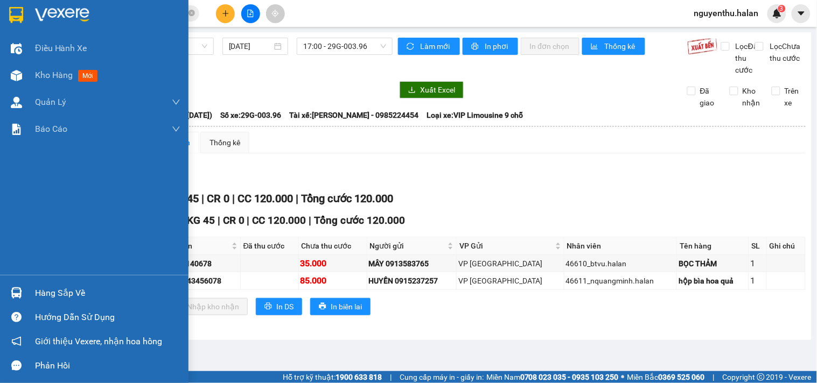
click at [52, 298] on div "Hàng sắp về" at bounding box center [107, 293] width 145 height 16
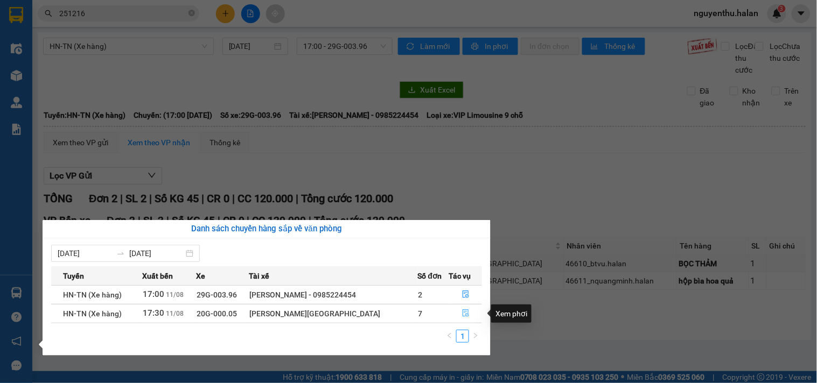
click at [462, 313] on icon "file-done" at bounding box center [466, 314] width 8 height 8
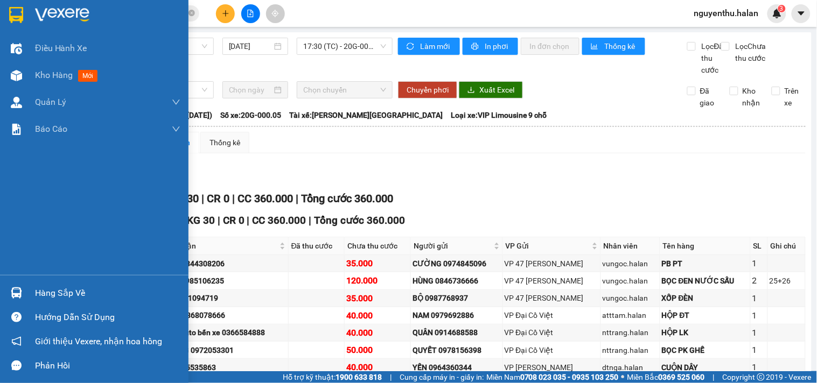
click at [66, 290] on div "Hàng sắp về" at bounding box center [107, 293] width 145 height 16
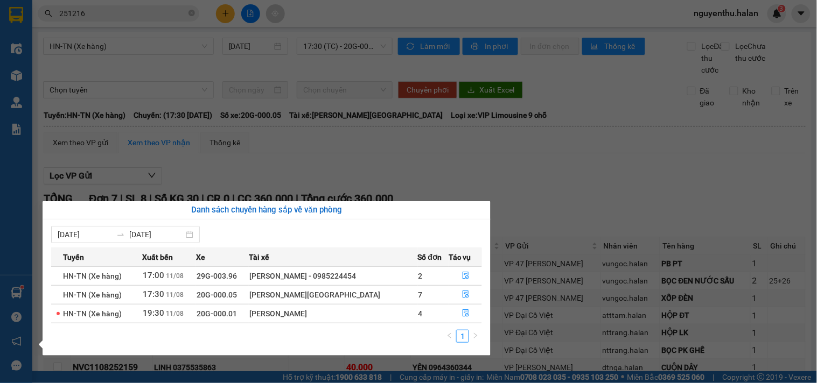
click at [136, 7] on section "Kết quả tìm kiếm ( 206 ) Bộ lọc Mã ĐH Trạng thái Món hàng Thu hộ Tổng cước Chưa…" at bounding box center [408, 191] width 817 height 383
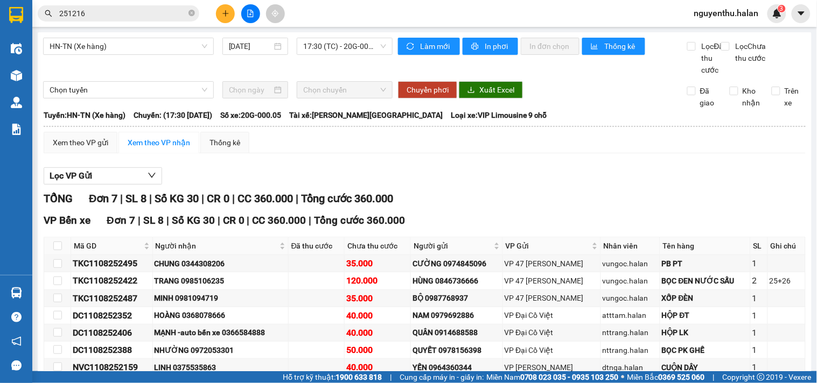
click at [136, 8] on input "251216" at bounding box center [122, 14] width 127 height 12
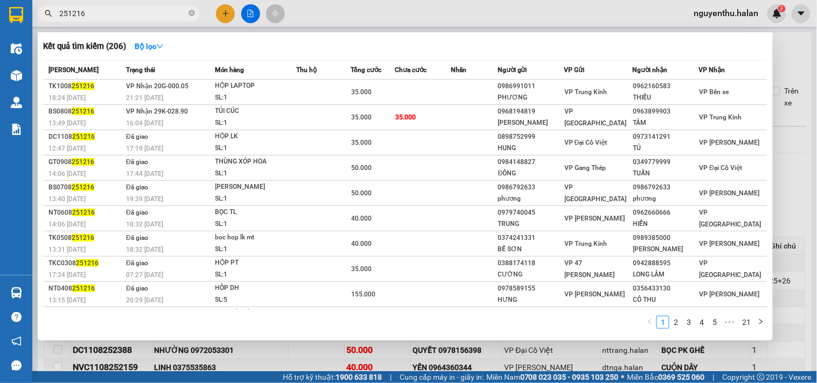
click at [136, 8] on input "251216" at bounding box center [122, 14] width 127 height 12
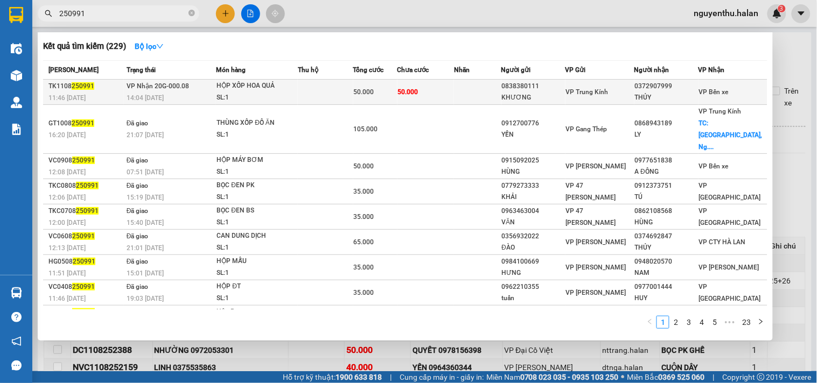
type input "250991"
click at [305, 95] on td at bounding box center [325, 92] width 55 height 25
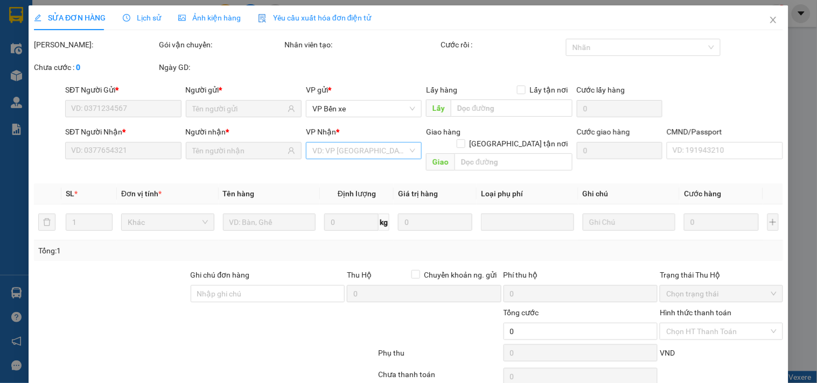
type input "0838380111"
type input "KHƯƠNG"
type input "0372907999"
type input "THỦY"
type input "50.000"
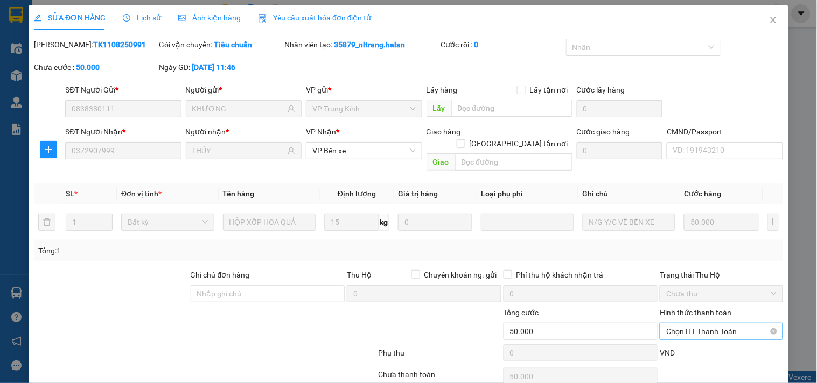
click at [710, 324] on span "Chọn HT Thanh Toán" at bounding box center [721, 332] width 110 height 16
click at [697, 335] on div "Tại văn phòng" at bounding box center [714, 341] width 109 height 12
type input "0"
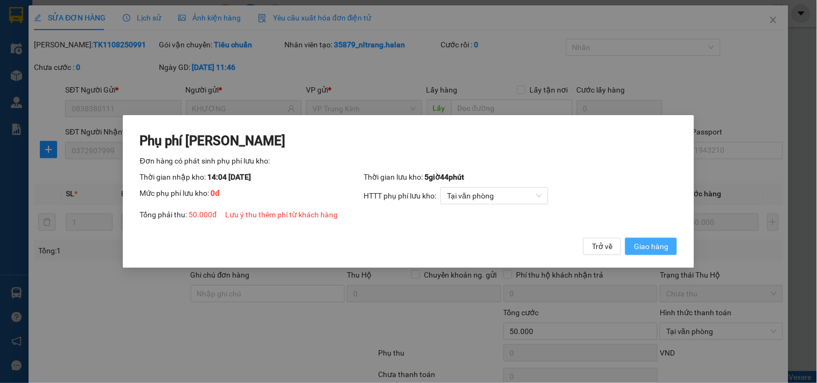
click at [647, 241] on span "Giao hàng" at bounding box center [651, 247] width 34 height 12
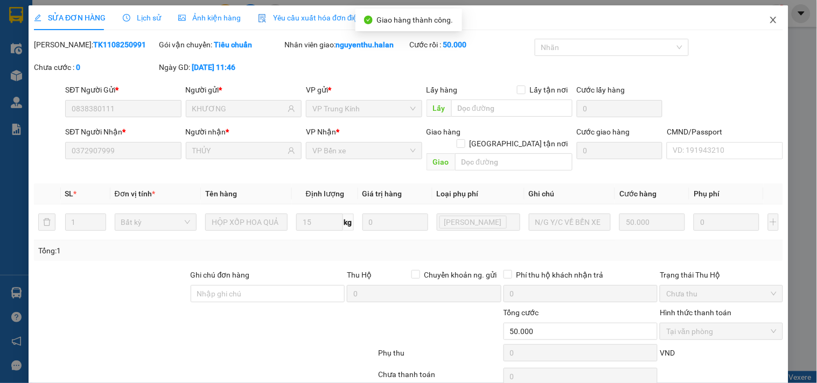
click at [769, 19] on icon "close" at bounding box center [773, 20] width 9 height 9
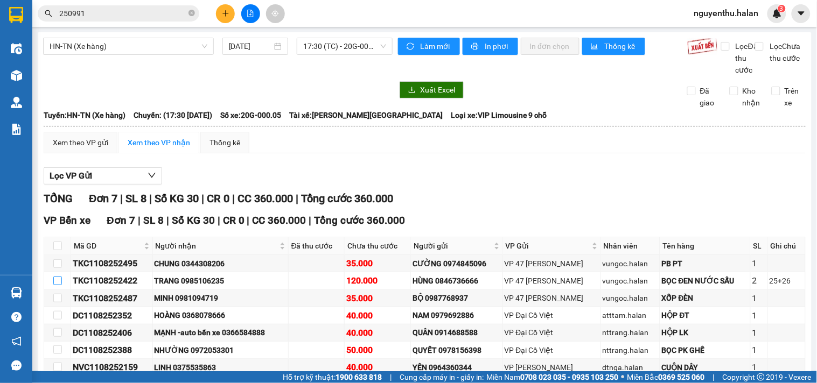
click at [56, 285] on input "checkbox" at bounding box center [57, 281] width 9 height 9
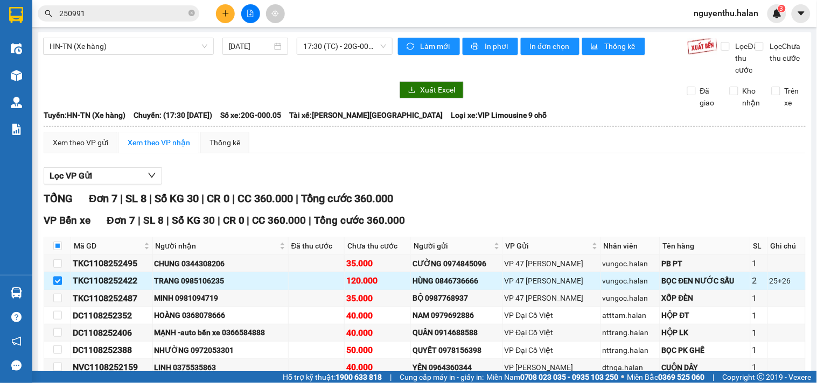
click at [58, 285] on input "checkbox" at bounding box center [57, 281] width 9 height 9
checkbox input "false"
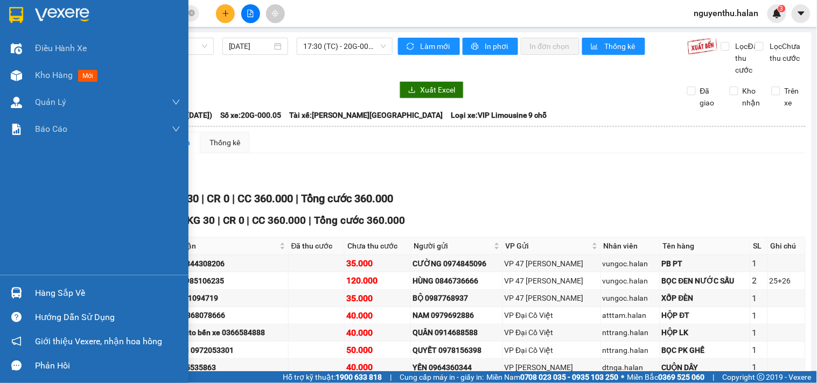
click at [41, 291] on div "Hàng sắp về" at bounding box center [107, 293] width 145 height 16
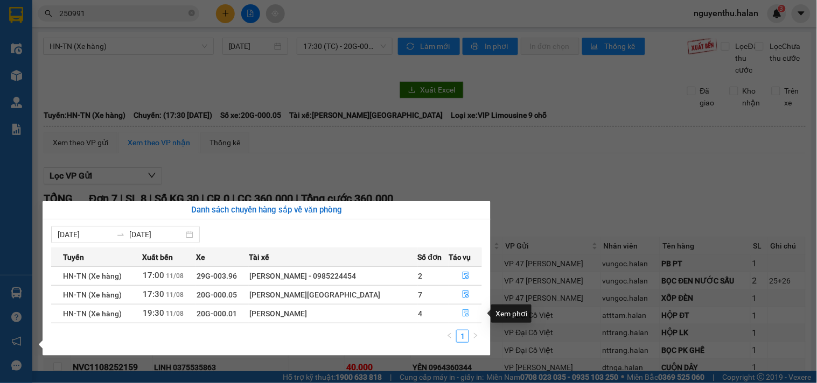
click at [462, 311] on icon "file-done" at bounding box center [466, 314] width 8 height 8
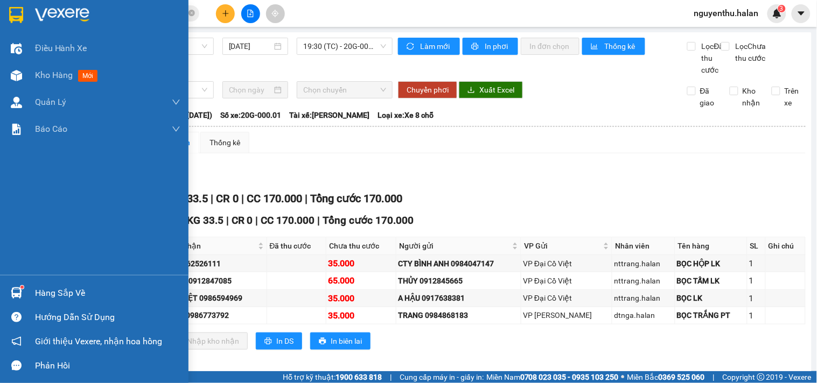
click at [54, 289] on div "Hàng sắp về" at bounding box center [107, 293] width 145 height 16
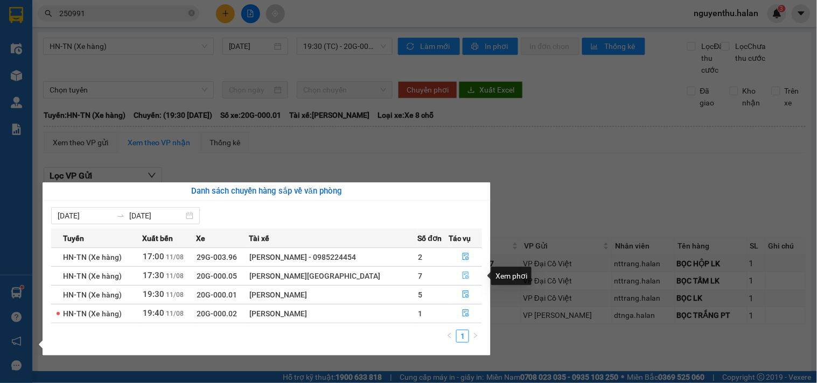
click at [464, 275] on icon "file-done" at bounding box center [466, 276] width 8 height 8
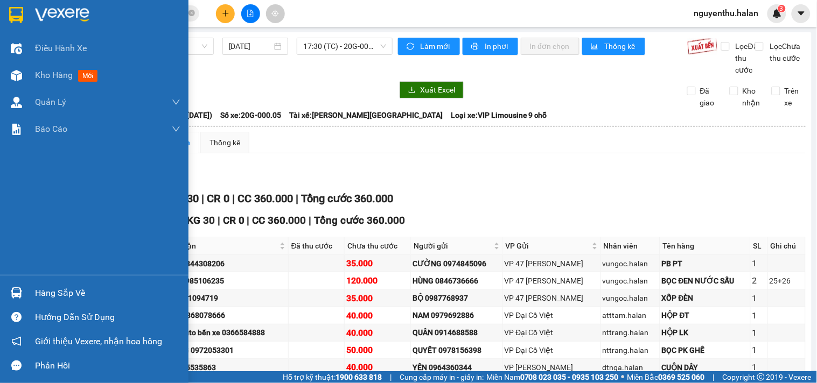
click at [51, 293] on div "Hàng sắp về" at bounding box center [107, 293] width 145 height 16
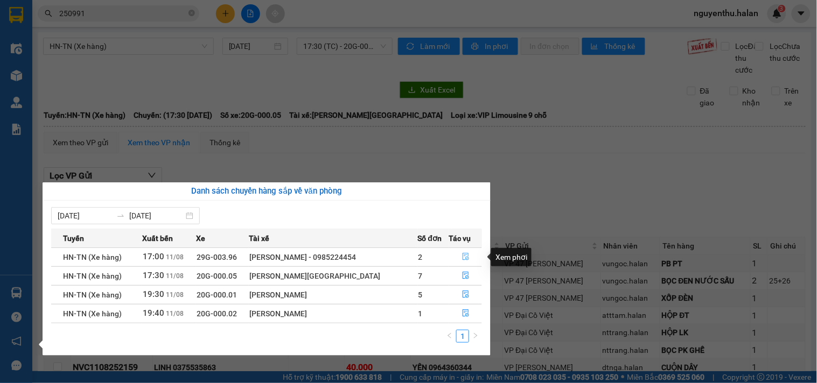
click at [462, 256] on icon "file-done" at bounding box center [466, 257] width 8 height 8
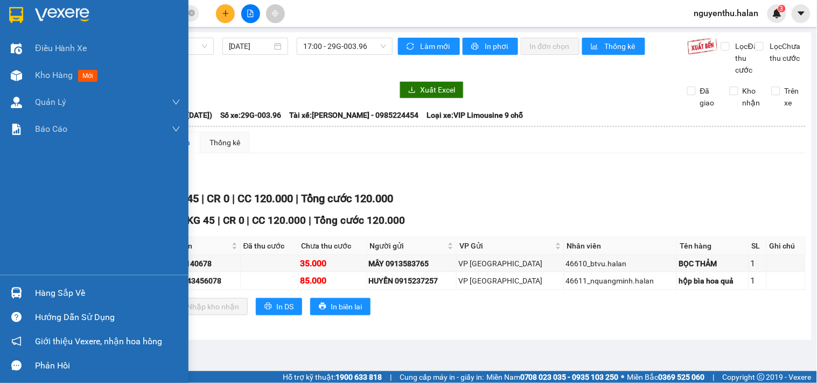
click at [60, 296] on div "Hàng sắp về" at bounding box center [107, 293] width 145 height 16
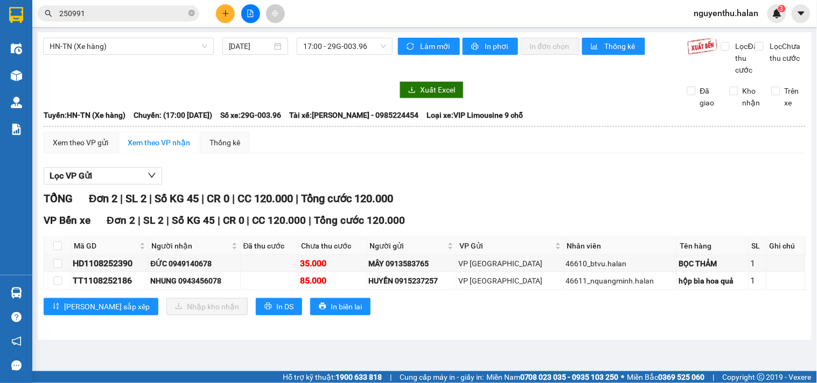
click at [542, 181] on section "Kết quả tìm kiếm ( 229 ) Bộ lọc Mã ĐH Trạng thái Món hàng Thu hộ Tổng cước Chưa…" at bounding box center [408, 191] width 817 height 383
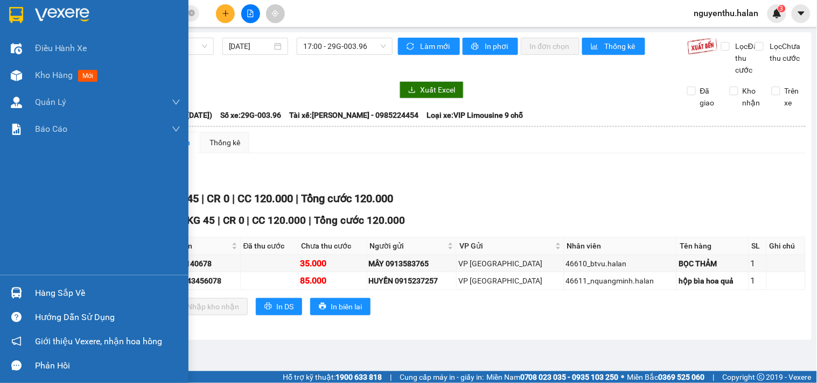
click at [68, 293] on div "Hàng sắp về" at bounding box center [107, 293] width 145 height 16
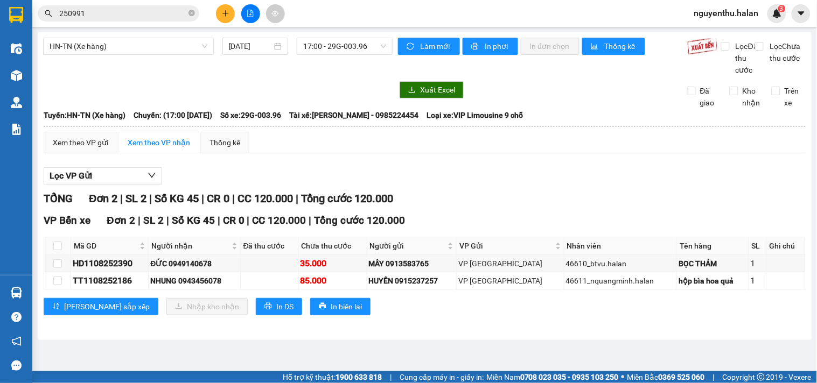
click at [572, 188] on section "Kết quả tìm kiếm ( 229 ) Bộ lọc Mã ĐH Trạng thái Món hàng Thu hộ Tổng cước Chưa…" at bounding box center [408, 191] width 817 height 383
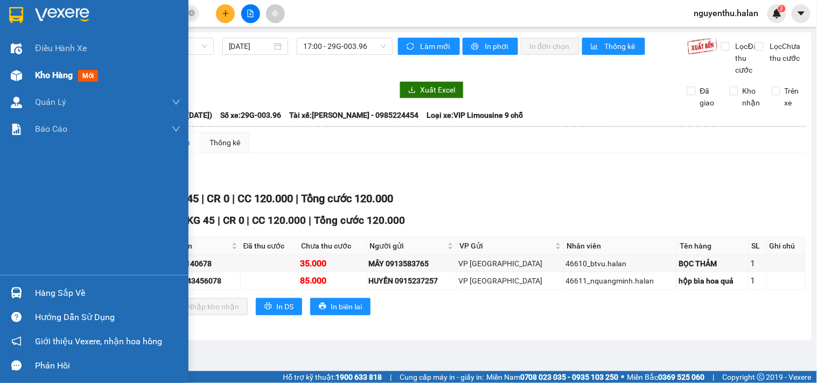
click at [65, 73] on span "Kho hàng" at bounding box center [54, 75] width 38 height 10
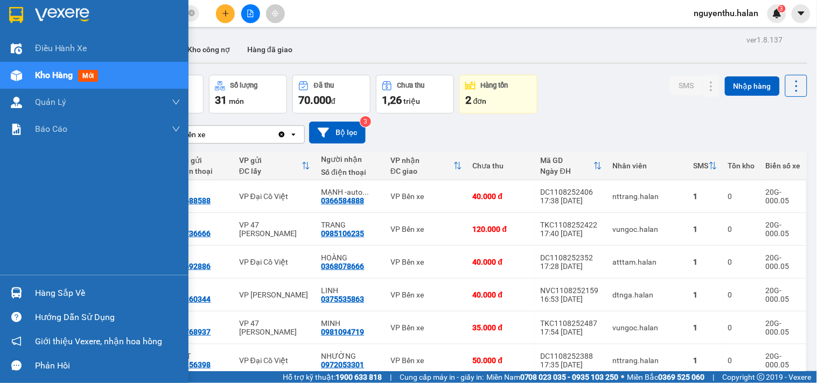
click at [57, 296] on div "Hàng sắp về" at bounding box center [107, 293] width 145 height 16
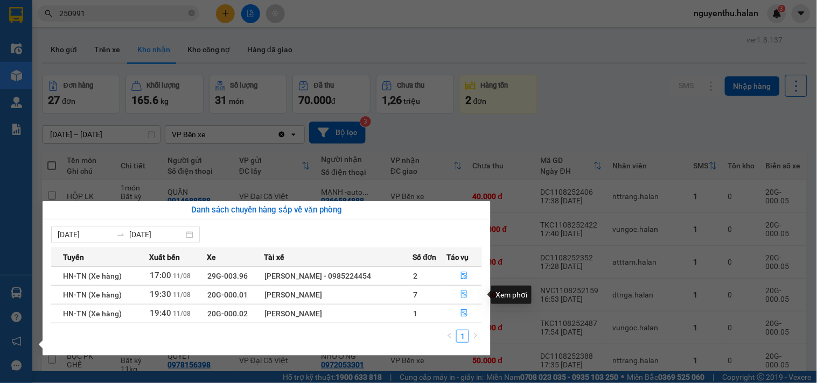
click at [461, 297] on icon "file-done" at bounding box center [464, 295] width 8 height 8
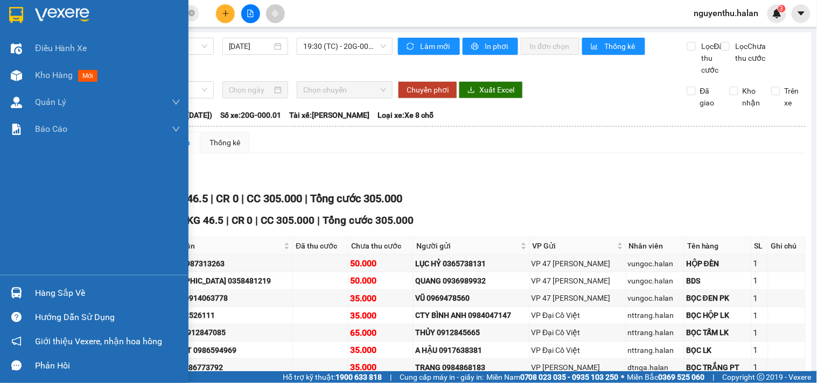
click at [50, 298] on div "Hàng sắp về" at bounding box center [107, 293] width 145 height 16
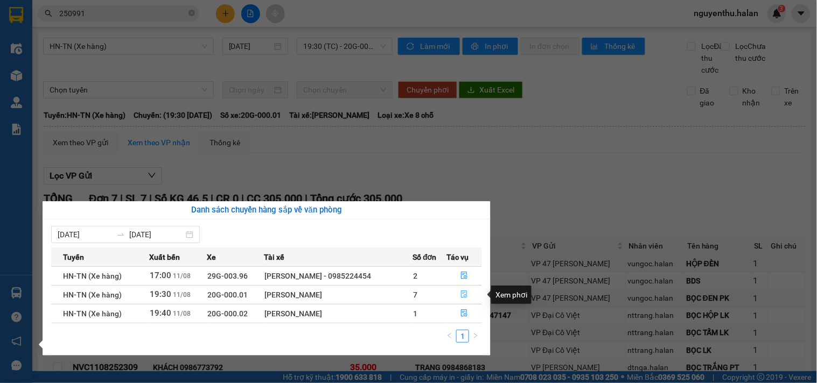
click at [464, 295] on icon "file-done" at bounding box center [464, 295] width 8 height 8
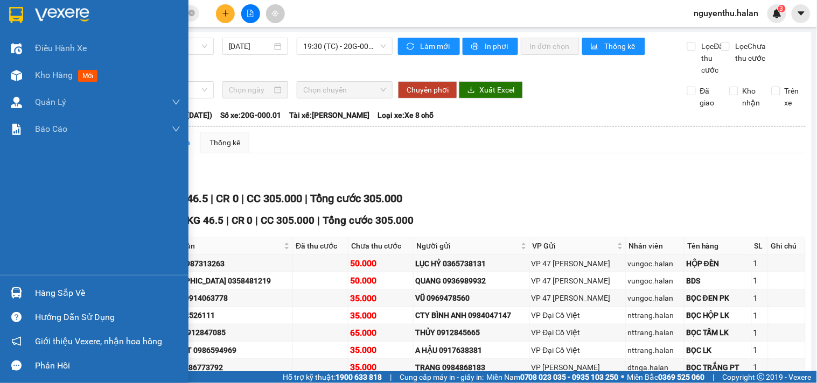
click at [35, 294] on div "Hàng sắp về" at bounding box center [107, 293] width 145 height 16
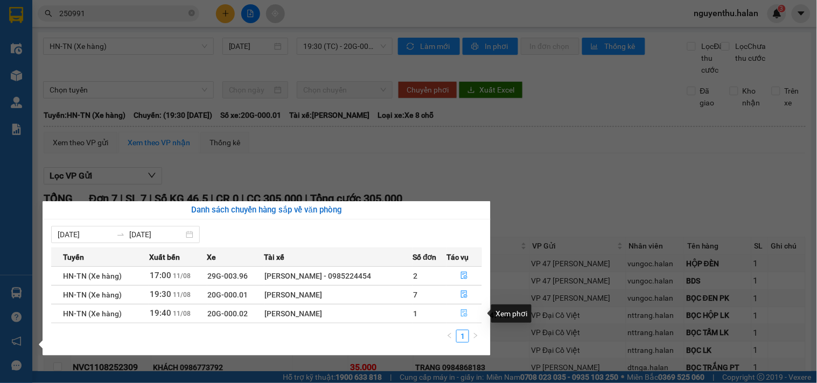
click at [462, 317] on icon "file-done" at bounding box center [464, 314] width 6 height 8
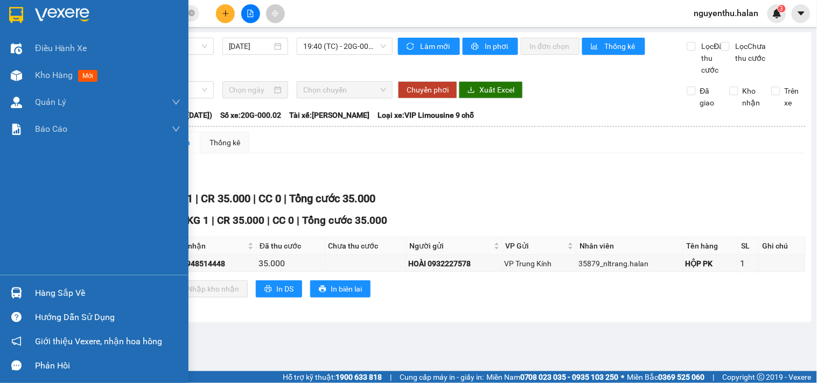
click at [63, 295] on div "Hàng sắp về" at bounding box center [107, 293] width 145 height 16
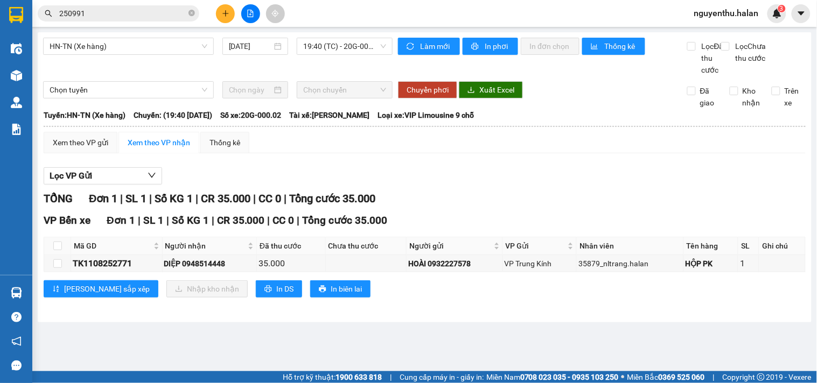
click at [127, 12] on section "Kết quả tìm kiếm ( 229 ) Bộ lọc Mã ĐH Trạng thái Món hàng Thu hộ Tổng cước Chưa…" at bounding box center [408, 191] width 817 height 383
click at [127, 12] on input "250991" at bounding box center [122, 14] width 127 height 12
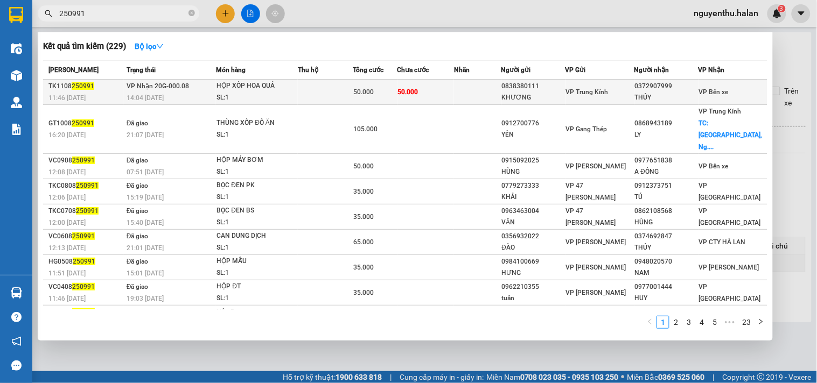
click at [271, 93] on div "SL: 1" at bounding box center [256, 98] width 81 height 12
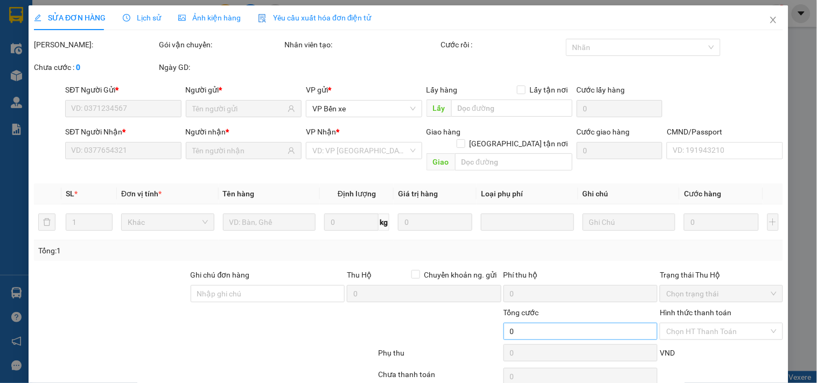
type input "0838380111"
type input "KHƯƠNG"
type input "0372907999"
type input "THỦY"
type input "50.000"
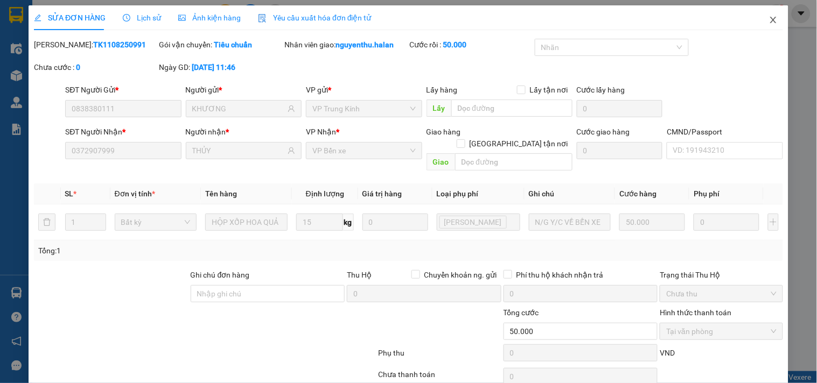
click at [758, 25] on span "Close" at bounding box center [773, 20] width 30 height 30
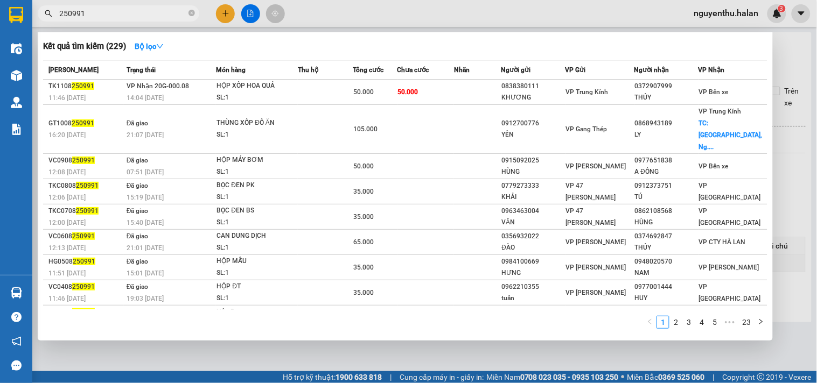
click at [137, 9] on input "250991" at bounding box center [122, 14] width 127 height 12
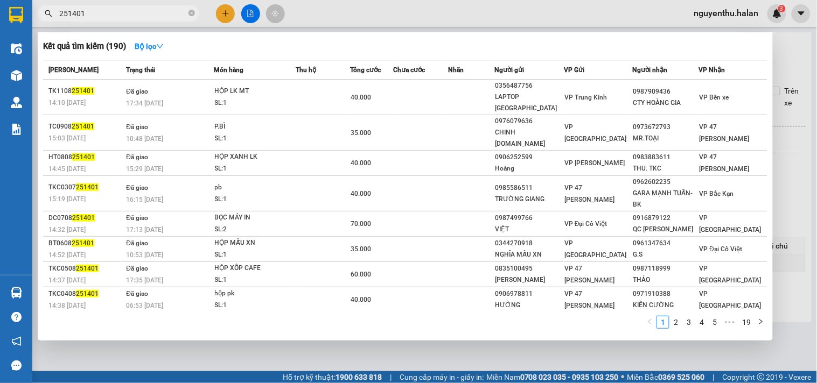
click at [144, 13] on input "251401" at bounding box center [122, 14] width 127 height 12
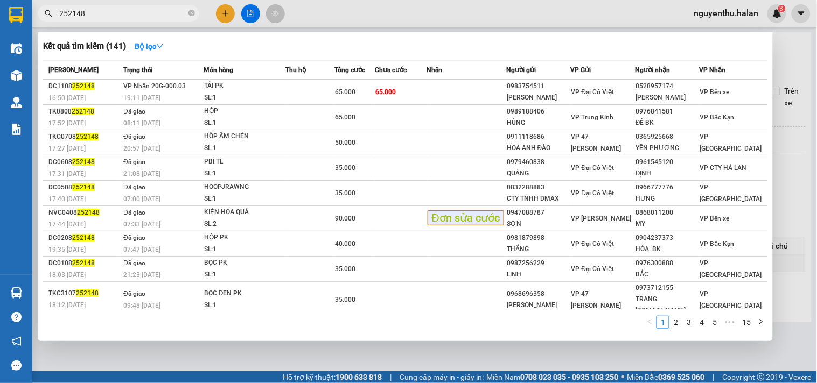
type input "252148"
click at [102, 355] on div at bounding box center [408, 191] width 817 height 383
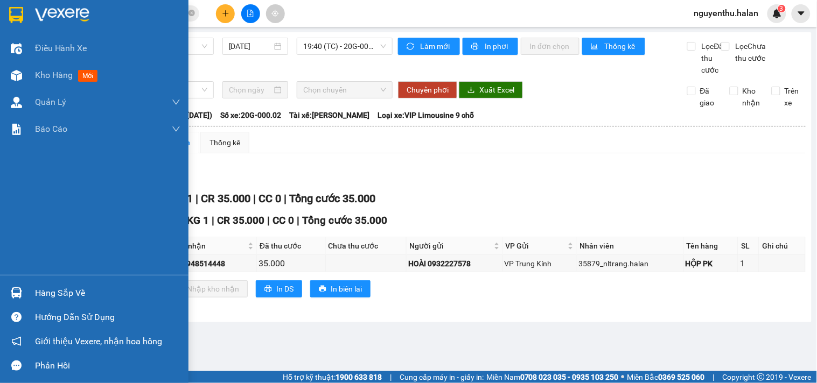
click at [46, 295] on div "Hàng sắp về" at bounding box center [107, 293] width 145 height 16
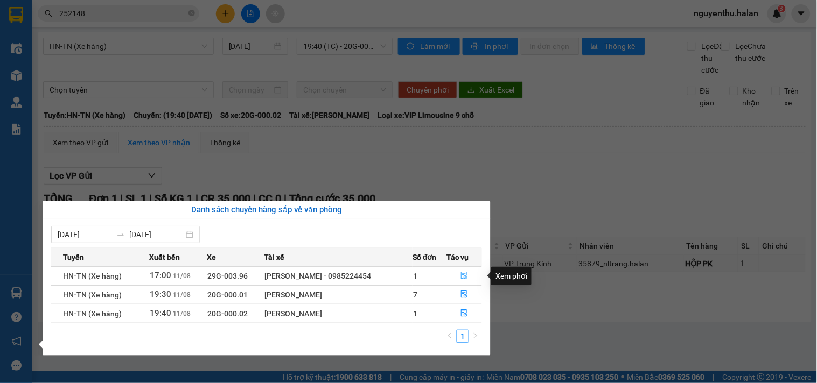
click at [466, 277] on icon "file-done" at bounding box center [464, 276] width 8 height 8
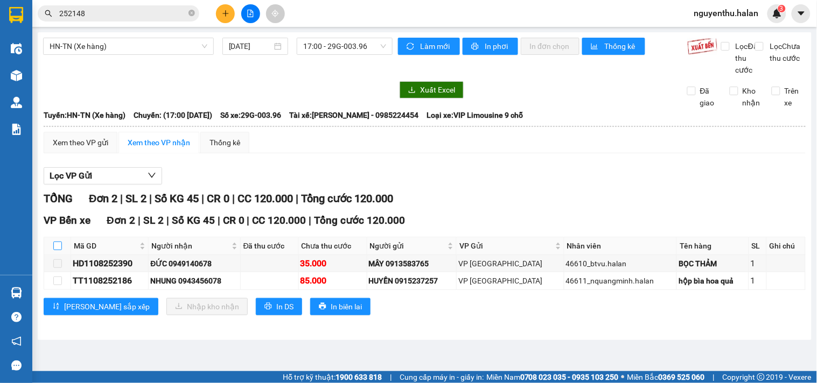
click at [58, 250] on input "checkbox" at bounding box center [57, 246] width 9 height 9
checkbox input "true"
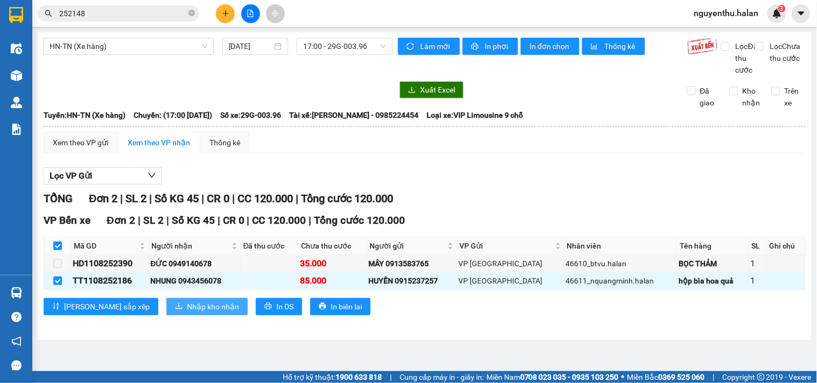
click at [187, 313] on span "Nhập kho nhận" at bounding box center [213, 307] width 52 height 12
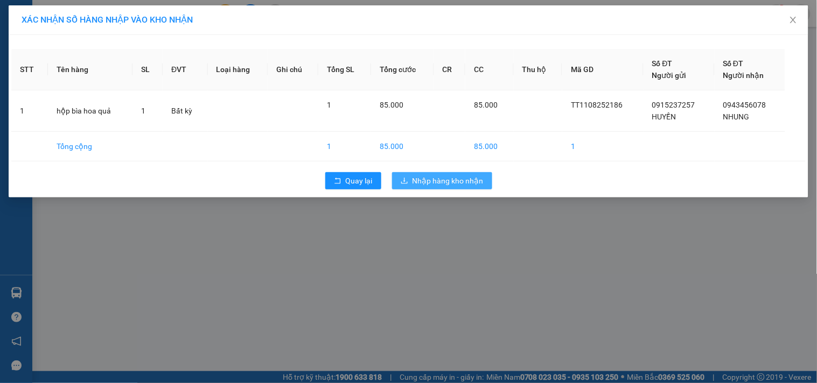
click at [424, 180] on span "Nhập hàng kho nhận" at bounding box center [447, 181] width 71 height 12
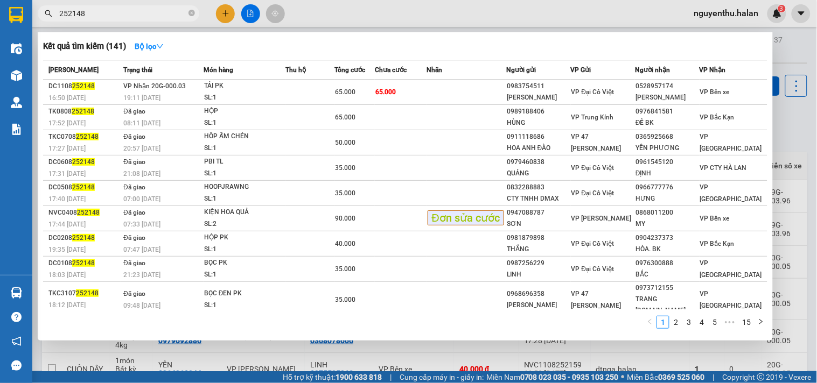
click at [114, 18] on input "252148" at bounding box center [122, 14] width 127 height 12
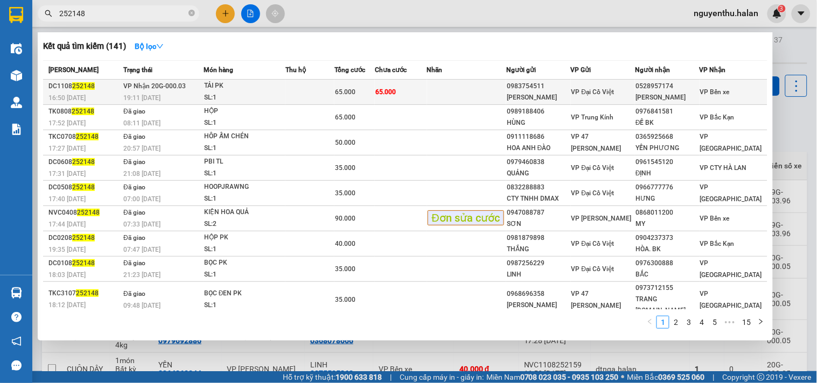
click at [265, 92] on div "SL: 1" at bounding box center [244, 98] width 81 height 12
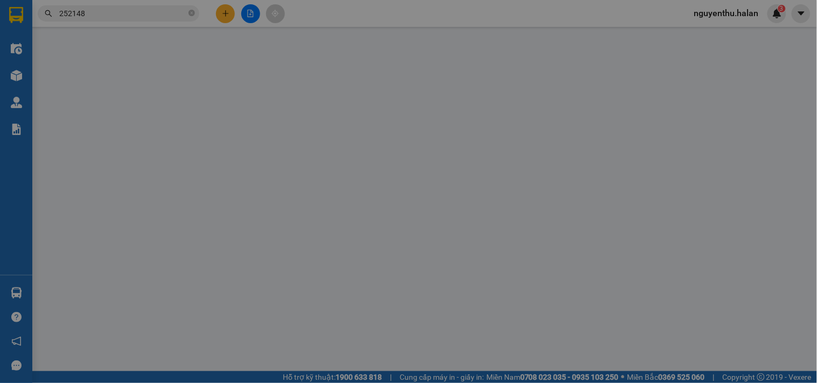
type input "0983754511"
type input "[PERSON_NAME]"
type input "0528957174"
type input "[PERSON_NAME]"
type input "65.000"
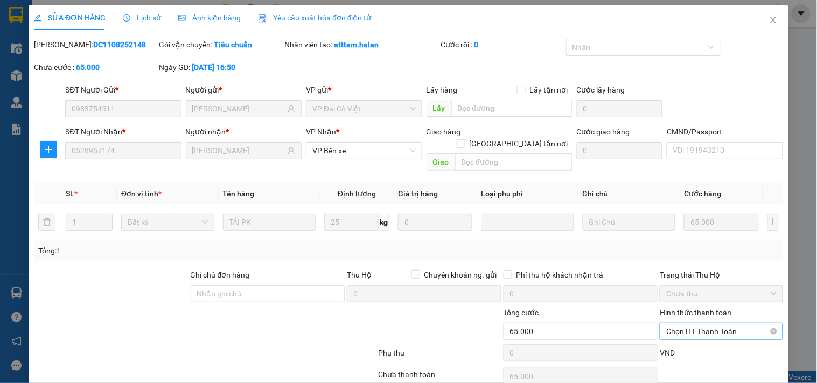
click at [691, 324] on span "Chọn HT Thanh Toán" at bounding box center [721, 332] width 110 height 16
click at [669, 335] on div "Tại văn phòng" at bounding box center [714, 341] width 109 height 12
type input "0"
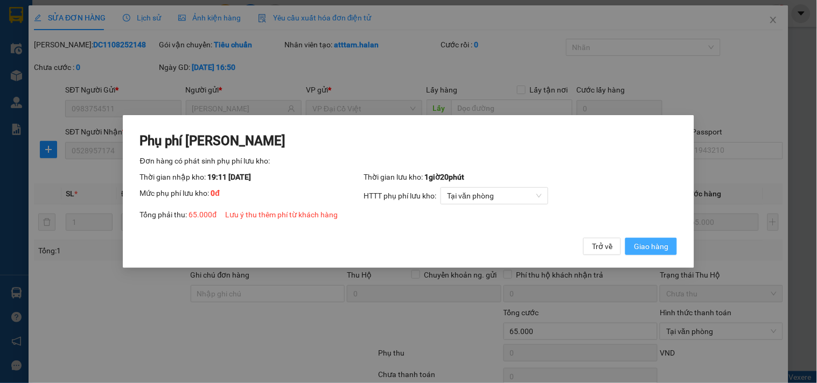
click at [647, 245] on span "Giao hàng" at bounding box center [651, 247] width 34 height 12
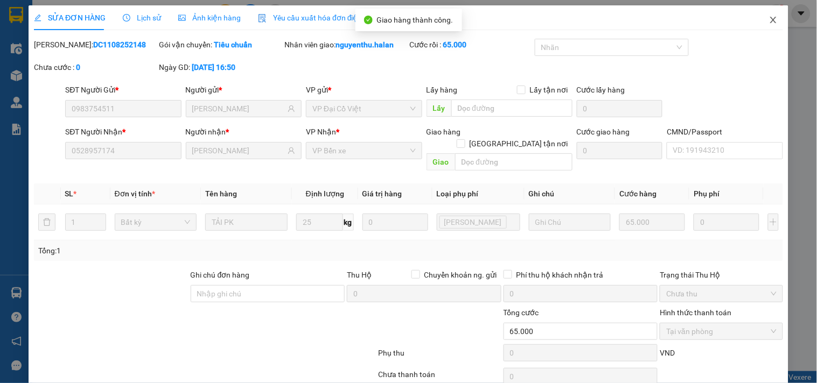
click at [770, 18] on icon "close" at bounding box center [773, 20] width 6 height 6
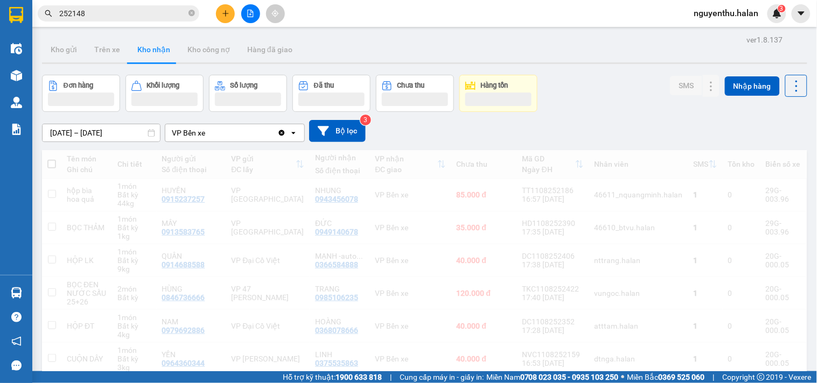
click at [142, 8] on input "252148" at bounding box center [122, 14] width 127 height 12
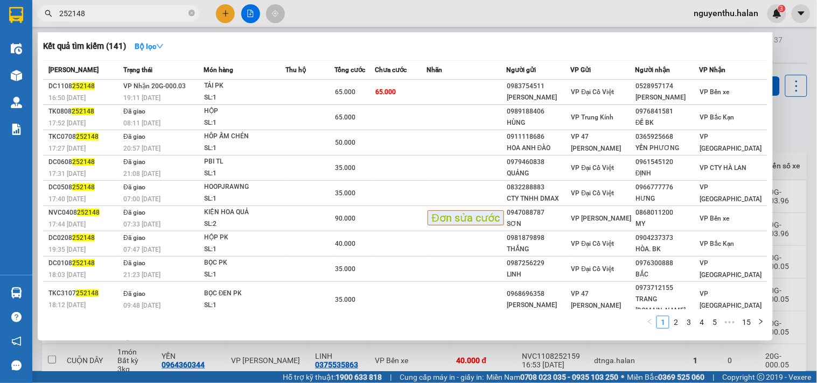
click at [138, 17] on input "252148" at bounding box center [122, 14] width 127 height 12
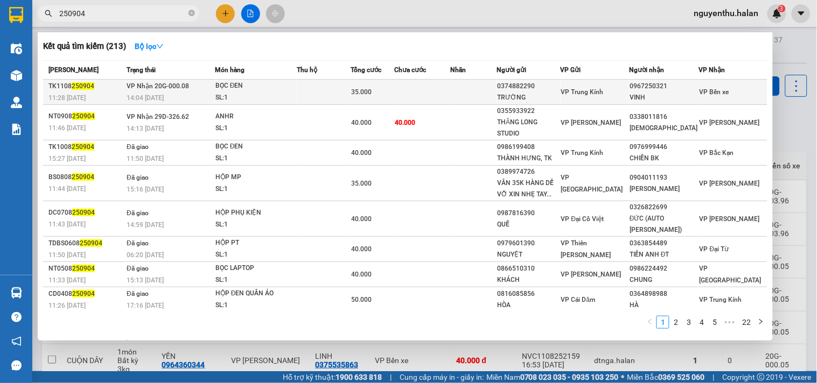
type input "250904"
click at [266, 87] on div "BỌC ĐEN" at bounding box center [255, 86] width 81 height 12
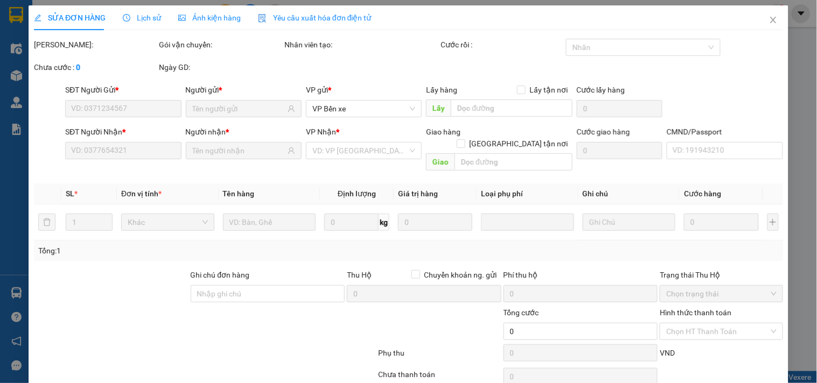
type input "0374882290"
type input "TRƯỜNG"
type input "0967250321"
type input "VINH"
type input "022097000117"
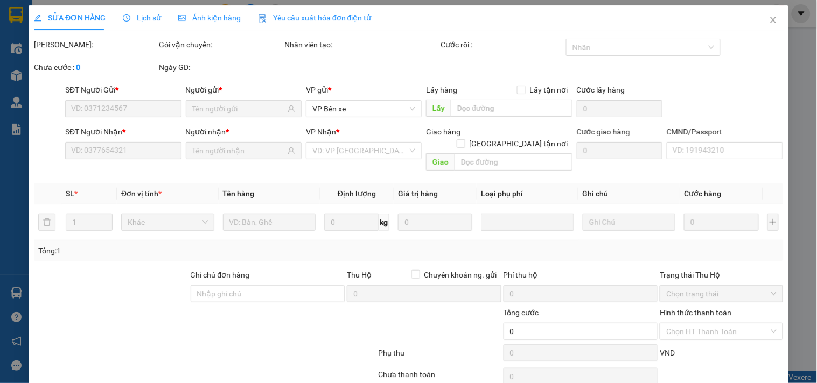
type input "35.000"
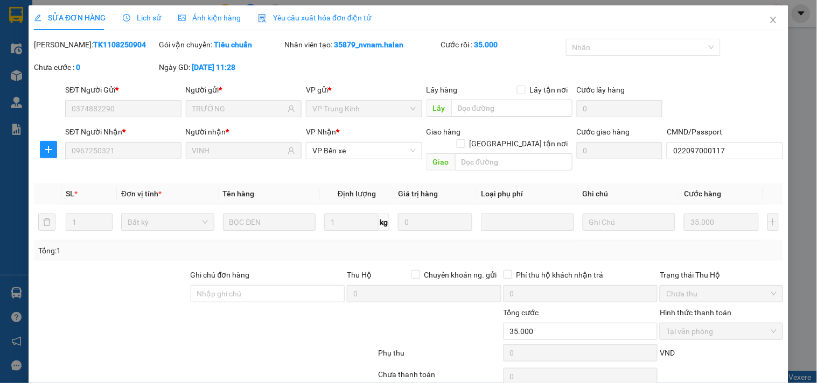
drag, startPoint x: 472, startPoint y: 360, endPoint x: 476, endPoint y: 352, distance: 8.4
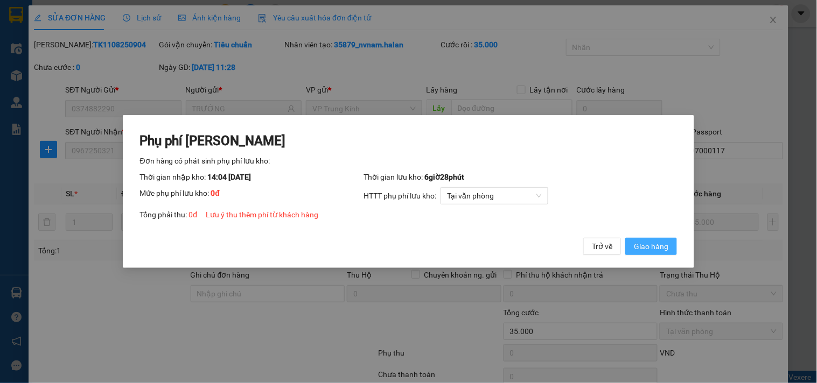
click at [641, 244] on span "Giao hàng" at bounding box center [651, 247] width 34 height 12
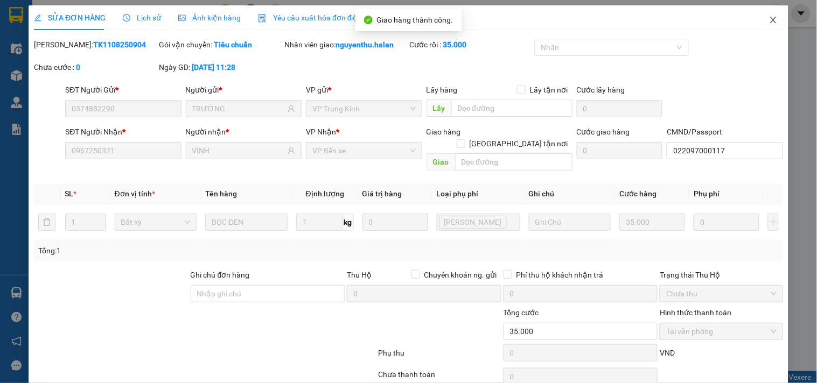
click at [770, 19] on icon "close" at bounding box center [773, 20] width 6 height 6
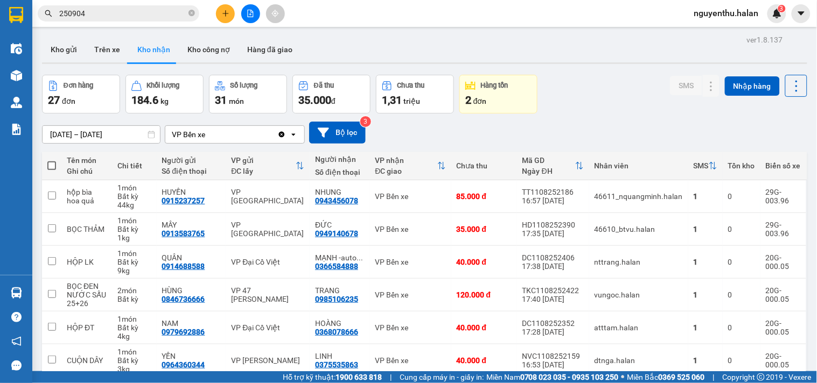
click at [152, 16] on input "250904" at bounding box center [122, 14] width 127 height 12
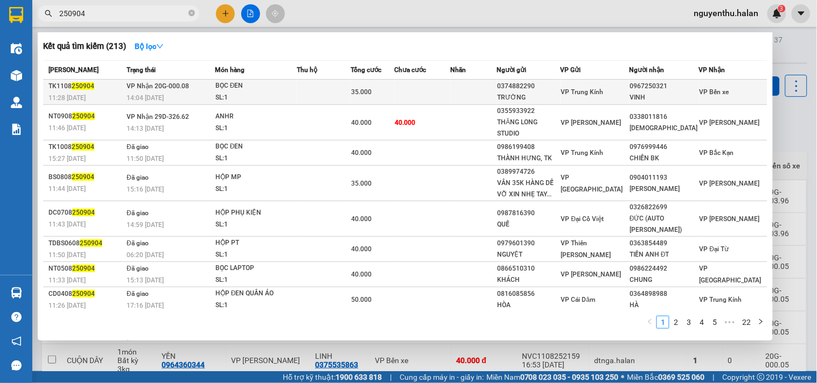
click at [283, 89] on div "BỌC ĐEN" at bounding box center [255, 86] width 81 height 12
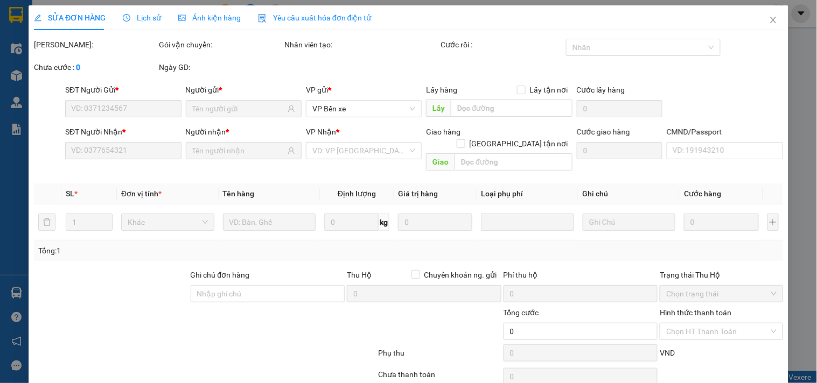
type input "0374882290"
type input "TRƯỜNG"
type input "0967250321"
type input "VINH"
type input "022097000117"
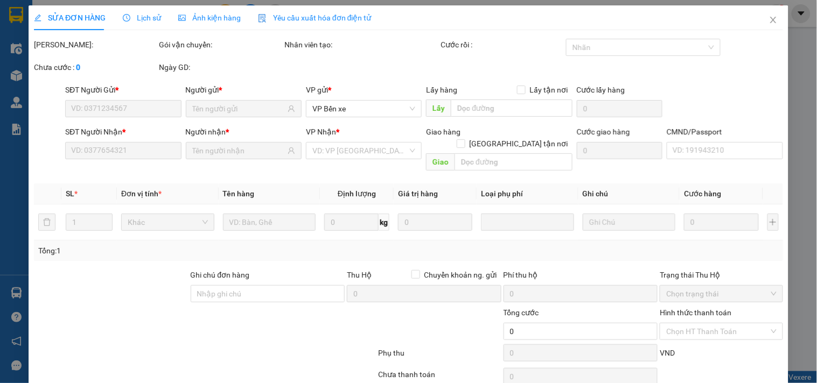
type input "35.000"
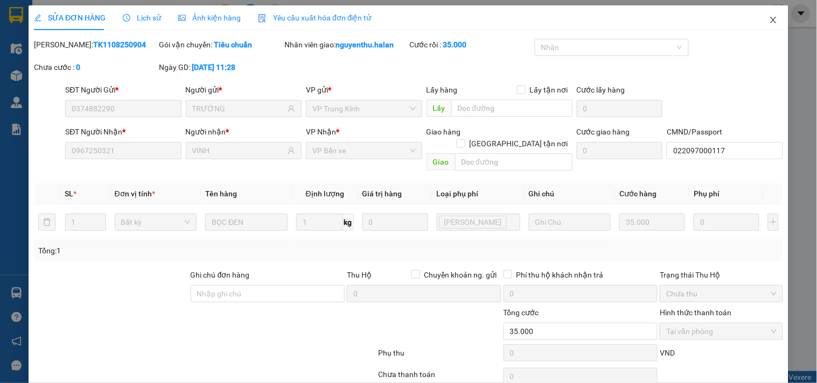
click at [769, 17] on icon "close" at bounding box center [773, 20] width 9 height 9
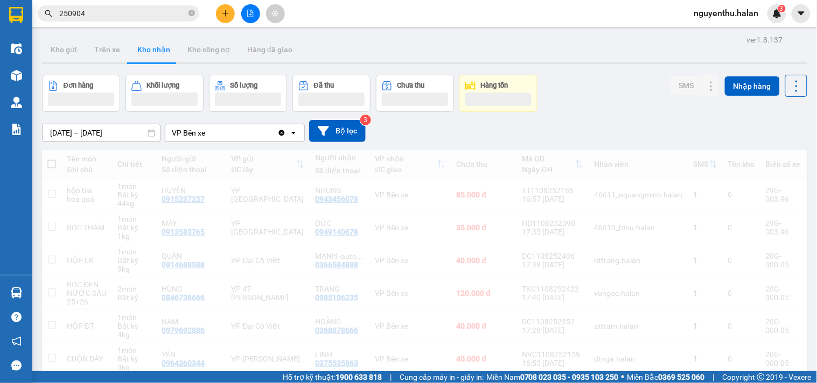
click at [763, 19] on span "nguyenthu.halan" at bounding box center [726, 12] width 82 height 13
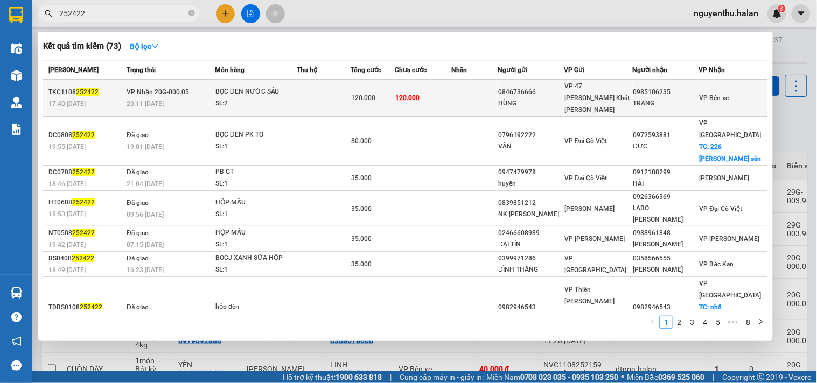
type input "252422"
click at [309, 88] on td at bounding box center [324, 98] width 54 height 37
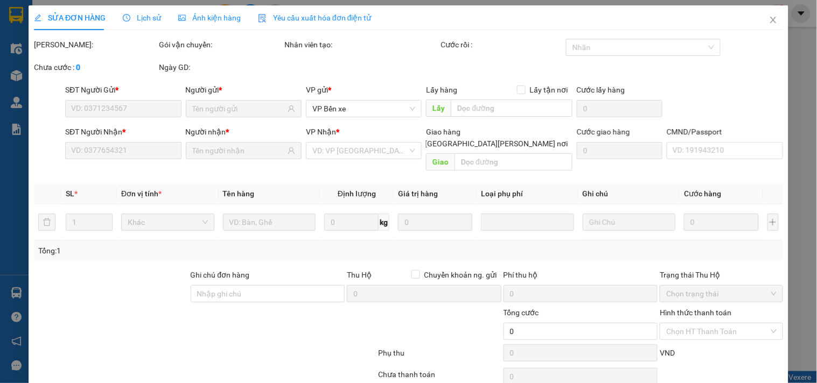
type input "0846736666"
type input "HÙNG"
type input "0985106235"
type input "TRANG"
type input "120.000"
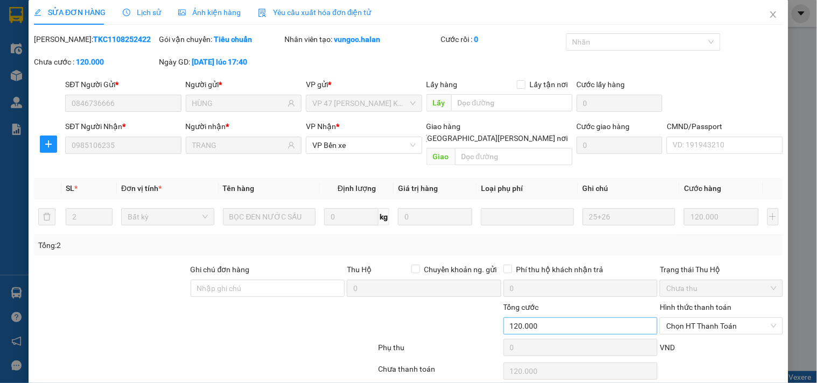
scroll to position [39, 0]
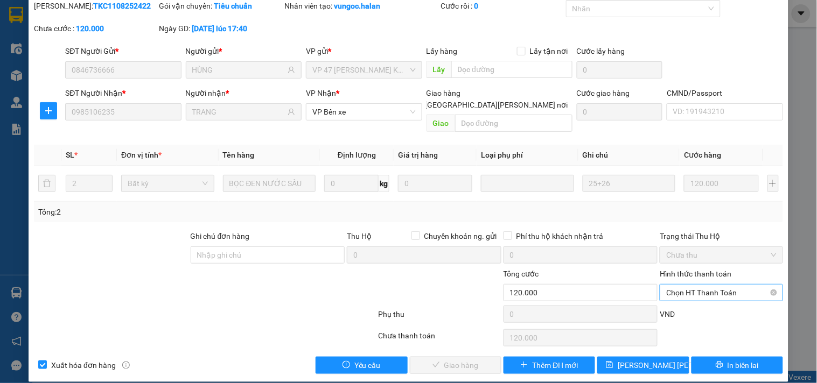
click at [705, 285] on span "Chọn HT Thanh Toán" at bounding box center [721, 293] width 110 height 16
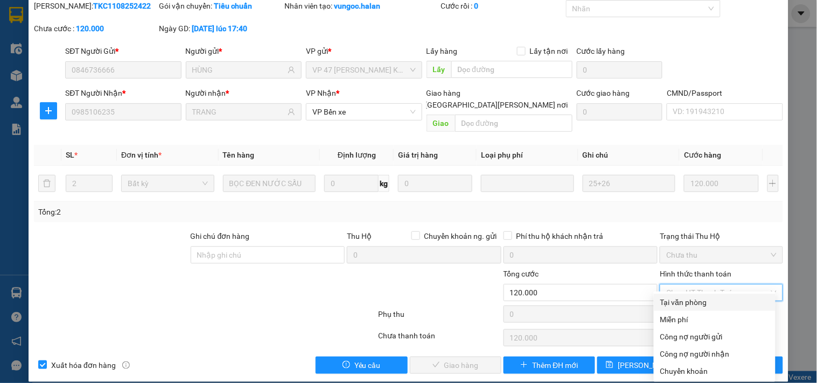
click at [682, 299] on div "Tại văn phòng" at bounding box center [714, 303] width 109 height 12
type input "0"
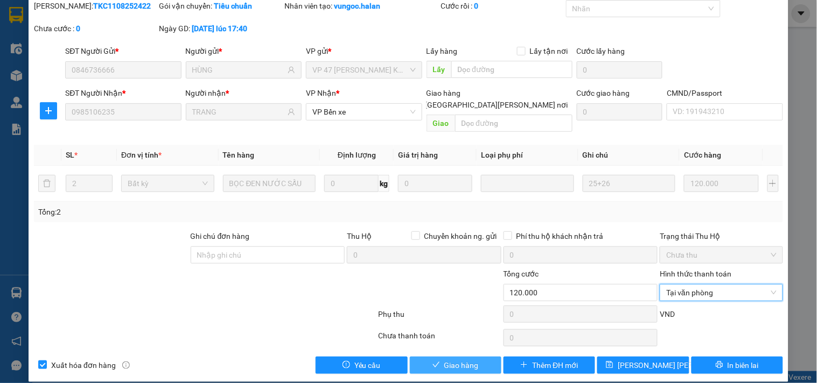
click at [447, 360] on span "Giao hàng" at bounding box center [461, 366] width 34 height 12
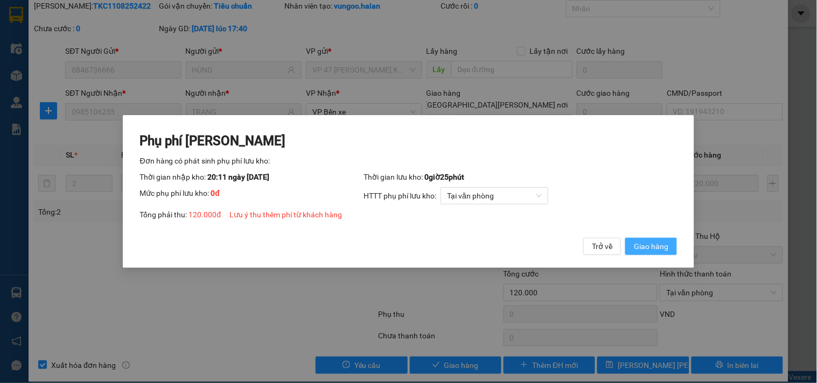
click at [658, 240] on button "Giao hàng" at bounding box center [651, 246] width 52 height 17
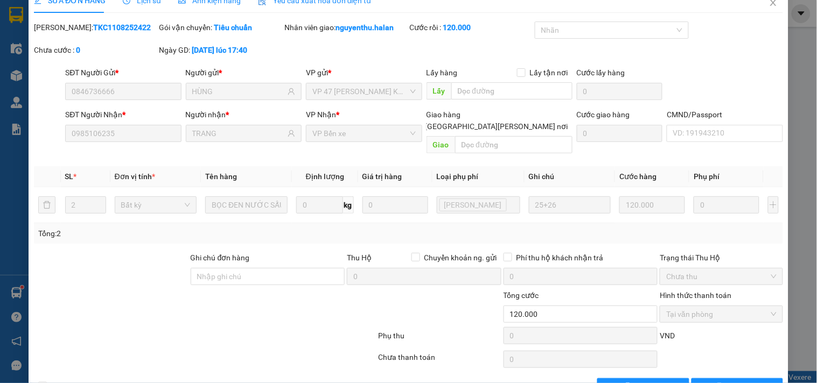
scroll to position [0, 0]
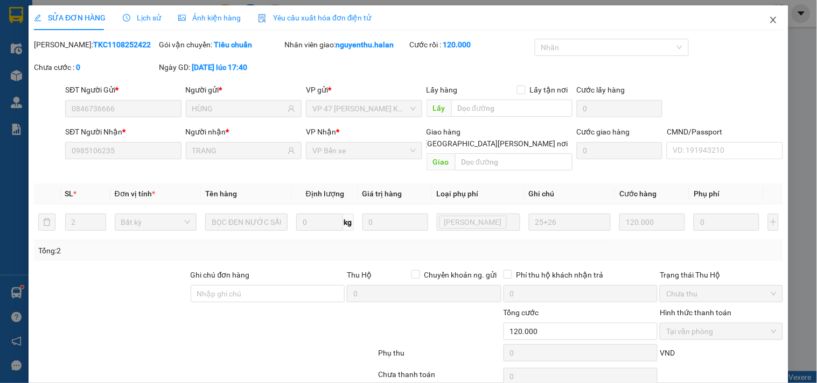
click at [770, 19] on span "Close" at bounding box center [773, 20] width 30 height 30
click at [763, 20] on div "nguyenthu.halan 3" at bounding box center [735, 13] width 101 height 19
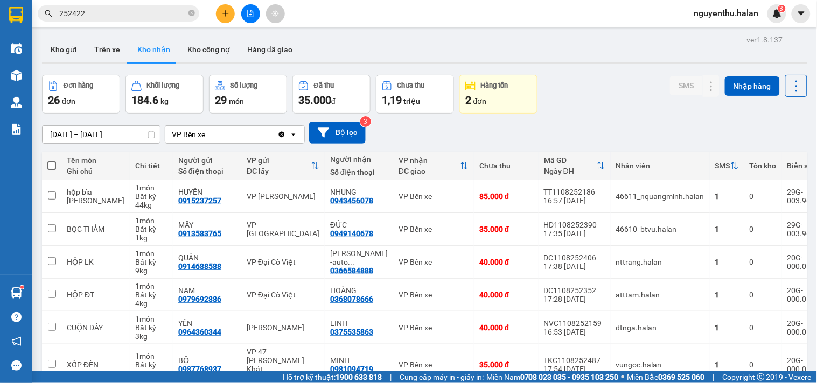
click at [122, 13] on input "252422" at bounding box center [122, 14] width 127 height 12
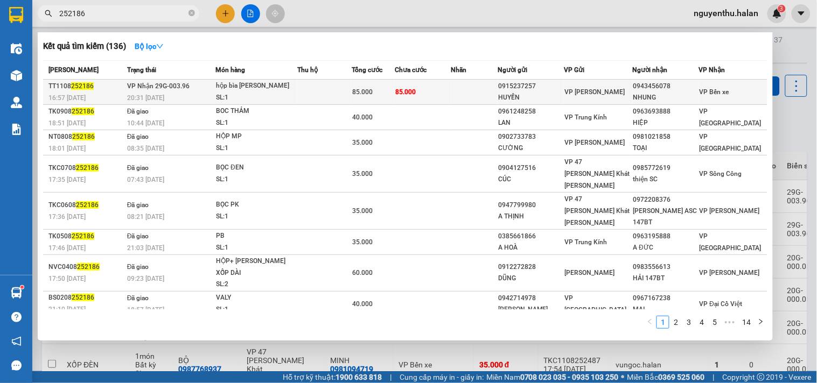
type input "252186"
click at [297, 95] on div "SL: 1" at bounding box center [256, 98] width 81 height 12
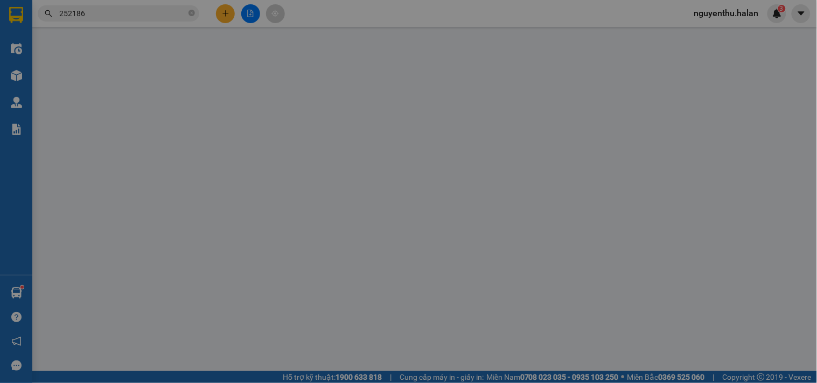
type input "0915237257"
type input "HUYỀN"
type input "0943456078"
type input "NHUNG"
type input "019089009946"
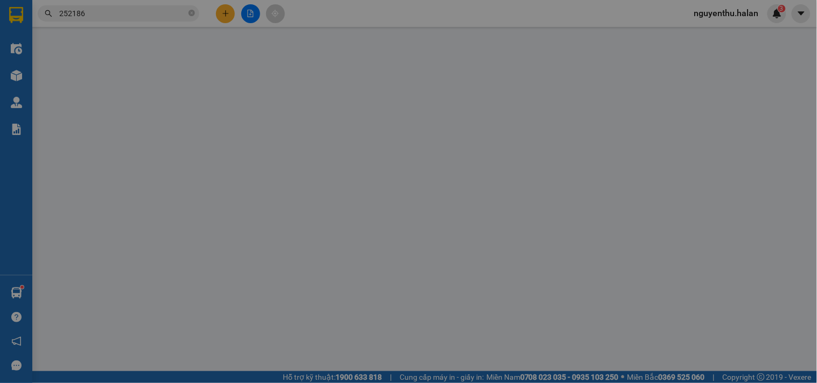
type input "85.000"
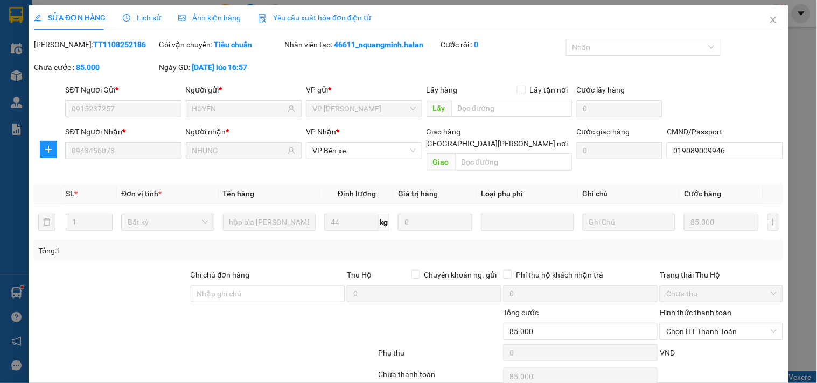
scroll to position [39, 0]
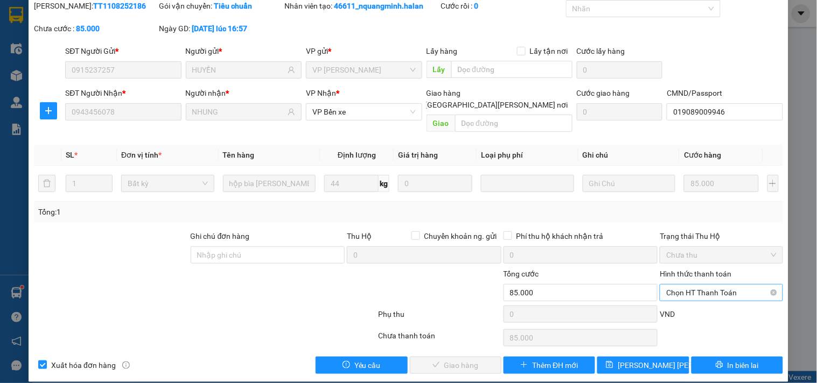
click at [669, 285] on span "Chọn HT Thanh Toán" at bounding box center [721, 293] width 110 height 16
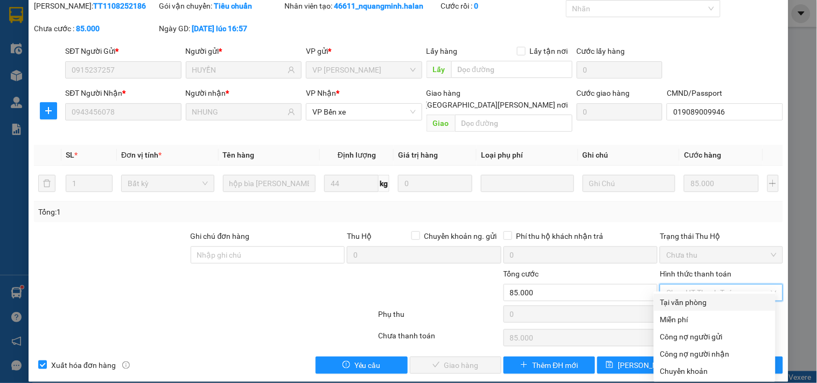
click at [660, 302] on div "Tại văn phòng" at bounding box center [714, 303] width 109 height 12
type input "0"
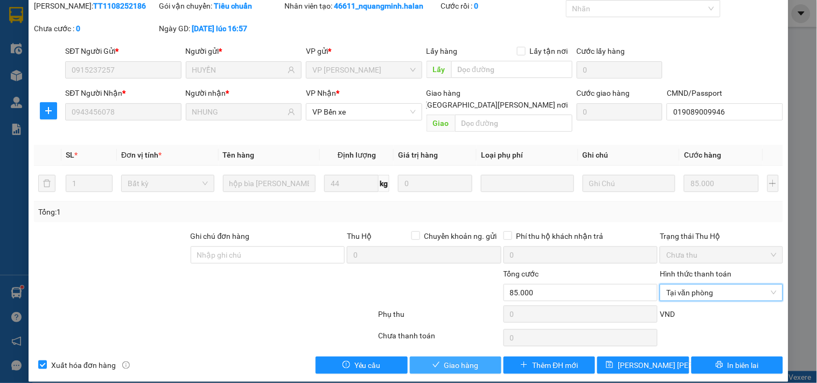
click at [460, 360] on span "Giao hàng" at bounding box center [461, 366] width 34 height 12
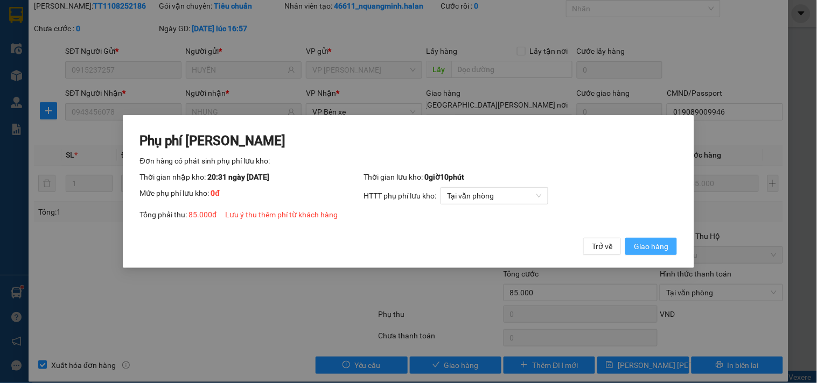
click at [655, 249] on span "Giao hàng" at bounding box center [651, 247] width 34 height 12
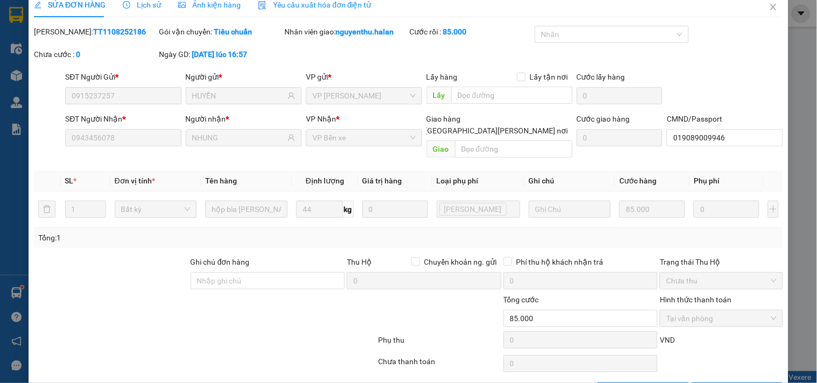
scroll to position [0, 0]
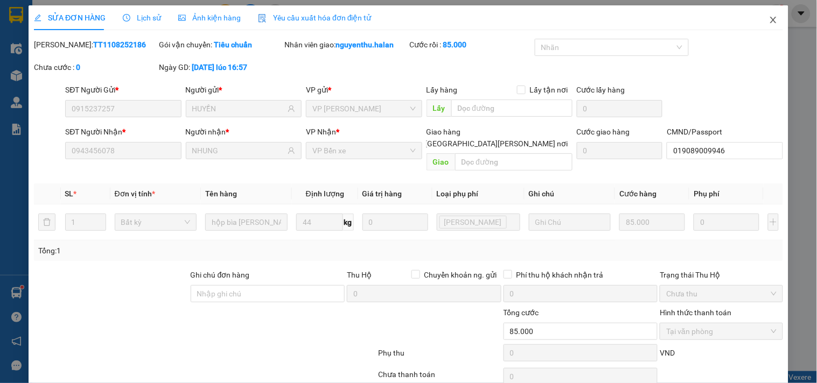
click at [766, 25] on span "Close" at bounding box center [773, 20] width 30 height 30
click at [768, 23] on div "Kết quả tìm kiếm ( 136 ) Bộ lọc Mã ĐH Trạng thái Món hàng Thu hộ Tổng cước Chưa…" at bounding box center [408, 13] width 817 height 27
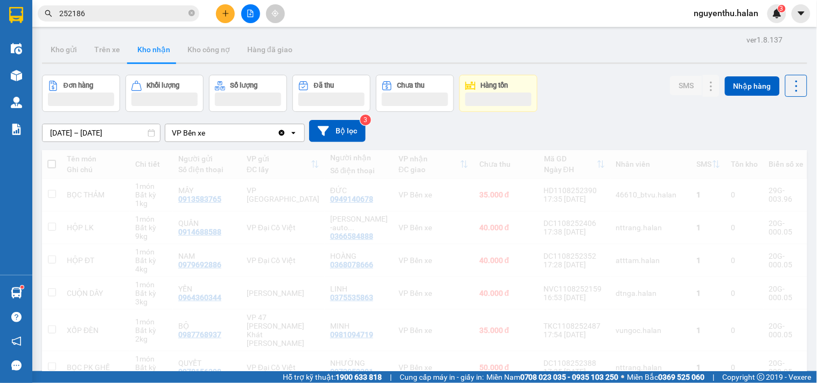
click at [110, 9] on input "252186" at bounding box center [122, 14] width 127 height 12
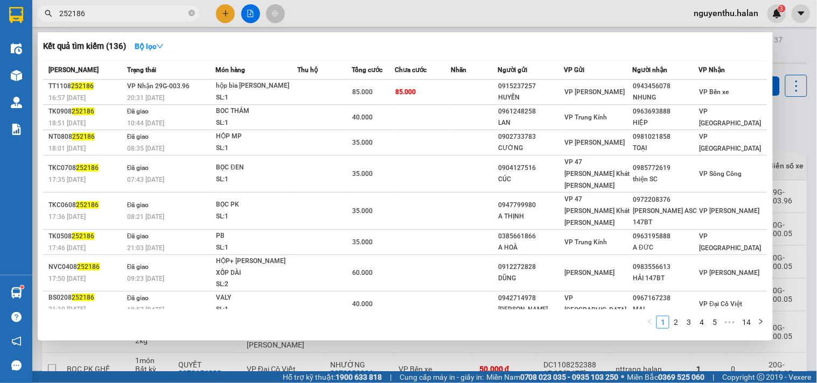
click at [110, 9] on input "252186" at bounding box center [122, 14] width 127 height 12
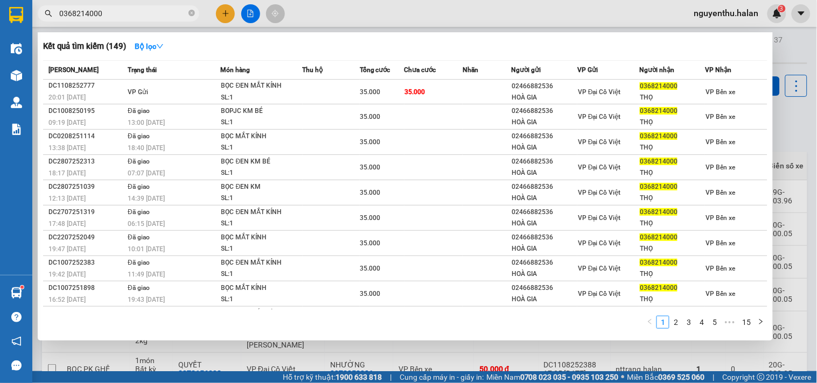
type input "0368214000"
click at [354, 11] on div at bounding box center [408, 191] width 817 height 383
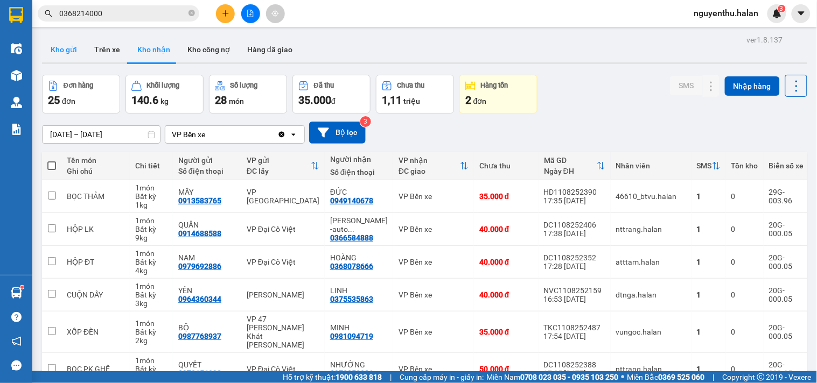
click at [55, 47] on button "Kho gửi" at bounding box center [64, 50] width 44 height 26
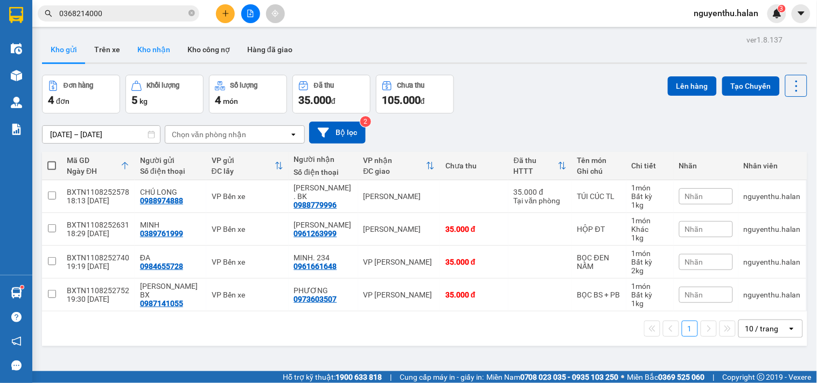
click at [163, 54] on button "Kho nhận" at bounding box center [154, 50] width 50 height 26
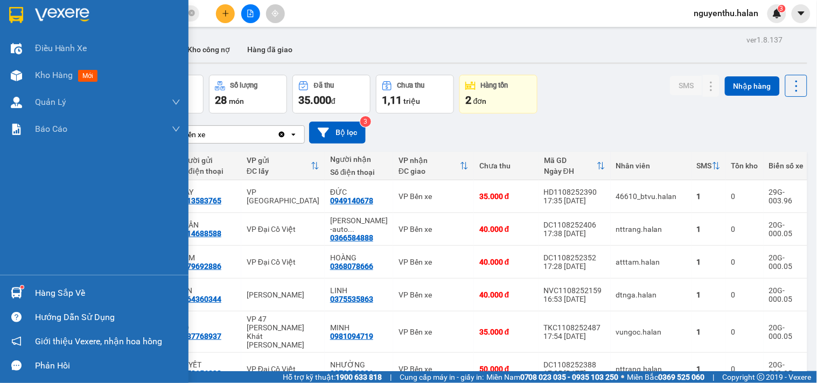
click at [45, 291] on div "Hàng sắp về" at bounding box center [107, 293] width 145 height 16
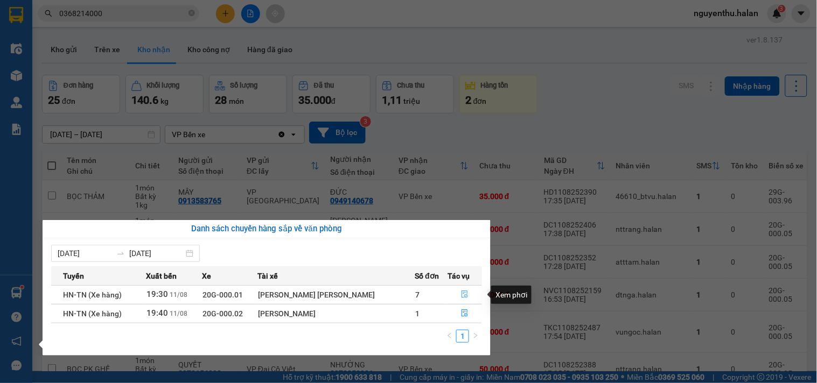
click at [461, 295] on icon "file-done" at bounding box center [465, 295] width 8 height 8
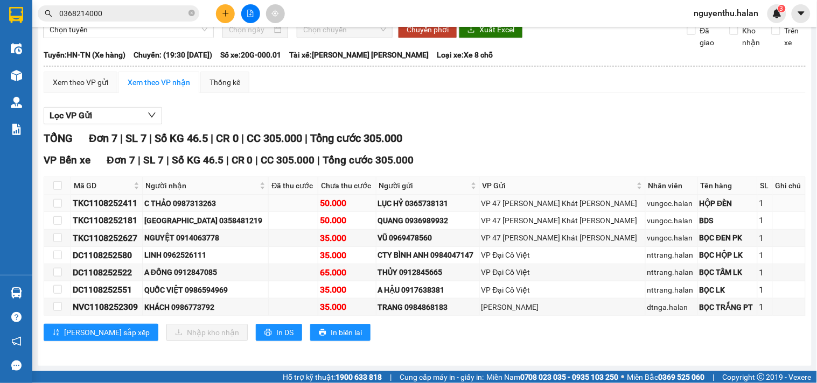
scroll to position [73, 0]
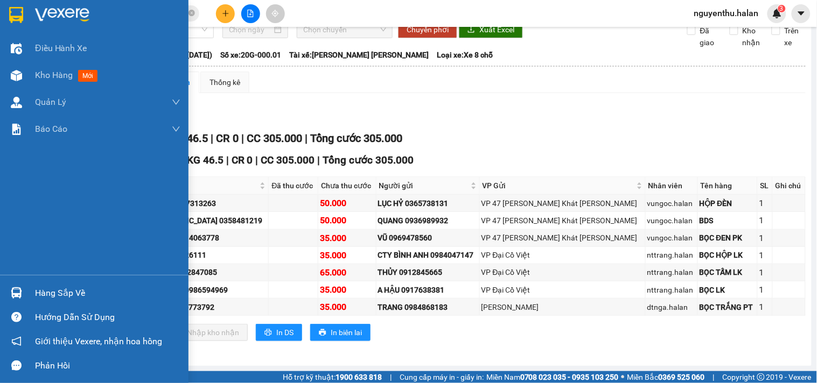
click at [44, 293] on div "Hàng sắp về" at bounding box center [107, 293] width 145 height 16
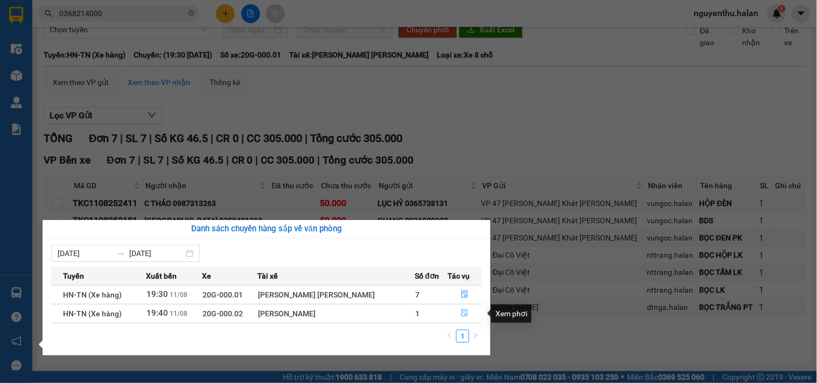
click at [461, 317] on icon "file-done" at bounding box center [464, 314] width 6 height 8
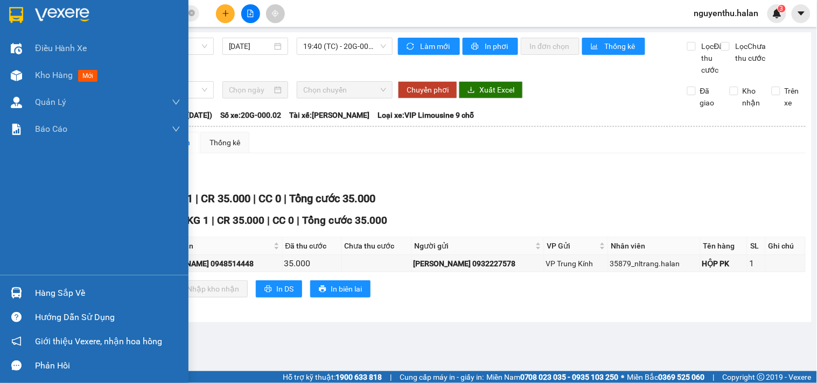
click at [41, 293] on div "Hàng sắp về" at bounding box center [107, 293] width 145 height 16
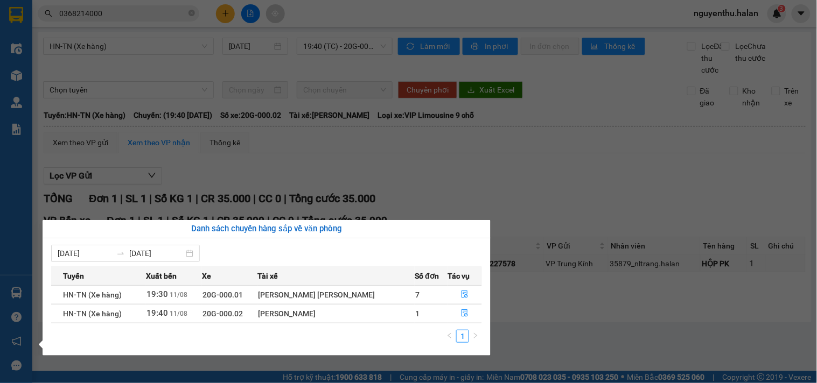
click at [546, 163] on section "Kết quả tìm kiếm ( 149 ) Bộ lọc Mã ĐH Trạng thái Món hàng Thu hộ Tổng cước Chưa…" at bounding box center [408, 191] width 817 height 383
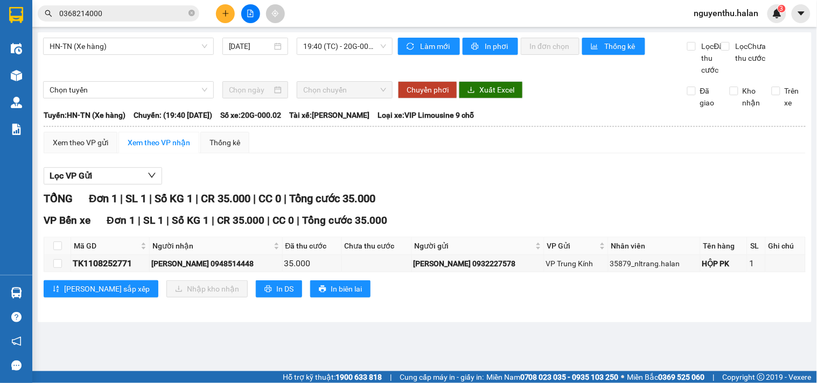
click at [142, 18] on input "0368214000" at bounding box center [122, 14] width 127 height 12
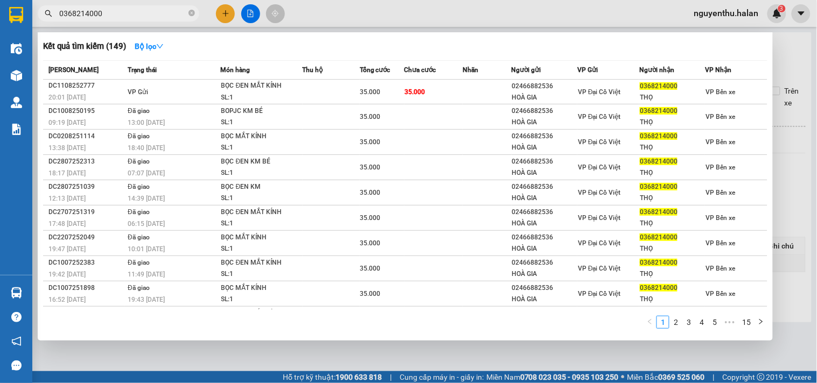
click at [142, 18] on input "0368214000" at bounding box center [122, 14] width 127 height 12
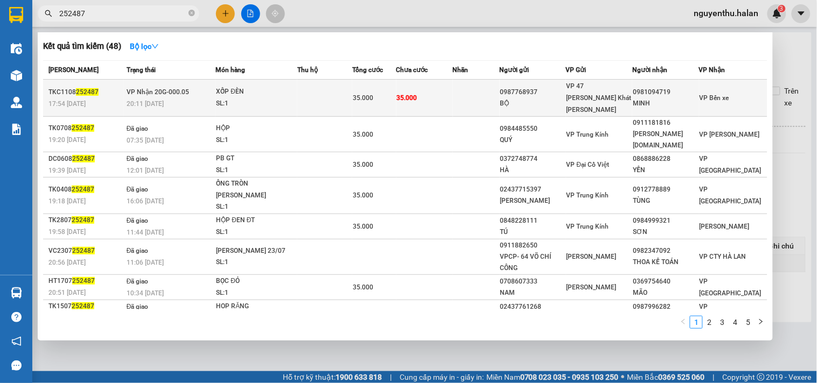
type input "252487"
click at [284, 98] on div "SL: 1" at bounding box center [256, 104] width 81 height 12
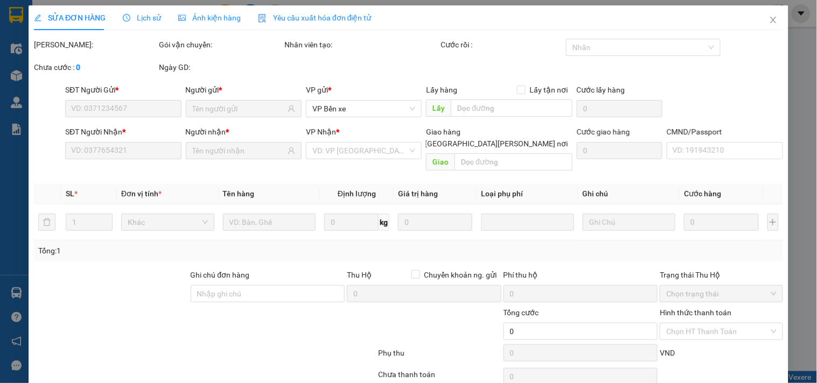
type input "0987768937"
type input "BỘ"
type input "0981094719"
type input "MINH"
type input "35.000"
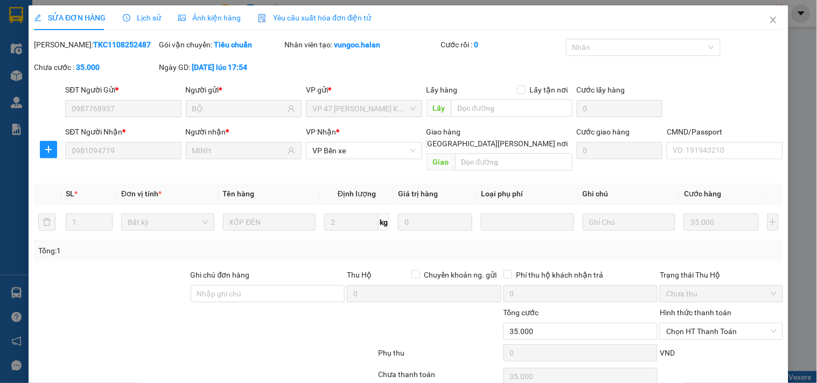
scroll to position [39, 0]
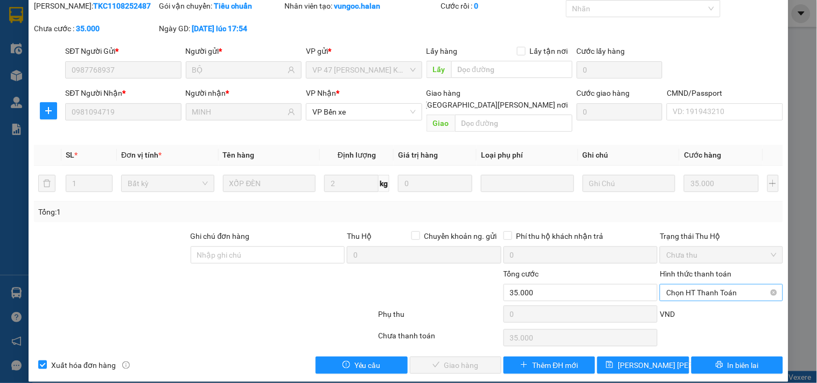
click at [685, 285] on span "Chọn HT Thanh Toán" at bounding box center [721, 293] width 110 height 16
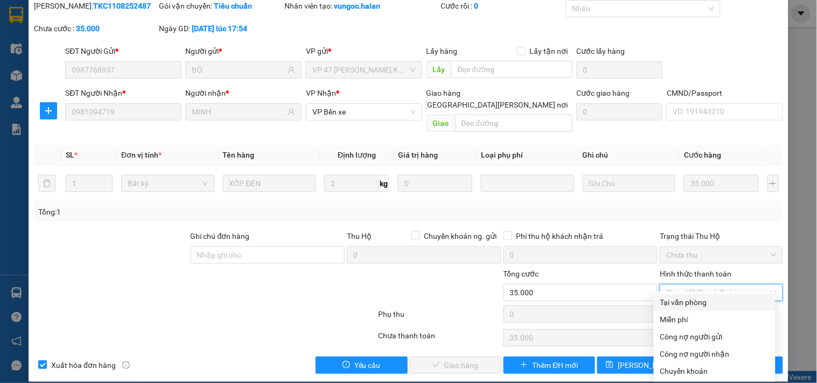
click at [681, 304] on div "Tại văn phòng" at bounding box center [714, 303] width 109 height 12
type input "0"
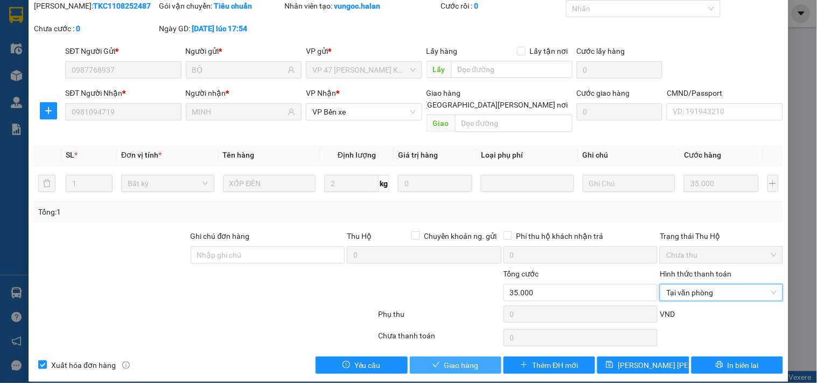
click at [466, 360] on span "Giao hàng" at bounding box center [461, 366] width 34 height 12
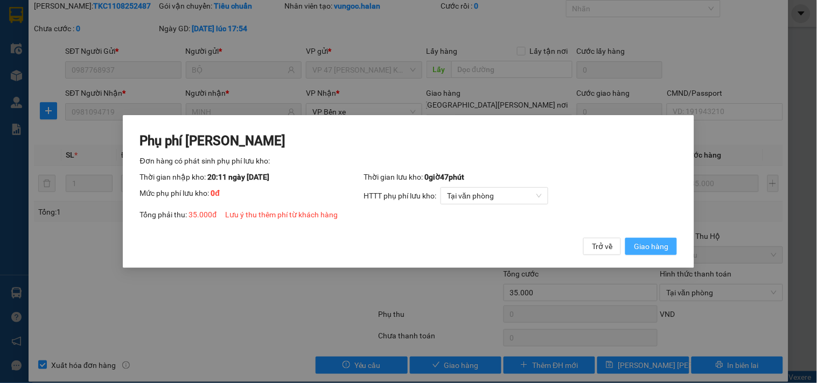
click at [646, 243] on span "Giao hàng" at bounding box center [651, 247] width 34 height 12
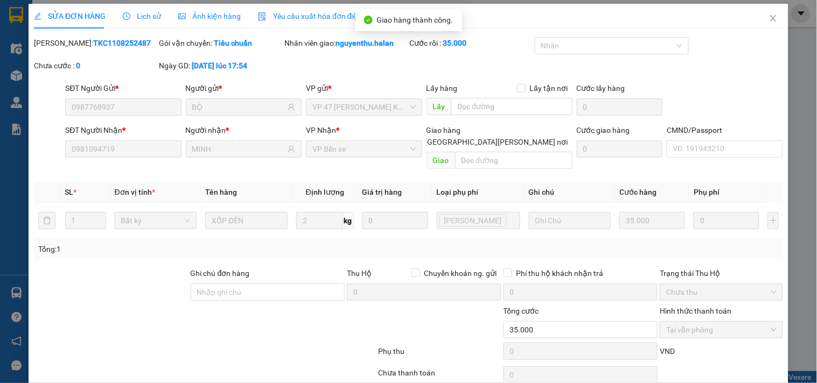
scroll to position [0, 0]
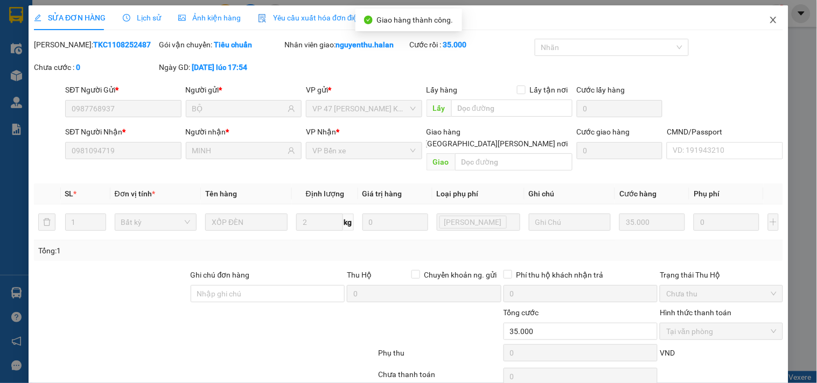
click at [769, 19] on icon "close" at bounding box center [773, 20] width 9 height 9
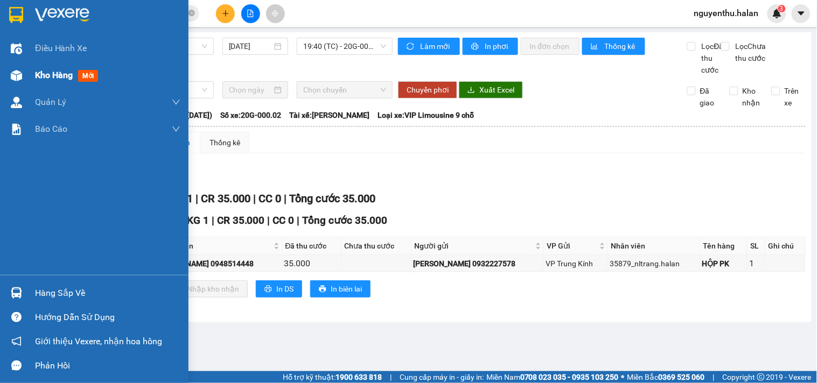
click at [45, 78] on span "Kho hàng" at bounding box center [54, 75] width 38 height 10
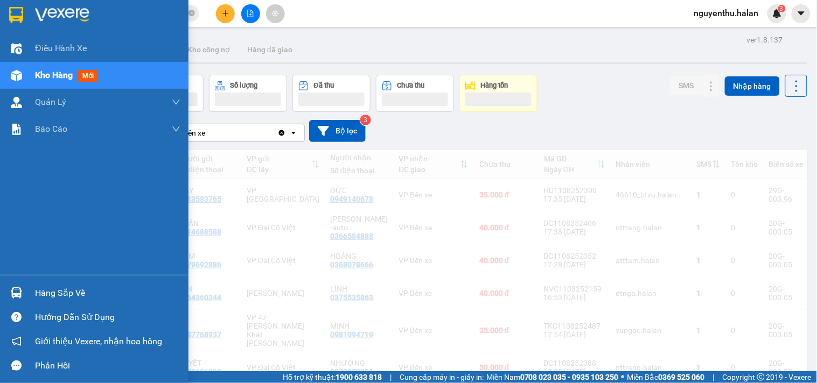
click at [56, 71] on span "Kho hàng" at bounding box center [54, 75] width 38 height 10
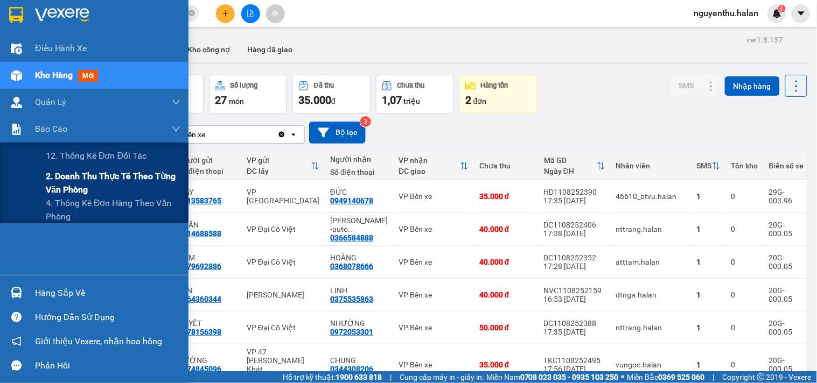
click at [71, 179] on span "2. Doanh thu thực tế theo từng văn phòng" at bounding box center [113, 183] width 135 height 27
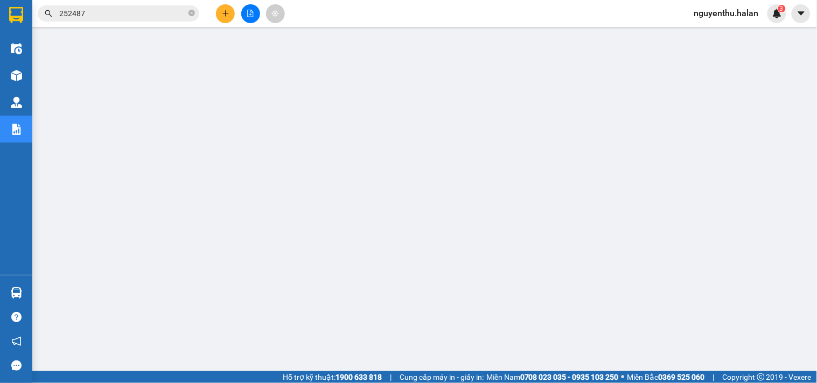
click at [158, 16] on input "252487" at bounding box center [122, 14] width 127 height 12
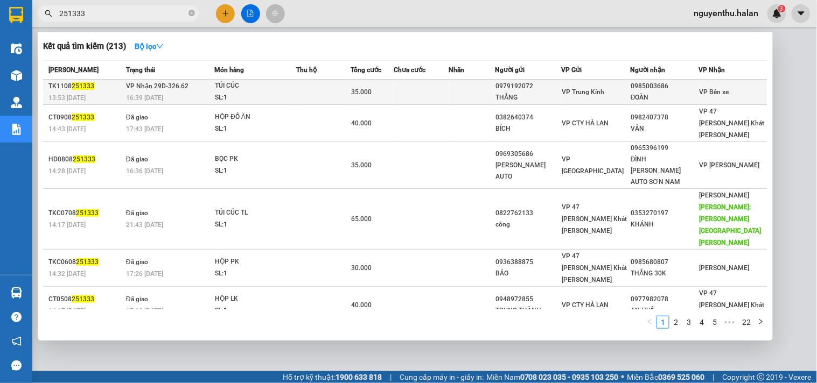
type input "251333"
click at [293, 87] on div "TÚI CÚC" at bounding box center [255, 86] width 81 height 12
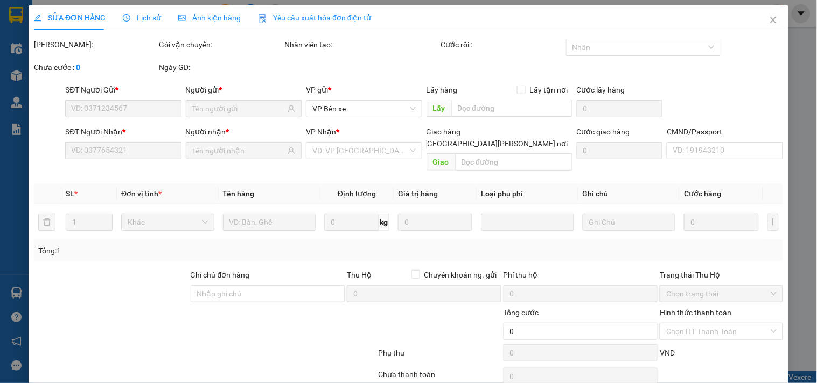
scroll to position [39, 0]
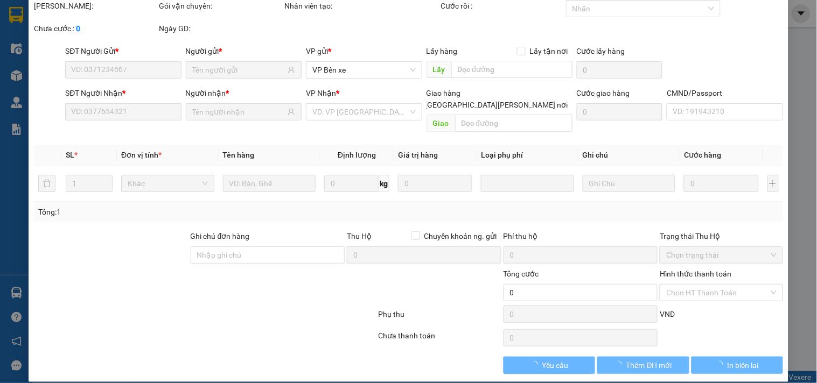
type input "0979192072"
type input "THẮNG"
type input "0985003686"
type input "ĐOÀN"
type input "35.000"
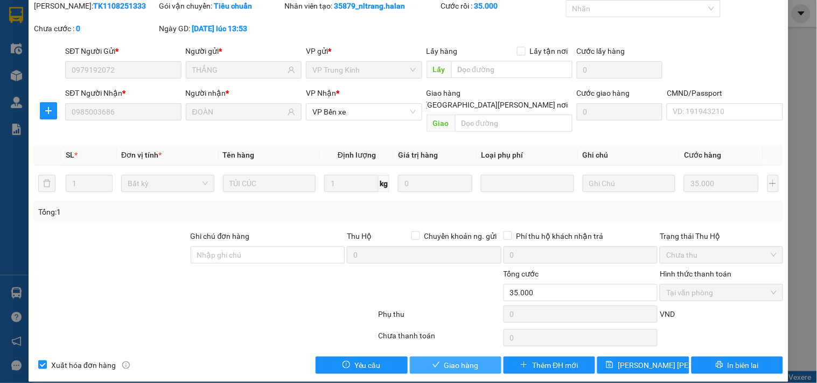
click at [445, 360] on span "Giao hàng" at bounding box center [461, 366] width 34 height 12
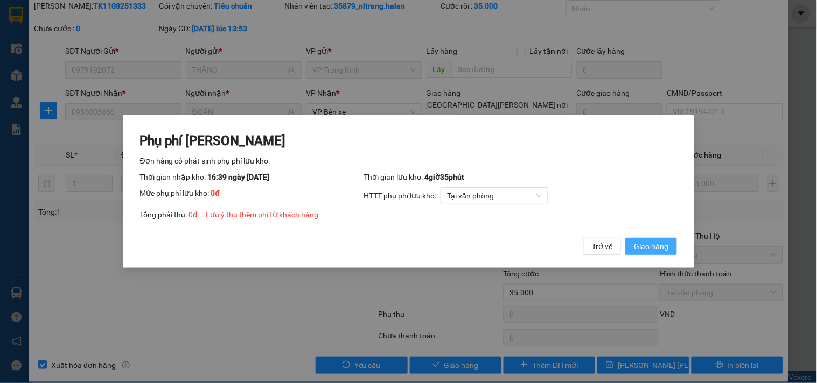
click at [655, 245] on span "Giao hàng" at bounding box center [651, 247] width 34 height 12
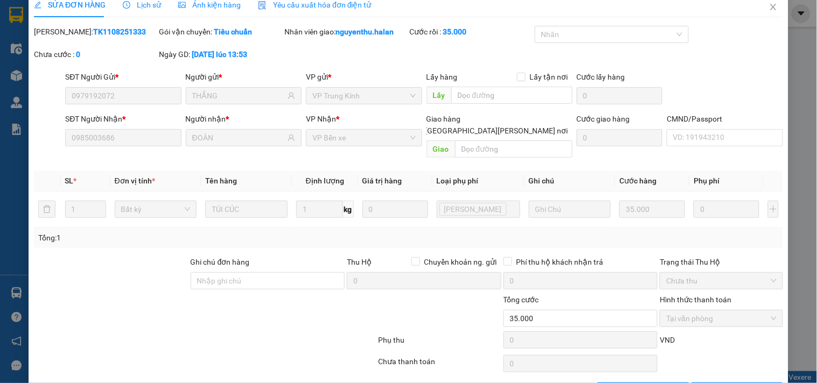
scroll to position [0, 0]
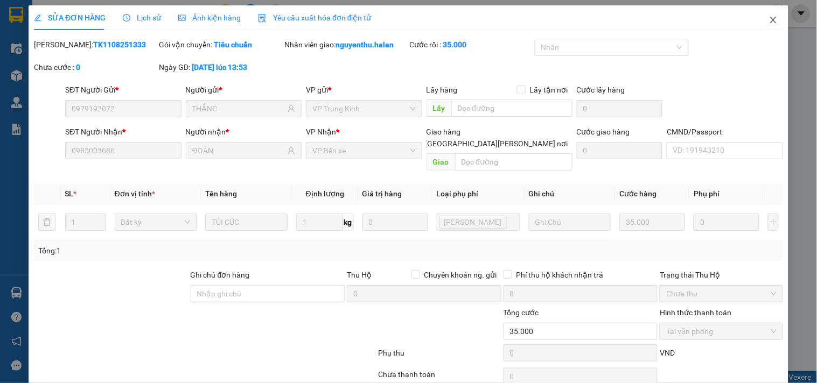
click at [770, 22] on icon "close" at bounding box center [773, 20] width 6 height 6
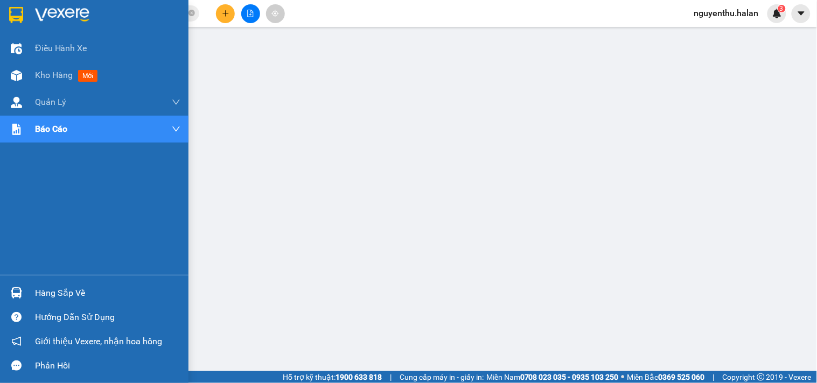
click at [59, 292] on div "Hàng sắp về" at bounding box center [107, 293] width 145 height 16
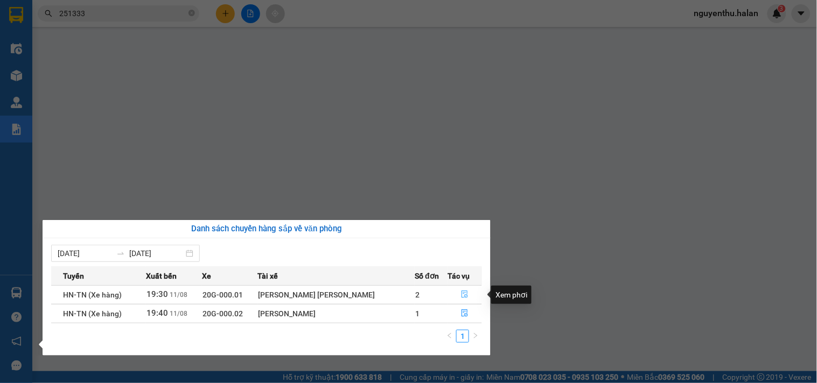
click at [461, 294] on icon "file-done" at bounding box center [465, 295] width 8 height 8
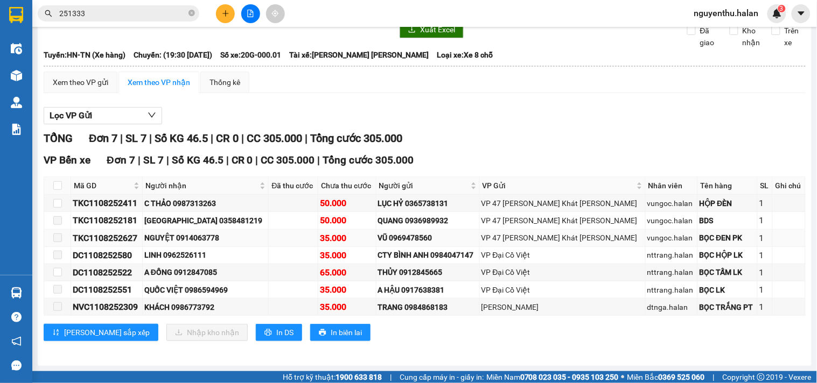
scroll to position [73, 0]
click at [53, 184] on input "checkbox" at bounding box center [57, 185] width 9 height 9
checkbox input "true"
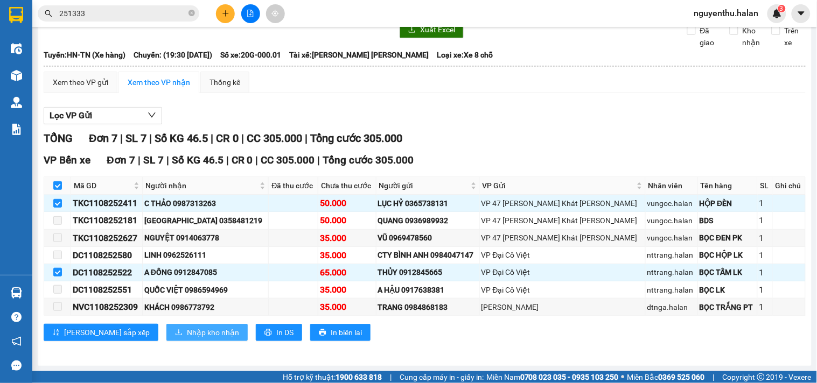
click at [187, 331] on span "Nhập kho nhận" at bounding box center [213, 333] width 52 height 12
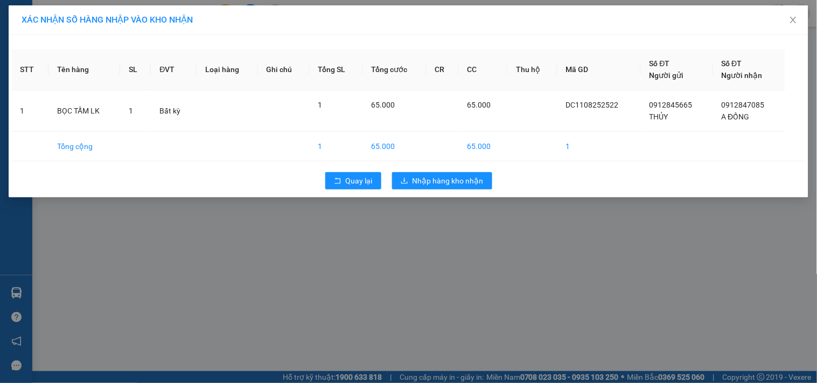
click at [434, 279] on div "XÁC NHẬN SỐ HÀNG NHẬP VÀO KHO NHẬN STT Tên hàng SL ĐVT Loại hàng Ghi chú Tổng S…" at bounding box center [408, 191] width 817 height 383
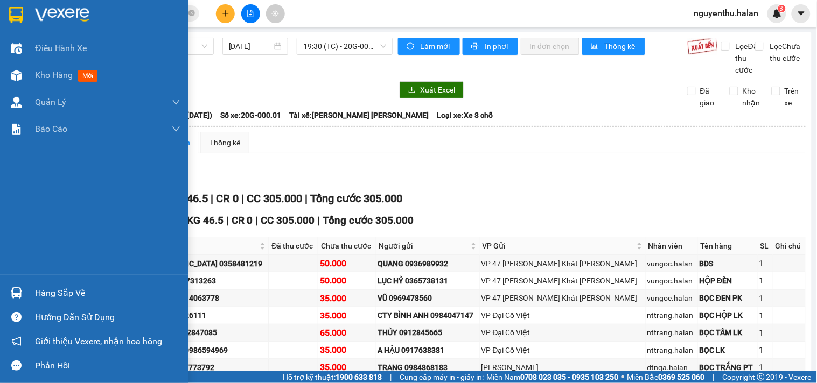
click at [63, 293] on div "Hàng sắp về" at bounding box center [107, 293] width 145 height 16
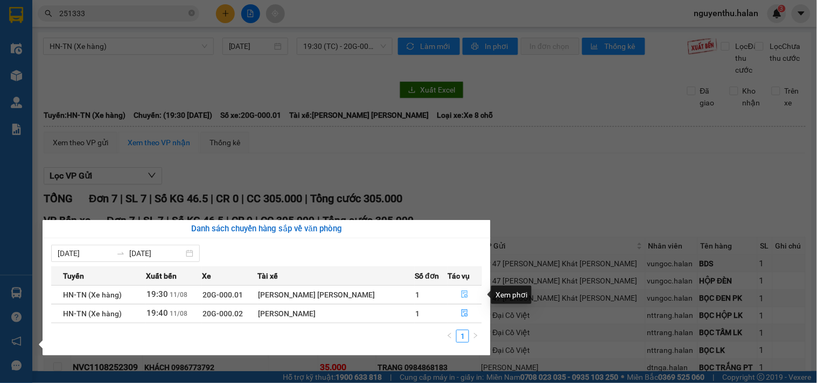
click at [462, 292] on icon "file-done" at bounding box center [464, 295] width 6 height 8
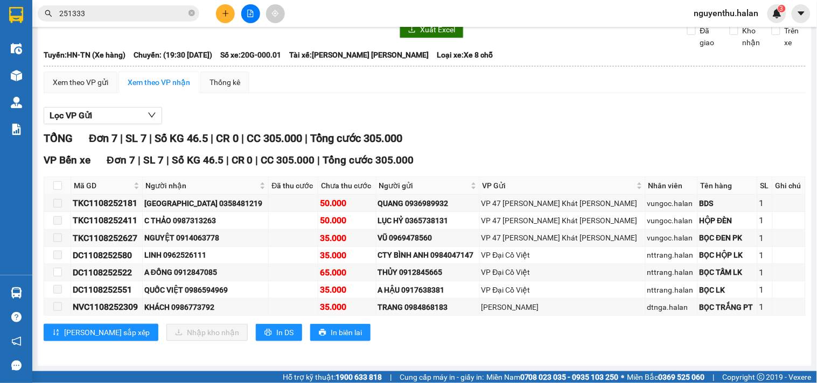
scroll to position [73, 0]
click at [57, 182] on input "checkbox" at bounding box center [57, 185] width 9 height 9
checkbox input "true"
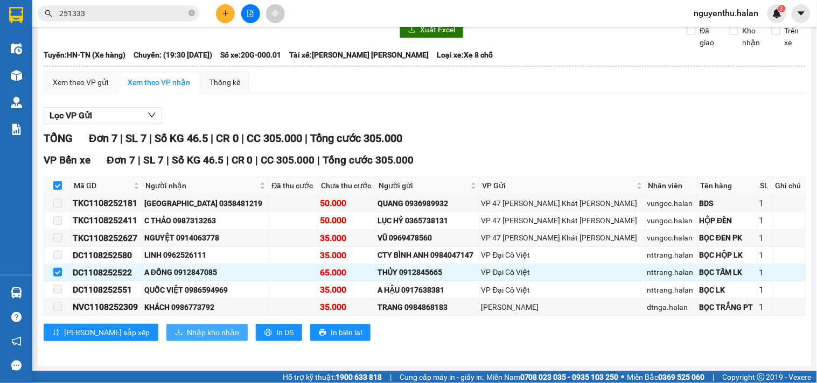
click at [187, 330] on span "Nhập kho nhận" at bounding box center [213, 333] width 52 height 12
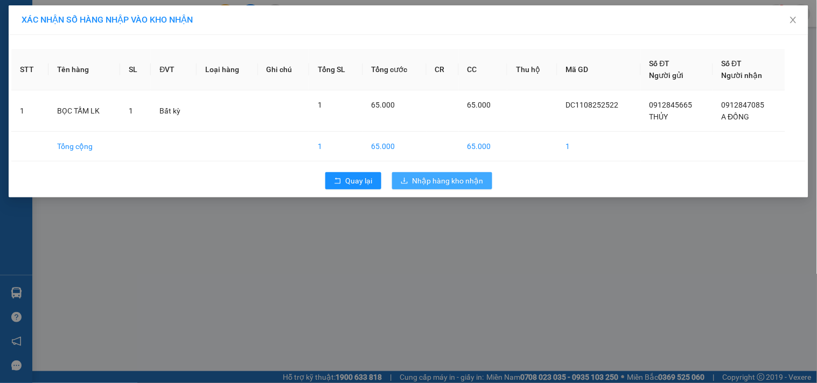
click at [434, 179] on span "Nhập hàng kho nhận" at bounding box center [447, 181] width 71 height 12
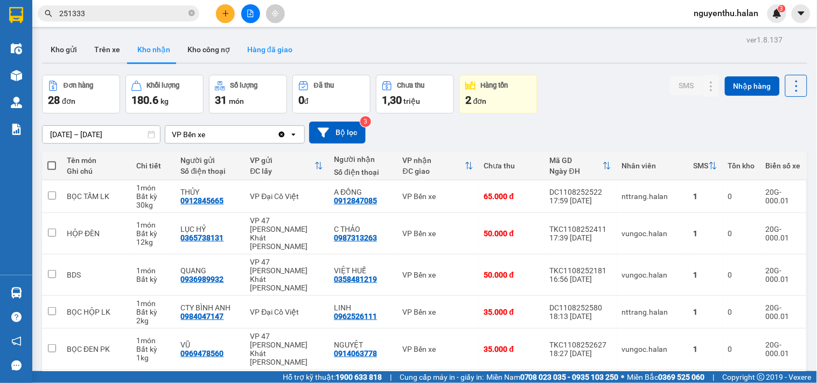
click at [255, 49] on button "Hàng đã giao" at bounding box center [270, 50] width 62 height 26
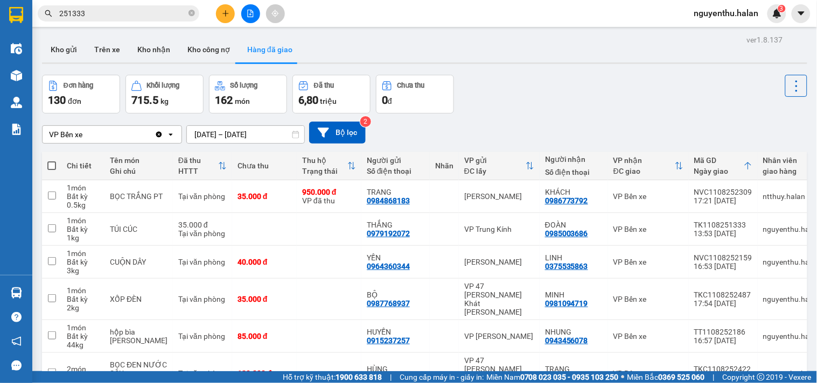
click at [207, 136] on input "09/08/2025 – 11/08/2025" at bounding box center [245, 134] width 117 height 17
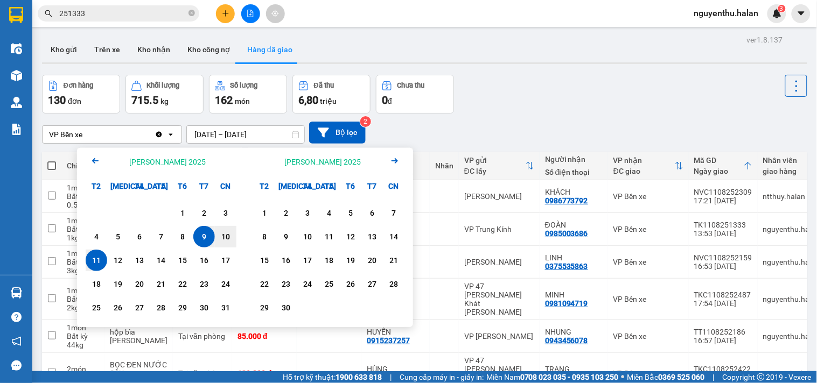
click at [95, 261] on div "11" at bounding box center [96, 260] width 15 height 13
type input "11/08/2025 – 11/08/2025"
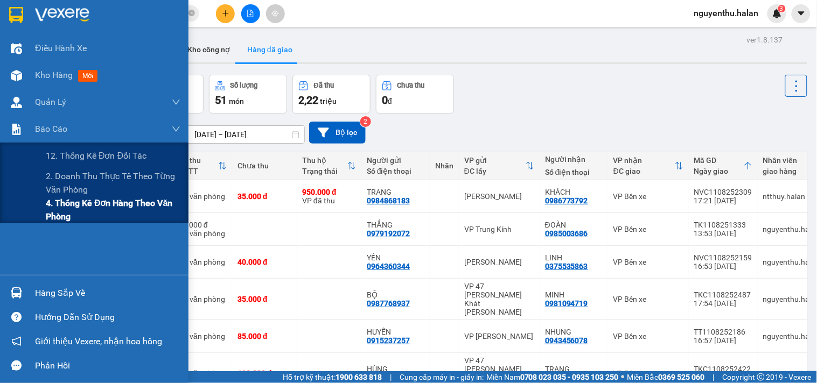
click at [67, 207] on span "4. Thống kê đơn hàng theo văn phòng" at bounding box center [113, 210] width 135 height 27
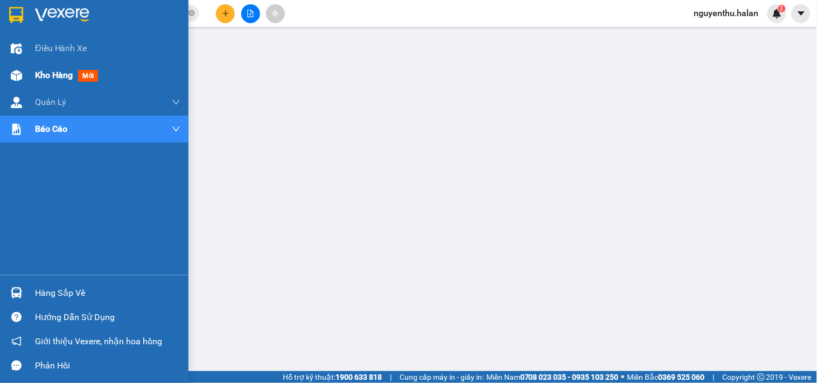
click at [58, 80] on span "Kho hàng" at bounding box center [54, 75] width 38 height 10
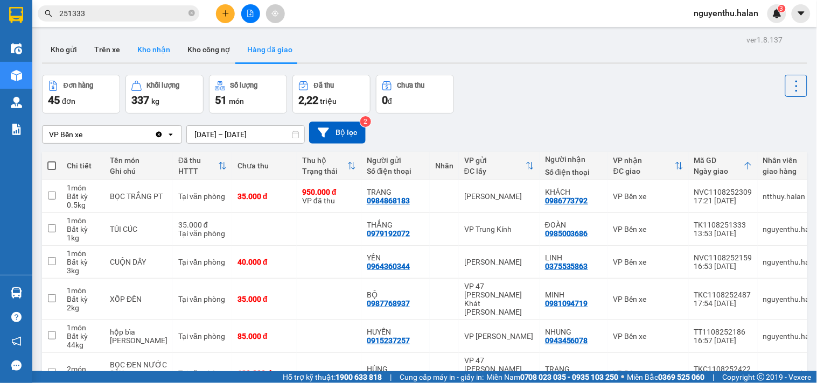
click at [148, 52] on button "Kho nhận" at bounding box center [154, 50] width 50 height 26
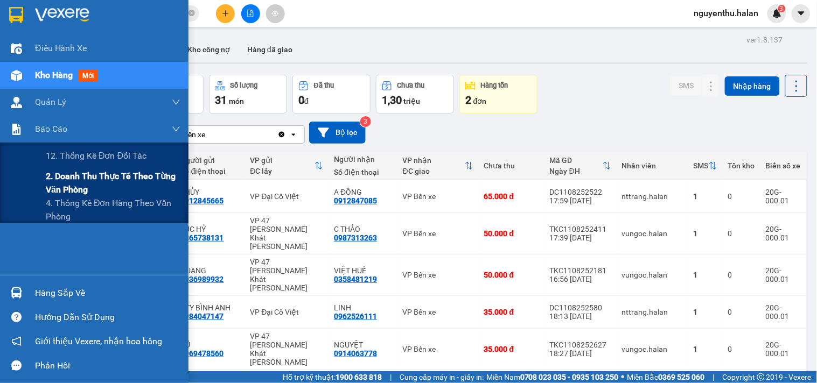
click at [80, 180] on span "2. Doanh thu thực tế theo từng văn phòng" at bounding box center [113, 183] width 135 height 27
